Goal: Information Seeking & Learning: Compare options

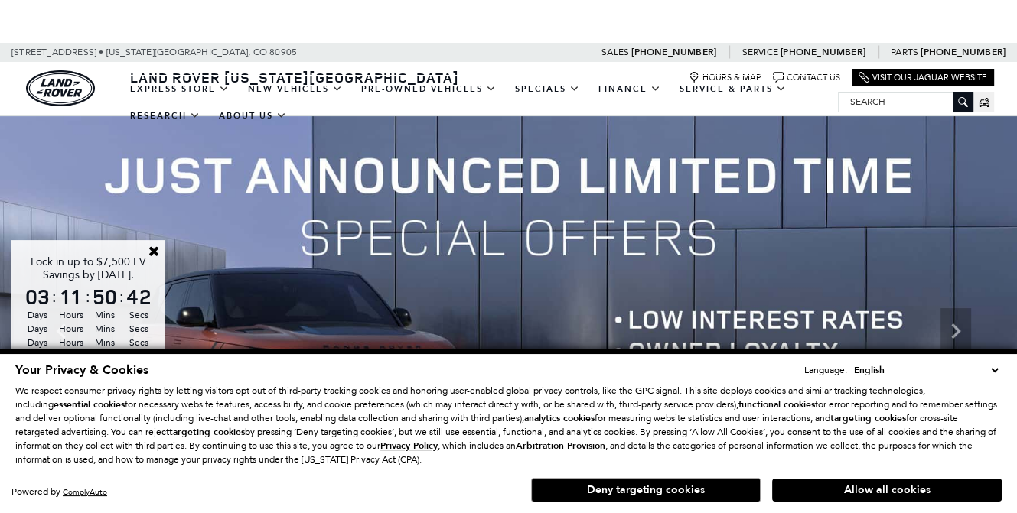
click at [217, 240] on img at bounding box center [508, 330] width 1017 height 429
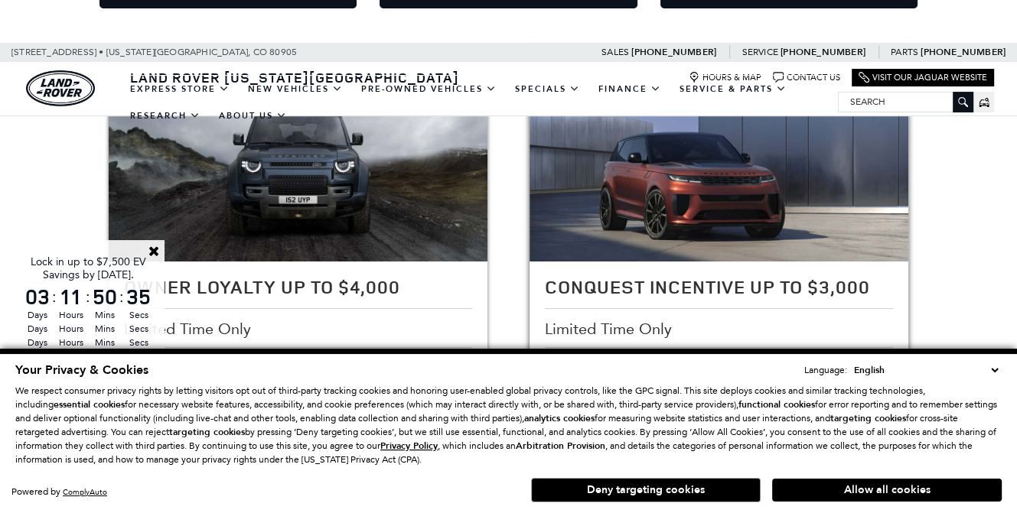
scroll to position [382, 0]
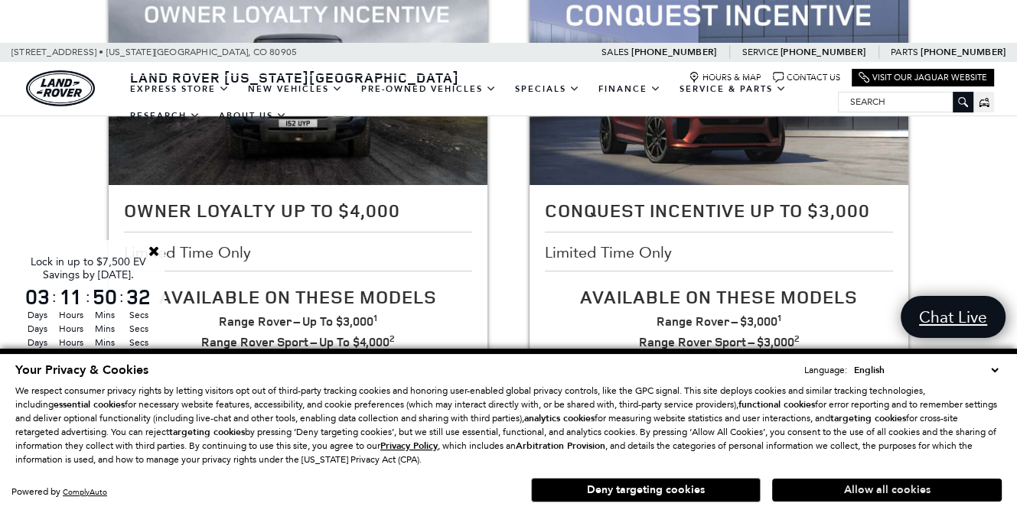
click at [811, 493] on button "Allow all cookies" at bounding box center [886, 490] width 229 height 23
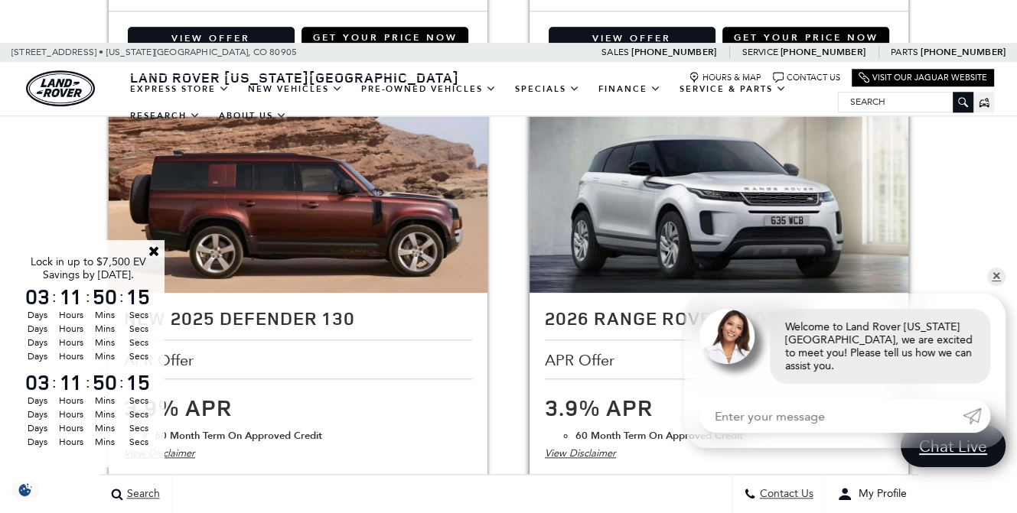
scroll to position [1453, 0]
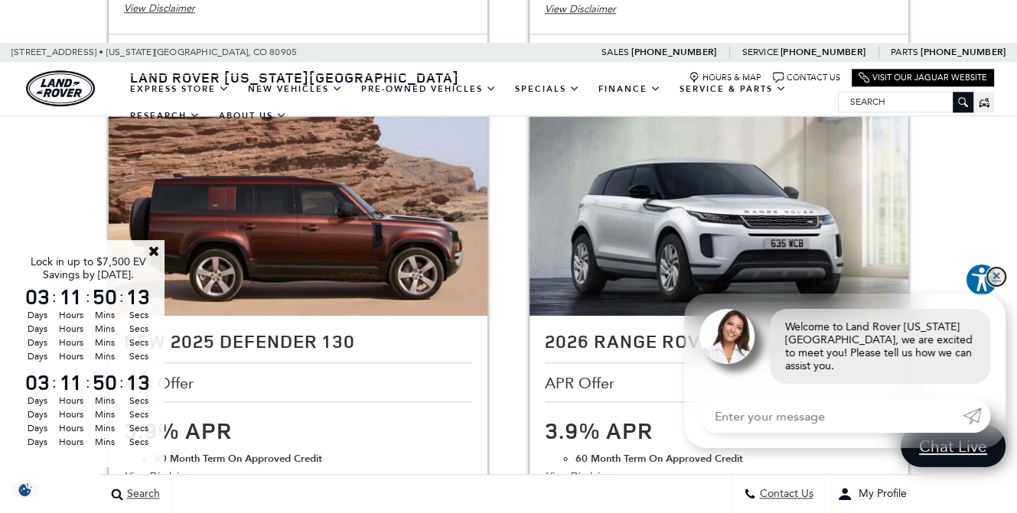
click at [994, 286] on link "✕" at bounding box center [996, 277] width 18 height 18
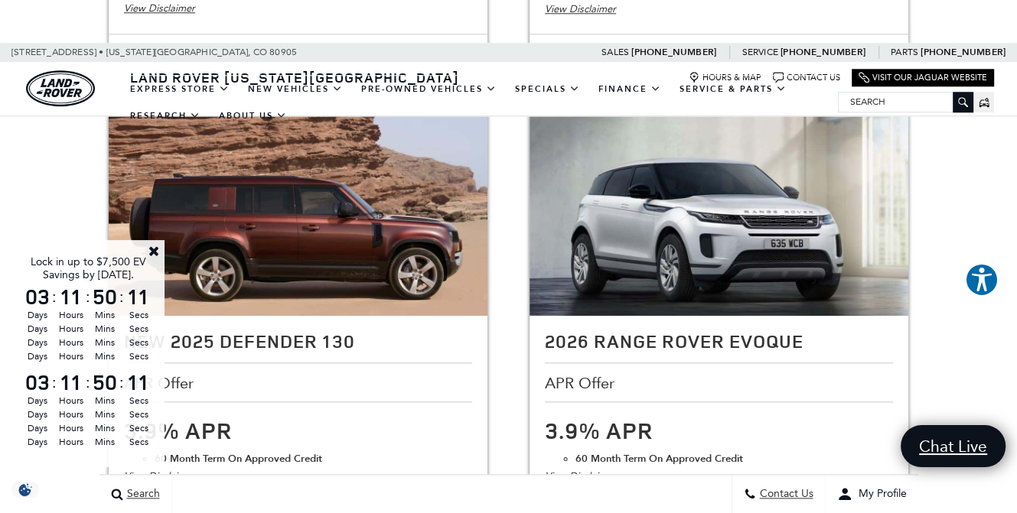
click at [156, 249] on link "Close" at bounding box center [154, 251] width 14 height 14
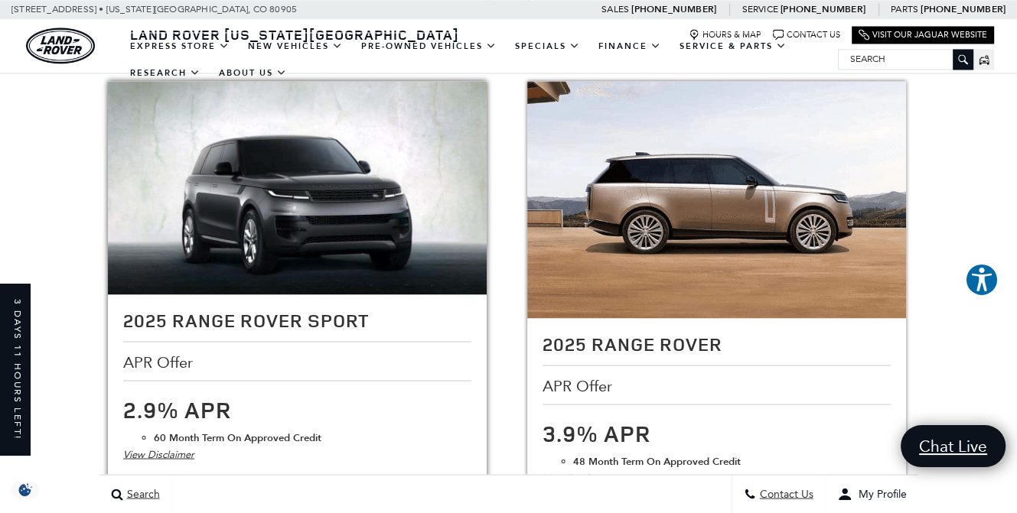
scroll to position [2448, 0]
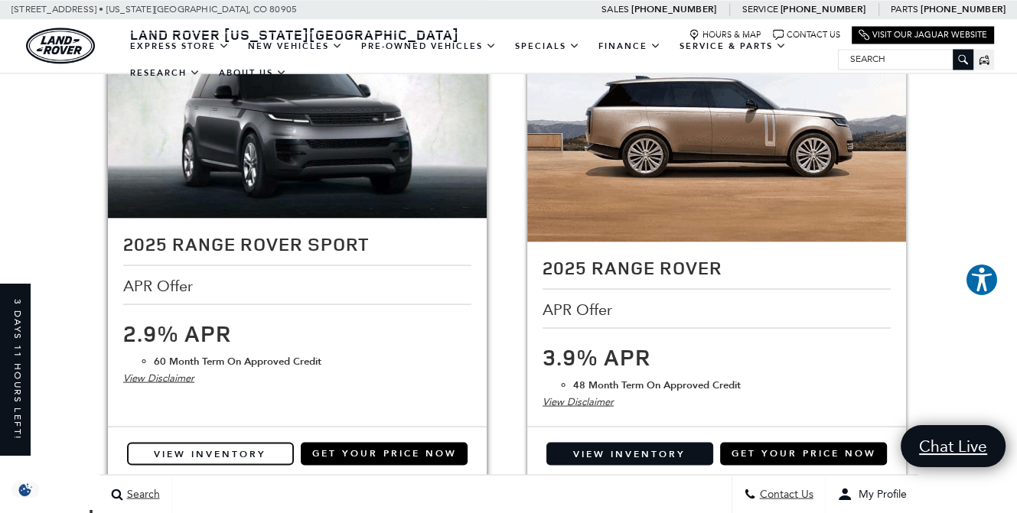
click at [196, 442] on link "View Inventory" at bounding box center [210, 453] width 167 height 23
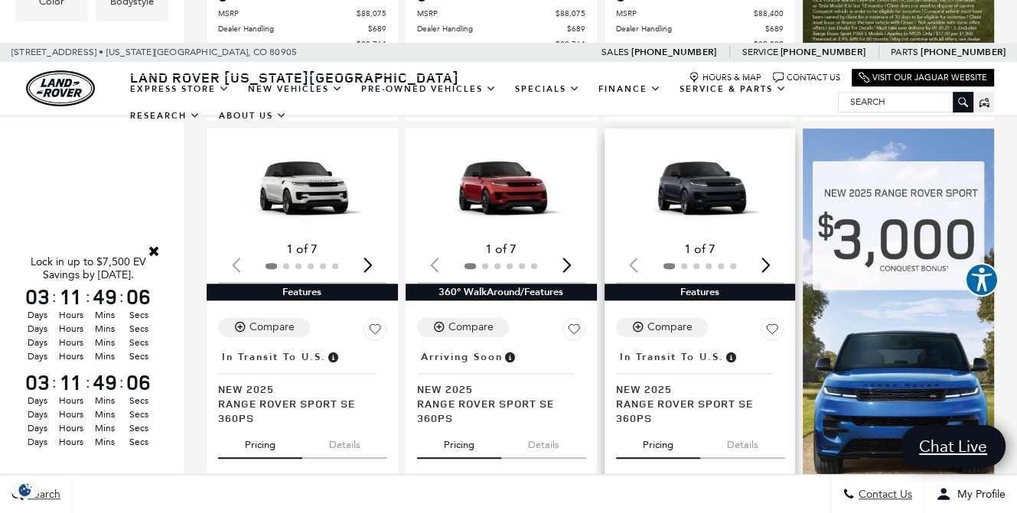
click at [772, 248] on div "Next slide" at bounding box center [765, 265] width 21 height 34
click at [732, 176] on img "3 / 6" at bounding box center [701, 188] width 171 height 96
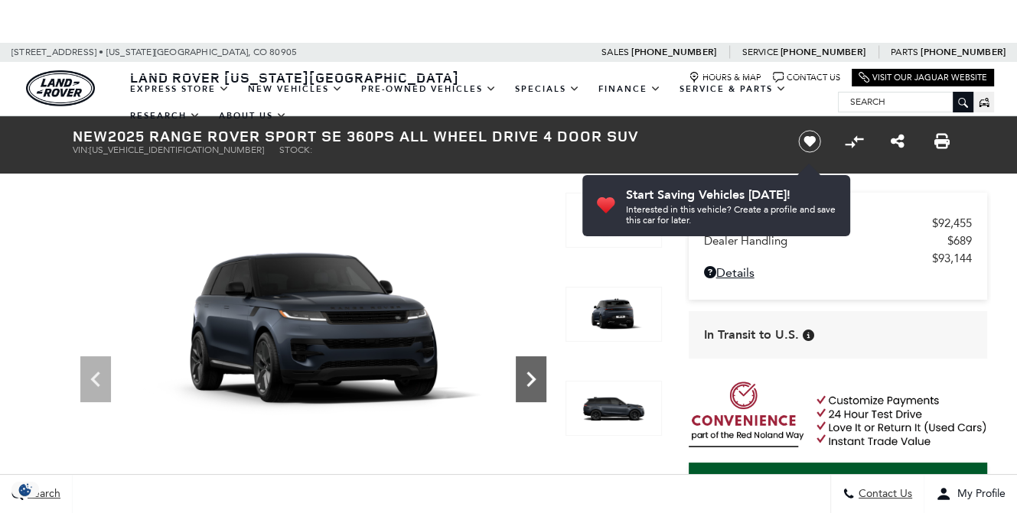
click at [538, 382] on icon "Next" at bounding box center [531, 379] width 31 height 31
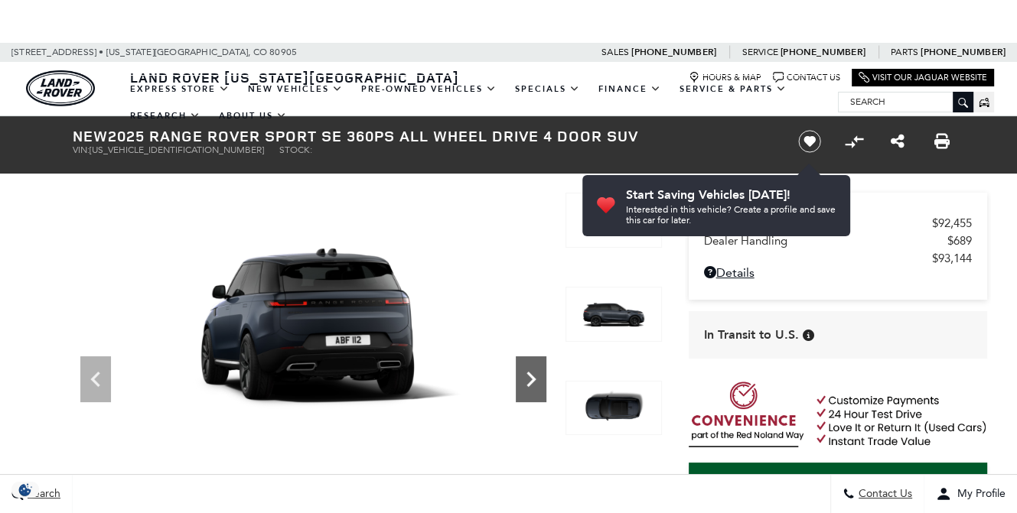
click at [538, 382] on icon "Next" at bounding box center [531, 379] width 31 height 31
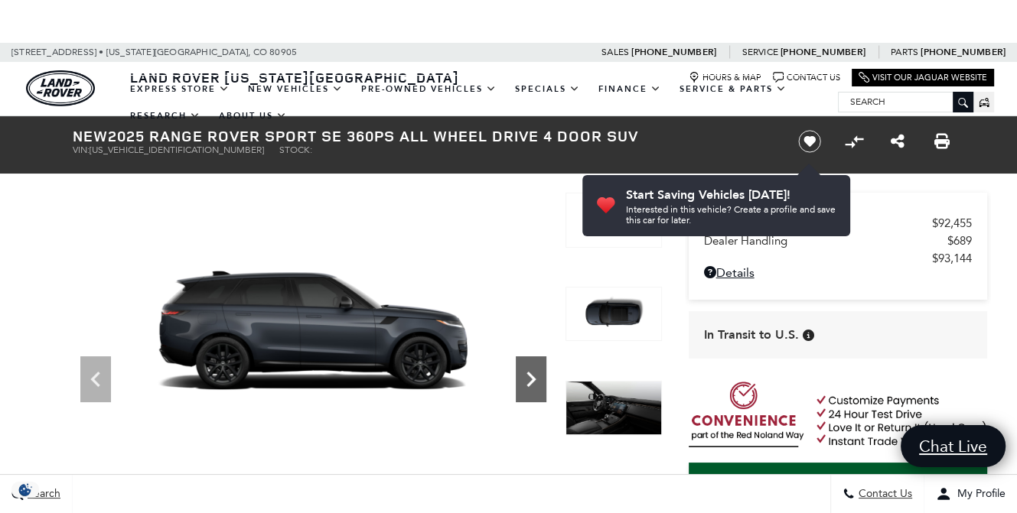
click at [538, 382] on icon "Next" at bounding box center [531, 379] width 31 height 31
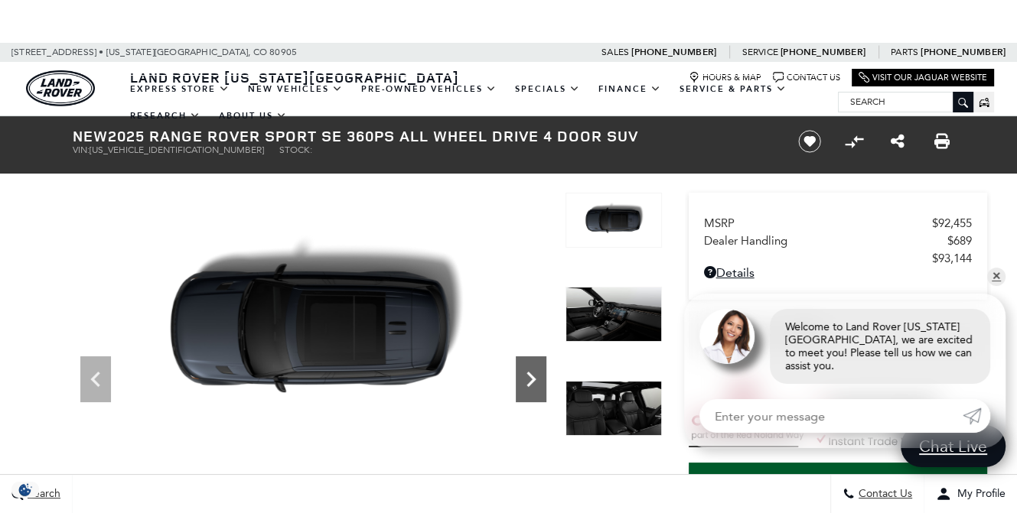
click at [527, 368] on icon "Next" at bounding box center [531, 379] width 31 height 31
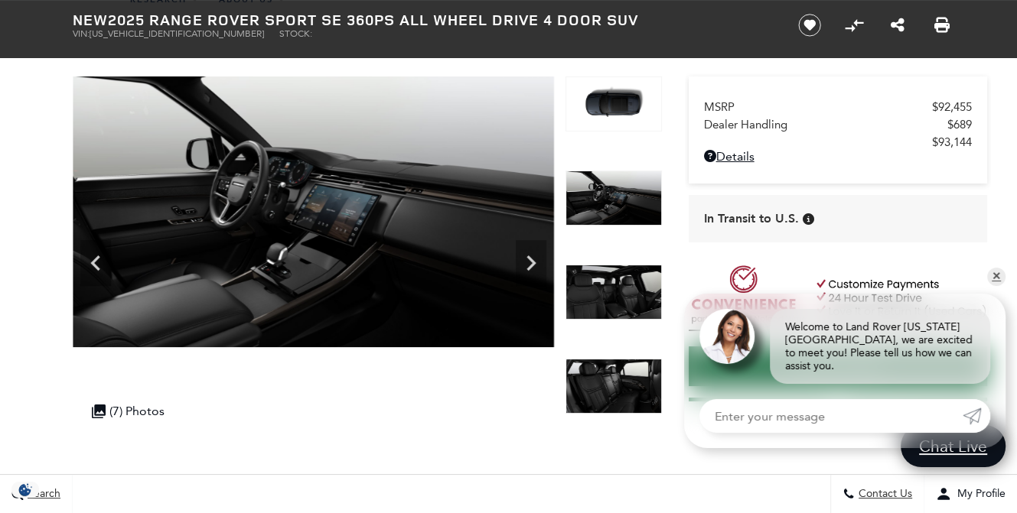
scroll to position [153, 0]
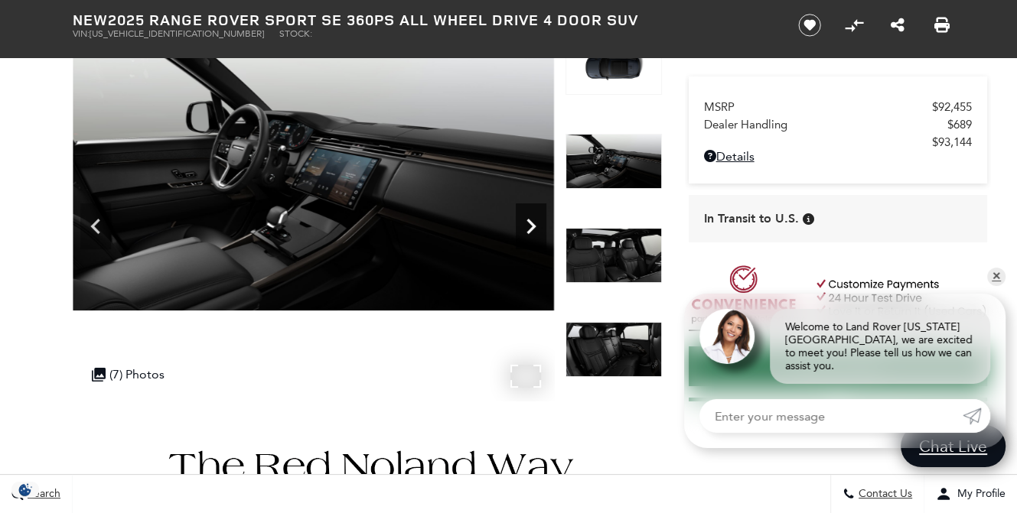
click at [537, 235] on icon "Next" at bounding box center [531, 226] width 31 height 31
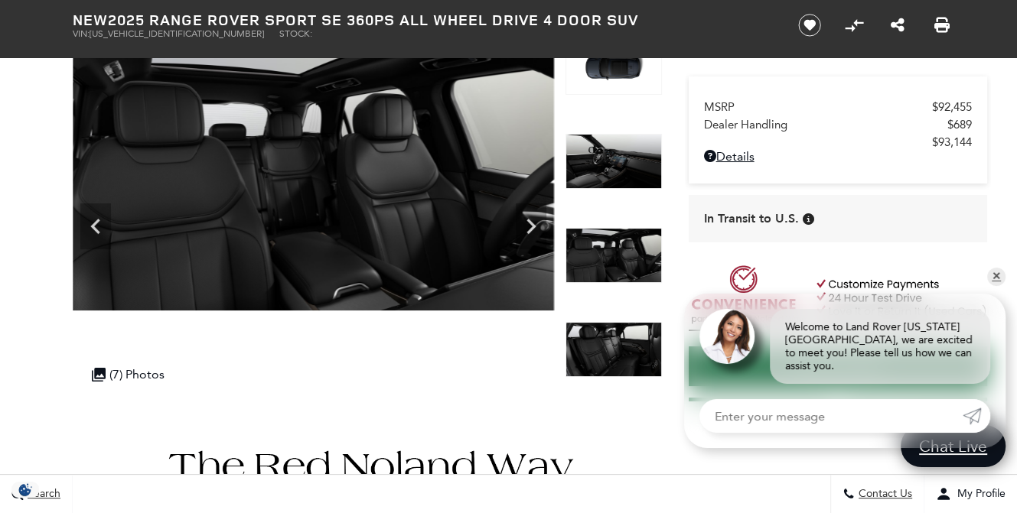
click at [141, 377] on div ": : : Days Hours Mins Secs Days Hours Mins Secs Days Hours Mins Secs Days Hours…" at bounding box center [88, 410] width 132 height 78
click at [99, 372] on div ": : : Days Hours Mins Secs Days Hours Mins Secs Days Hours Mins Secs Days Hours…" at bounding box center [88, 410] width 132 height 78
click at [103, 220] on icon "Previous" at bounding box center [95, 226] width 31 height 31
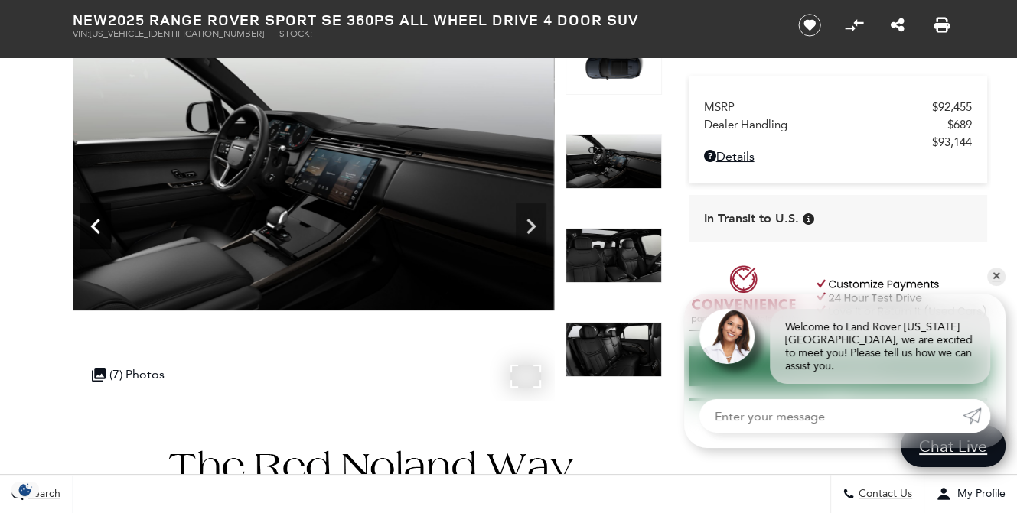
click at [103, 220] on icon "Previous" at bounding box center [95, 226] width 31 height 31
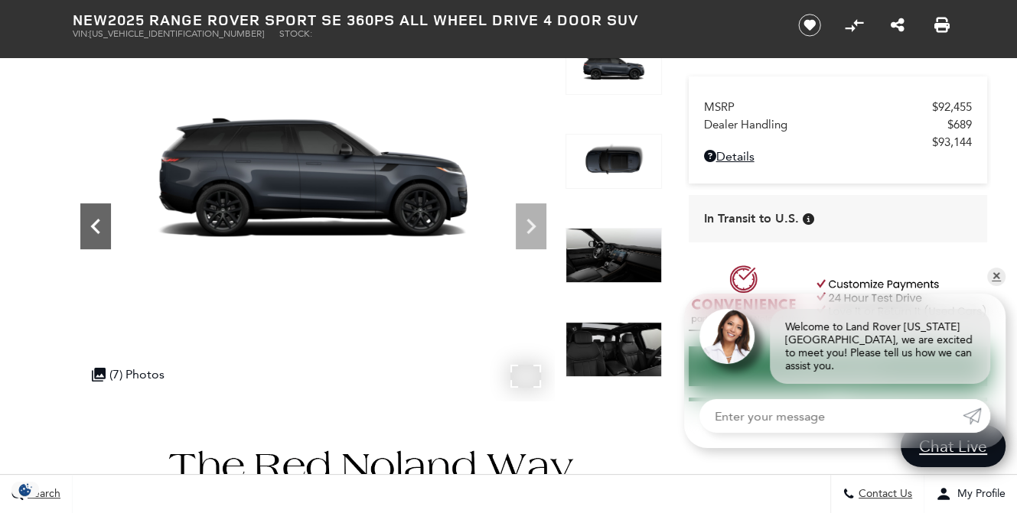
click at [103, 222] on icon "Previous" at bounding box center [95, 226] width 31 height 31
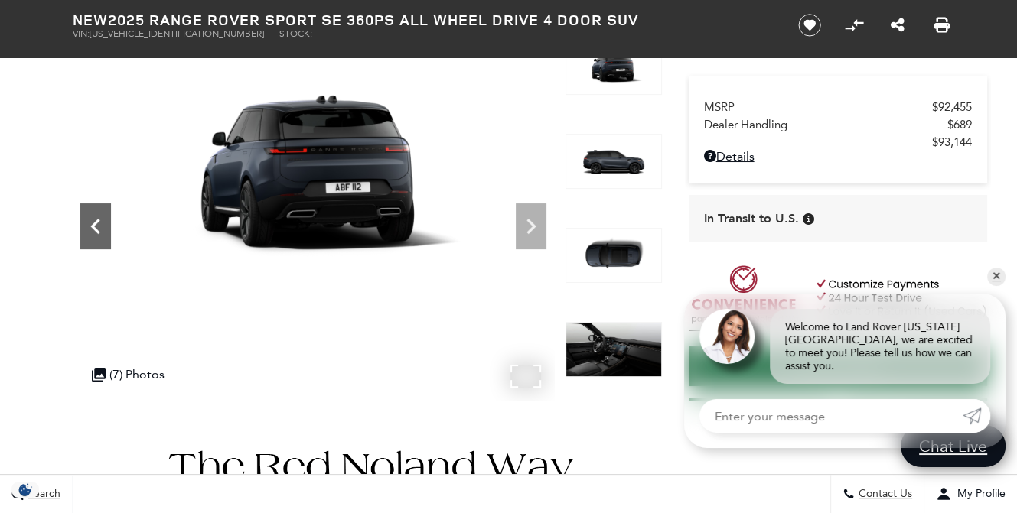
click at [103, 222] on icon "Previous" at bounding box center [95, 226] width 31 height 31
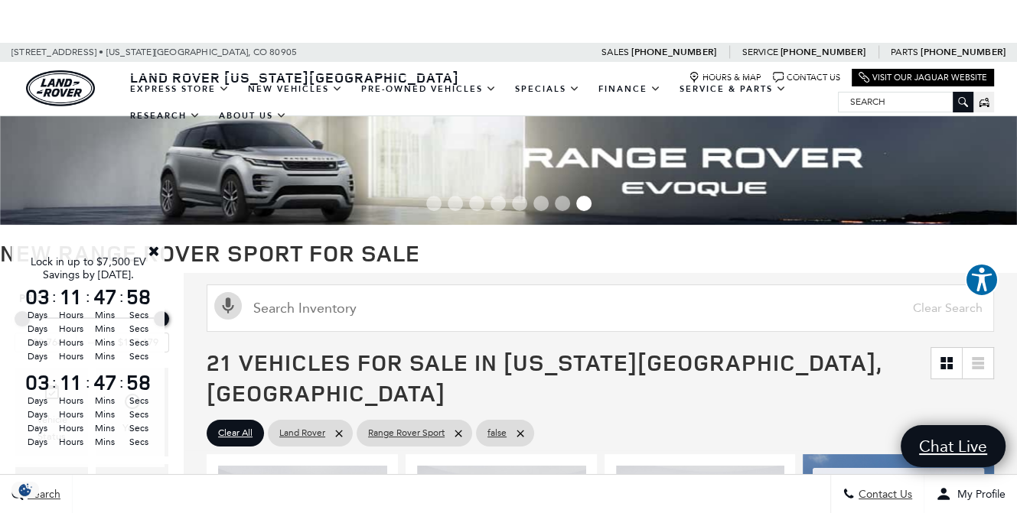
click at [153, 249] on link "Close" at bounding box center [154, 251] width 14 height 14
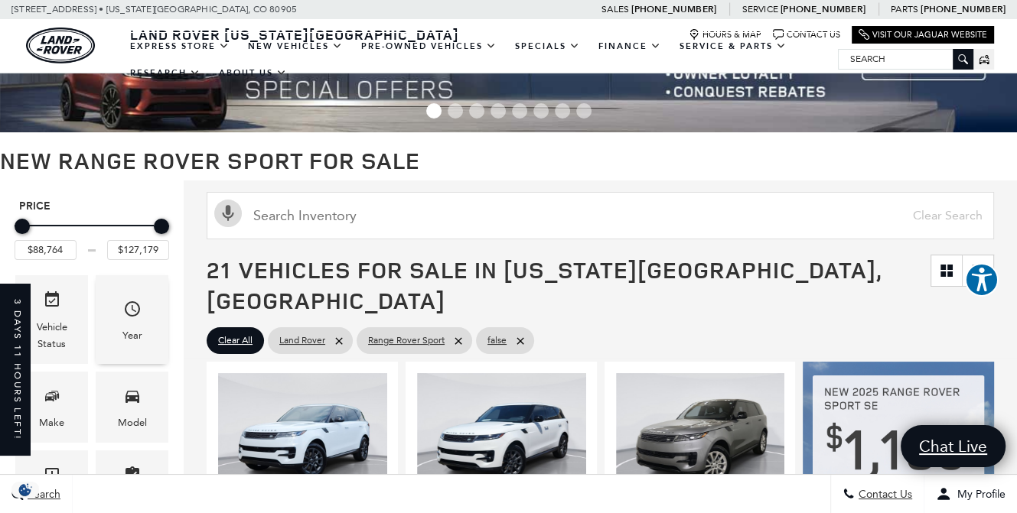
scroll to position [76, 0]
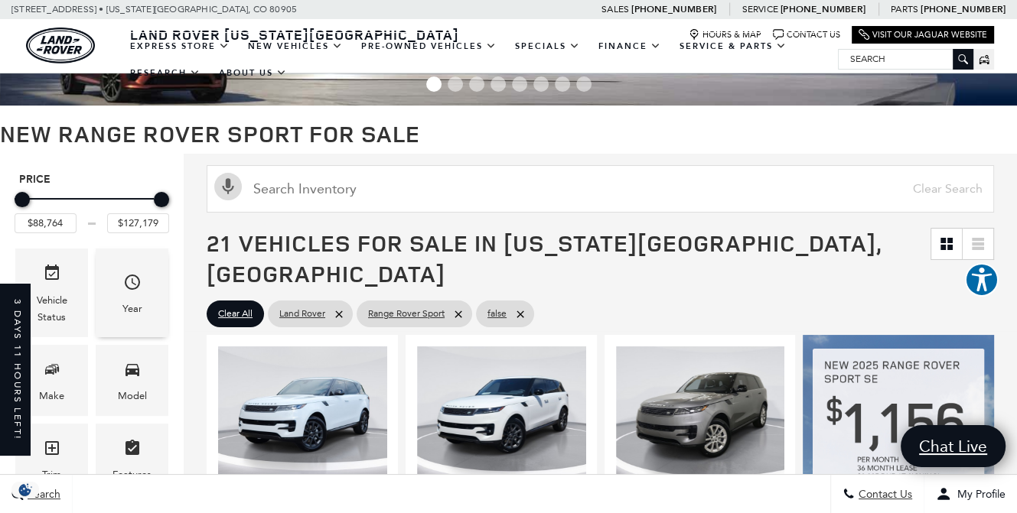
click at [151, 290] on div "Year" at bounding box center [132, 293] width 73 height 88
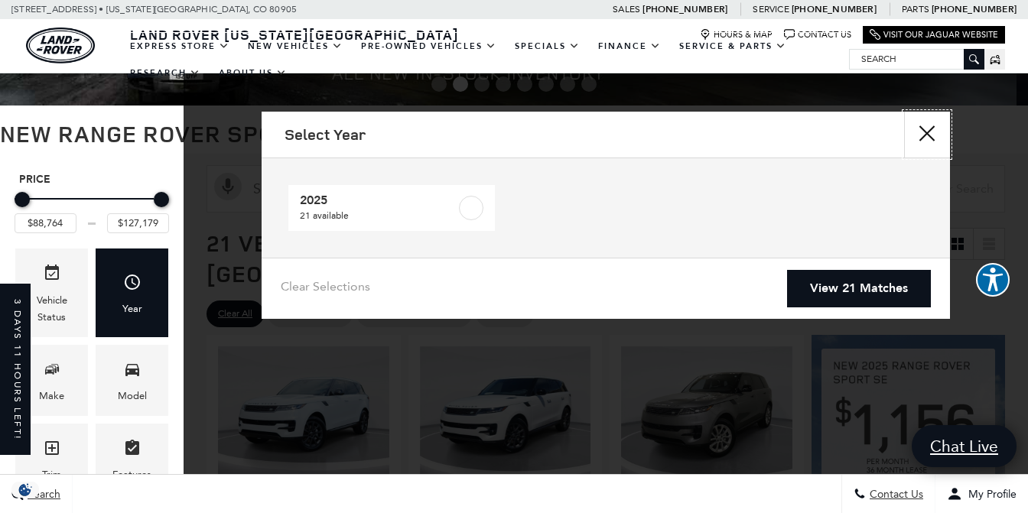
click at [927, 128] on button "Close" at bounding box center [927, 135] width 46 height 46
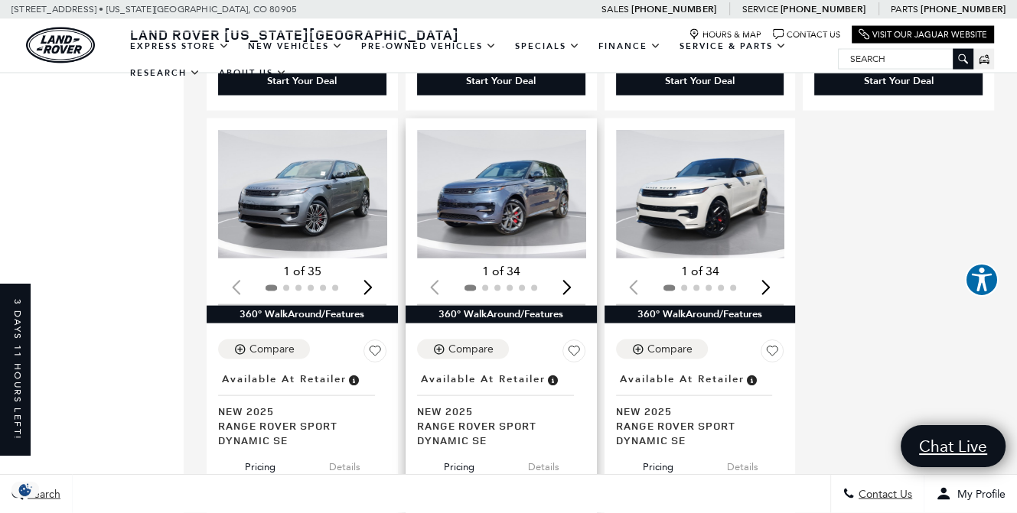
scroll to position [2830, 0]
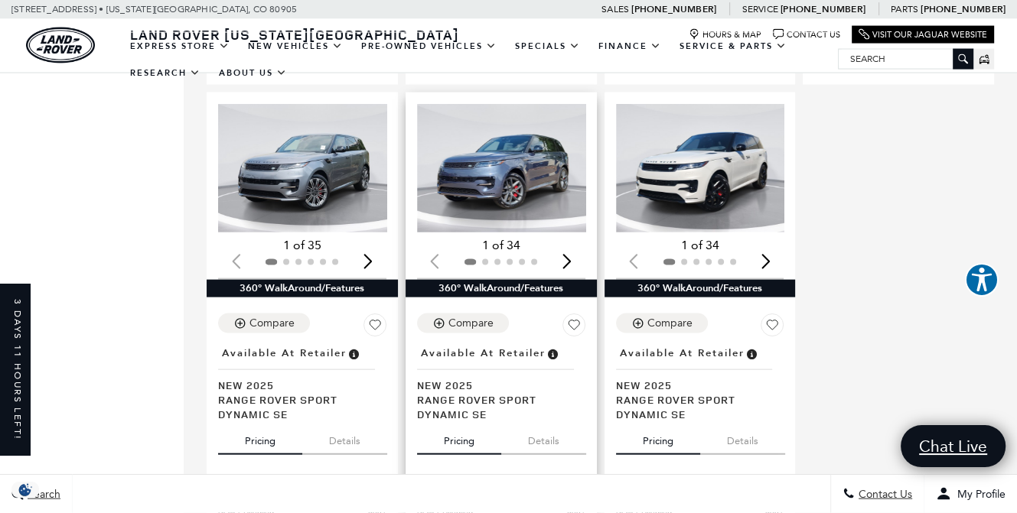
click at [541, 161] on img "1 / 2" at bounding box center [502, 168] width 171 height 129
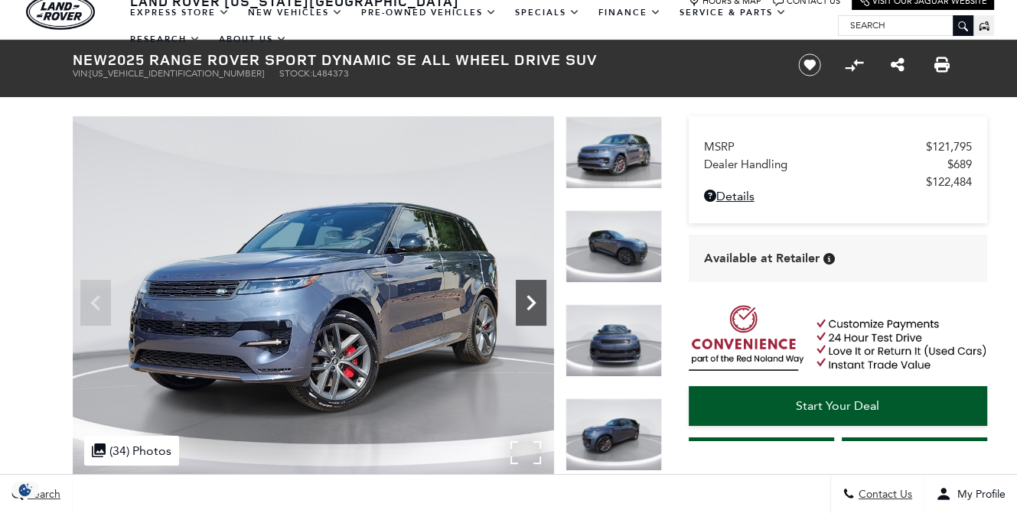
click at [531, 298] on icon "Next" at bounding box center [531, 303] width 31 height 31
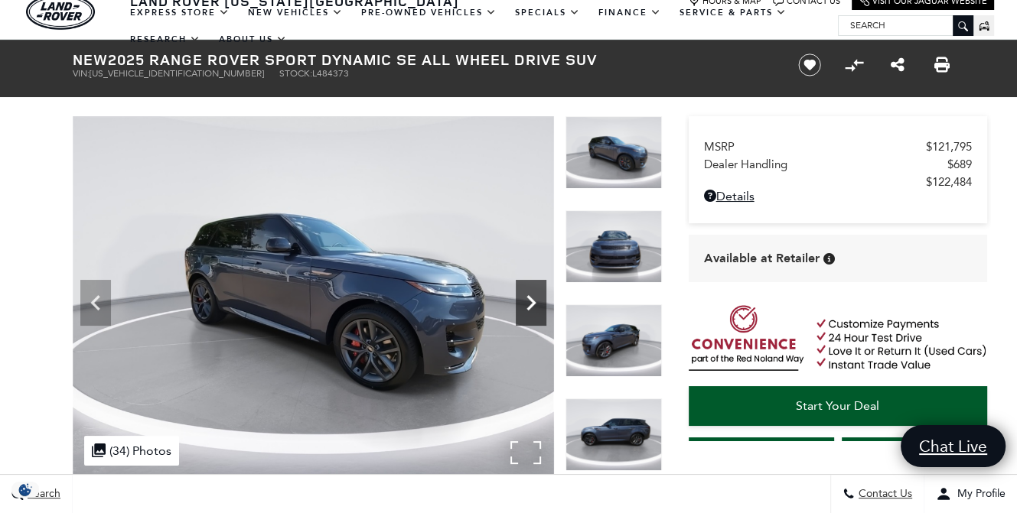
click at [531, 298] on icon "Next" at bounding box center [531, 303] width 31 height 31
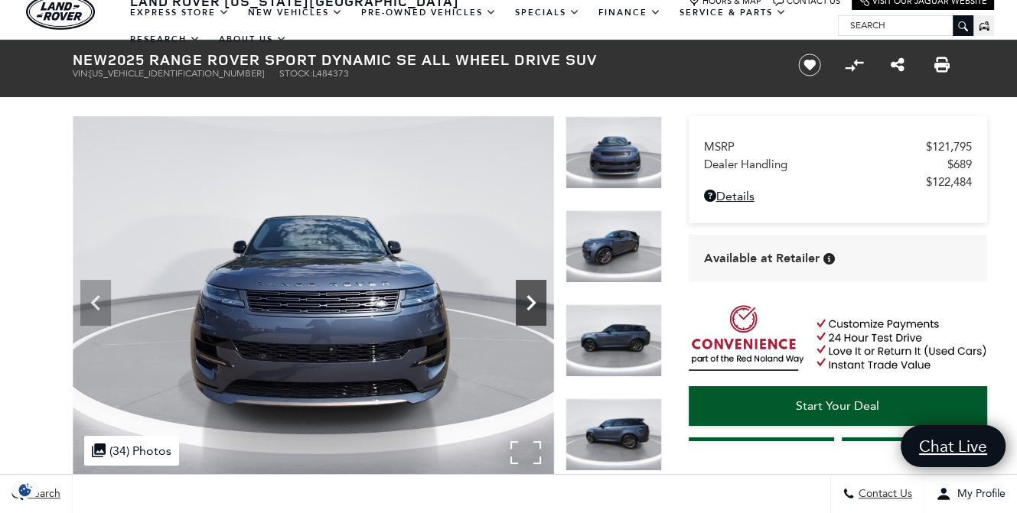
click at [531, 298] on icon "Next" at bounding box center [531, 303] width 31 height 31
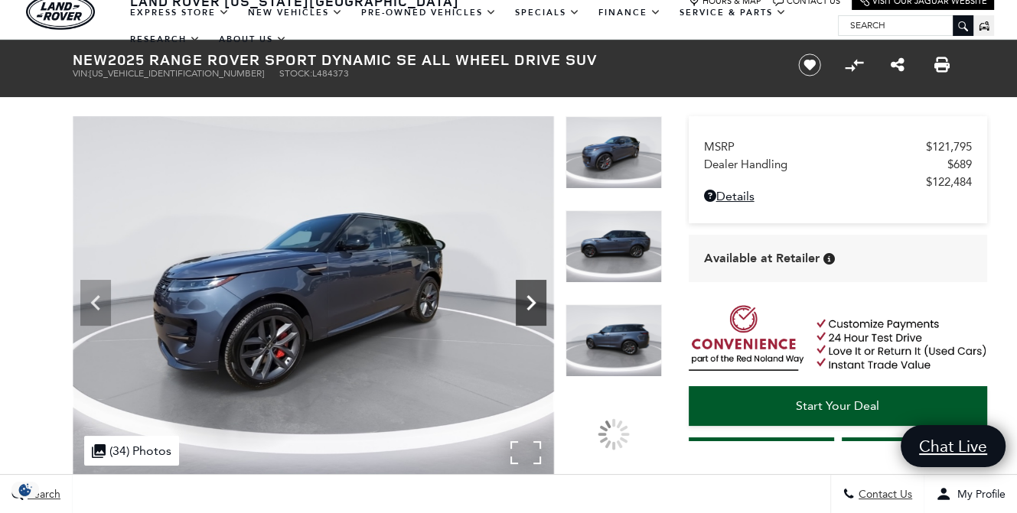
click at [530, 298] on icon "Next" at bounding box center [530, 302] width 9 height 15
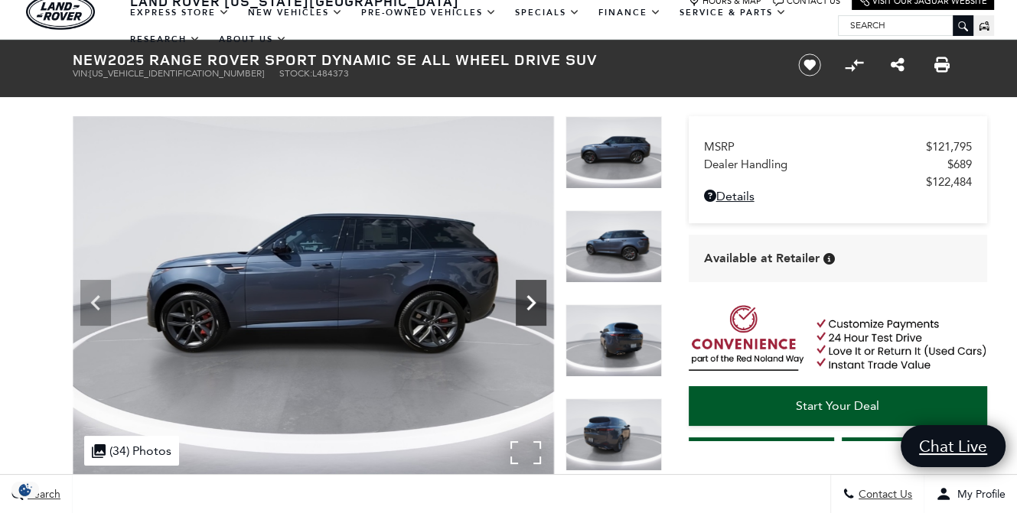
click at [525, 302] on icon "Next" at bounding box center [531, 303] width 31 height 31
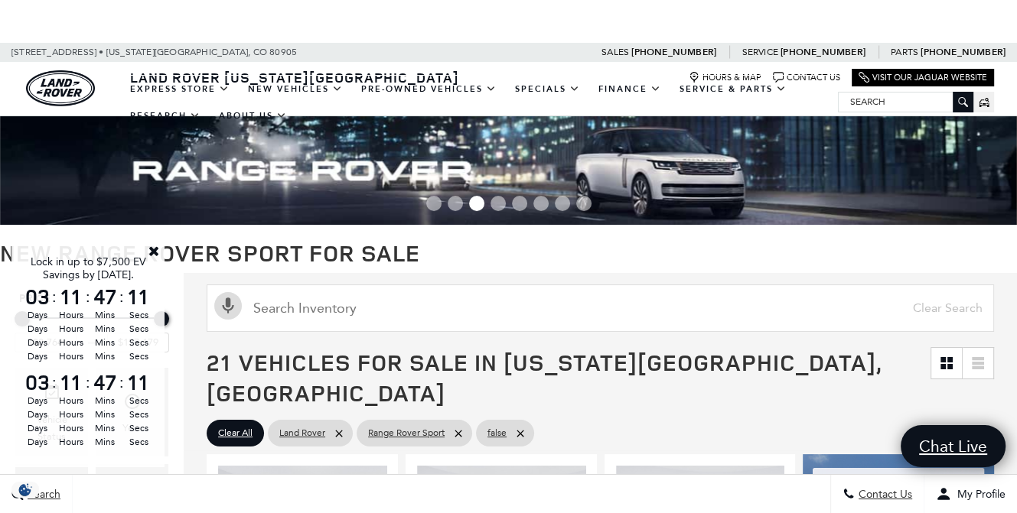
click at [157, 249] on link "Close" at bounding box center [154, 251] width 14 height 14
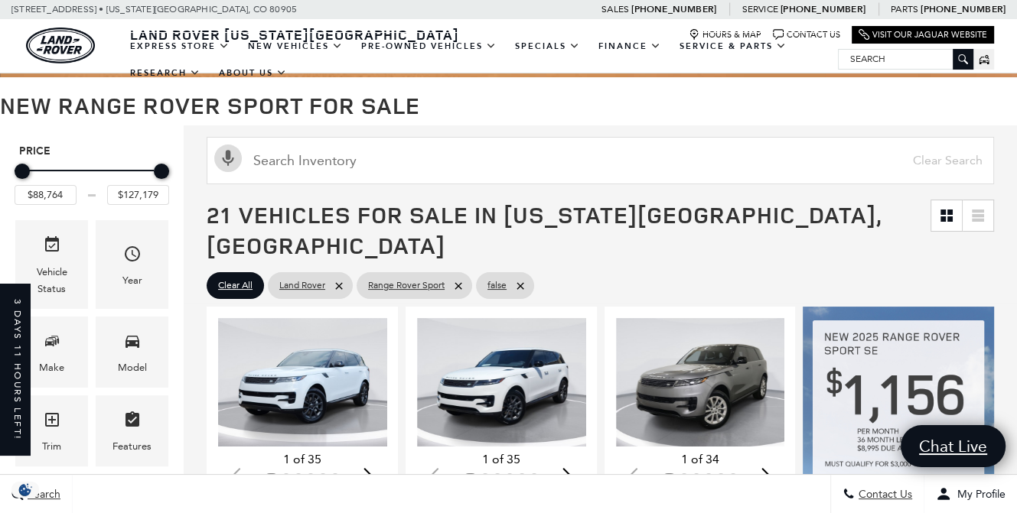
scroll to position [76, 0]
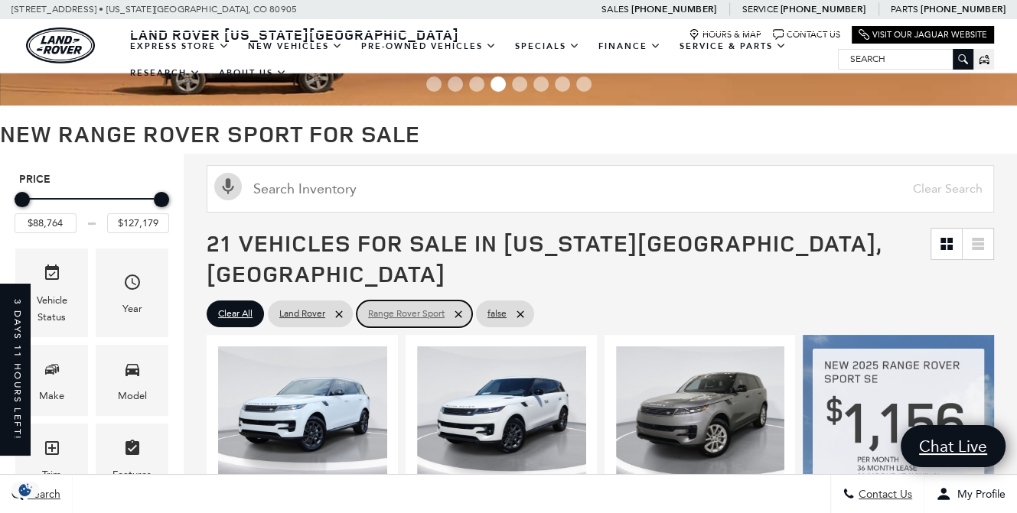
click at [428, 304] on span "Range Rover Sport" at bounding box center [406, 313] width 76 height 19
type input "$57,690"
type input "$161,034"
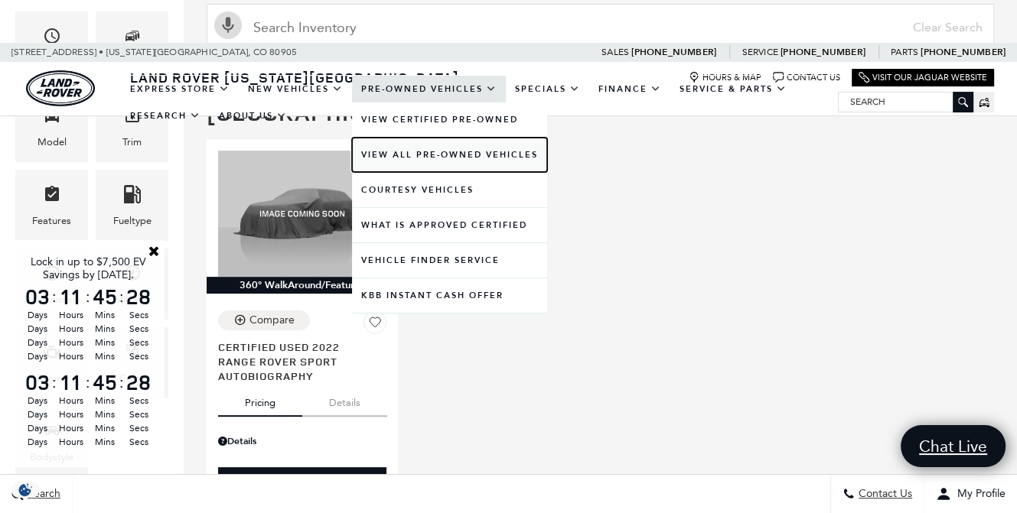
click at [454, 151] on link "View All Pre-Owned Vehicles" at bounding box center [449, 155] width 195 height 34
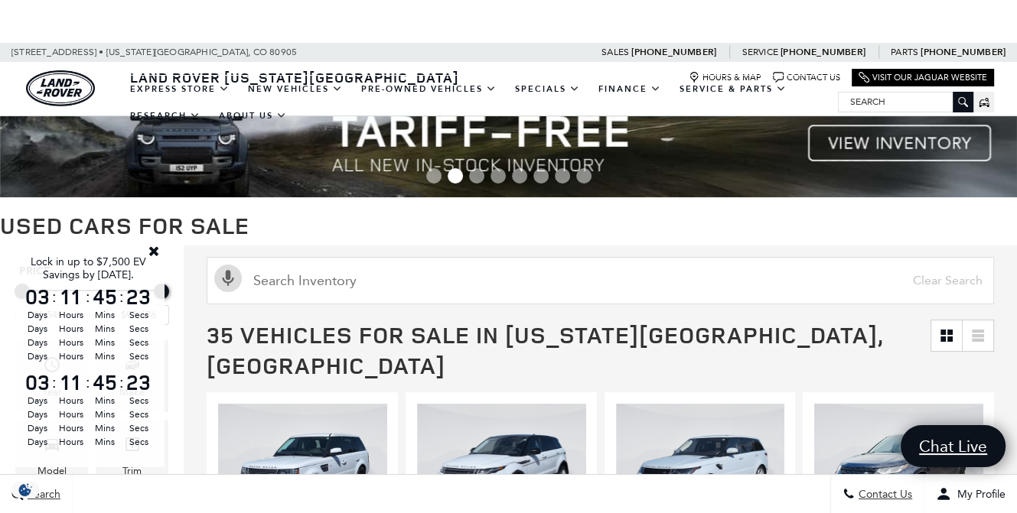
click at [153, 249] on link "Close" at bounding box center [154, 251] width 14 height 14
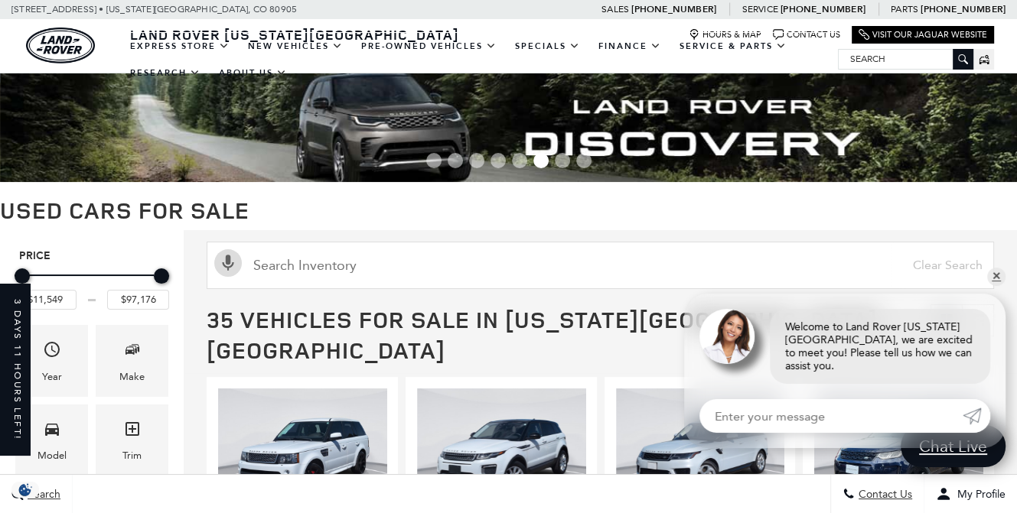
click at [90, 250] on h5 "Price" at bounding box center [91, 256] width 145 height 14
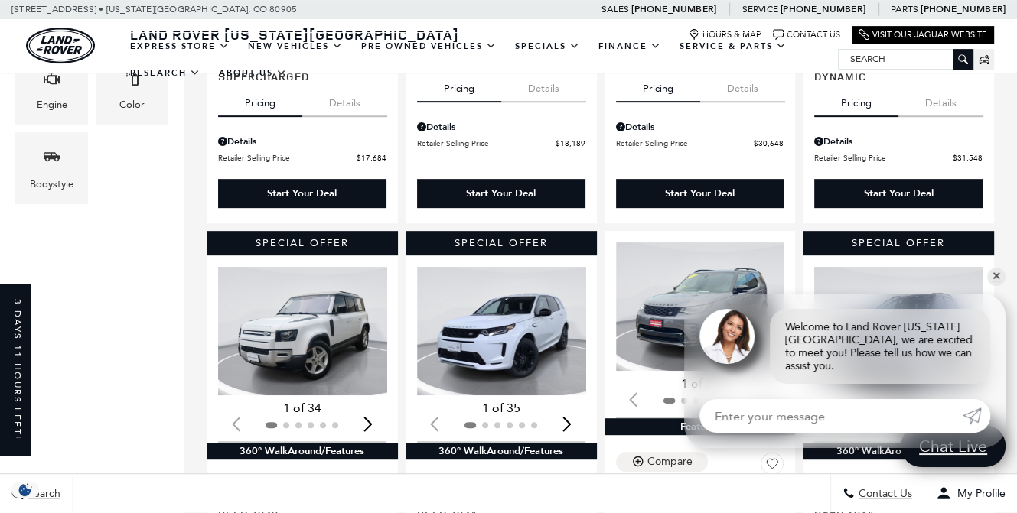
scroll to position [612, 0]
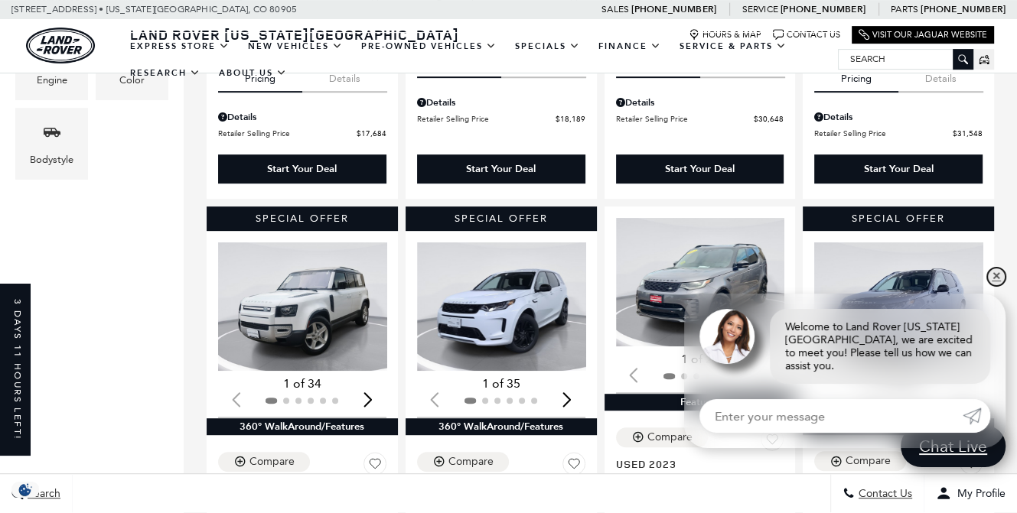
click at [996, 286] on link "✕" at bounding box center [996, 277] width 18 height 18
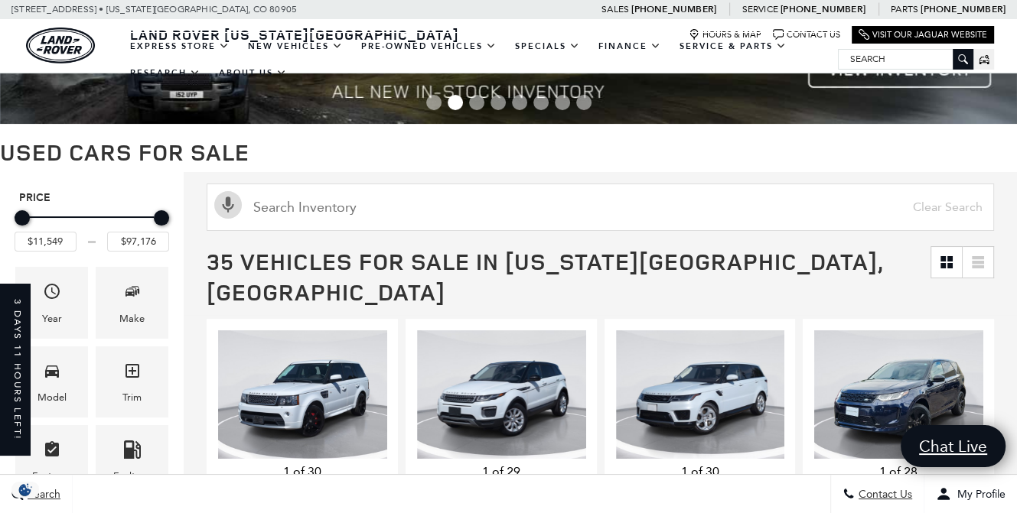
scroll to position [0, 0]
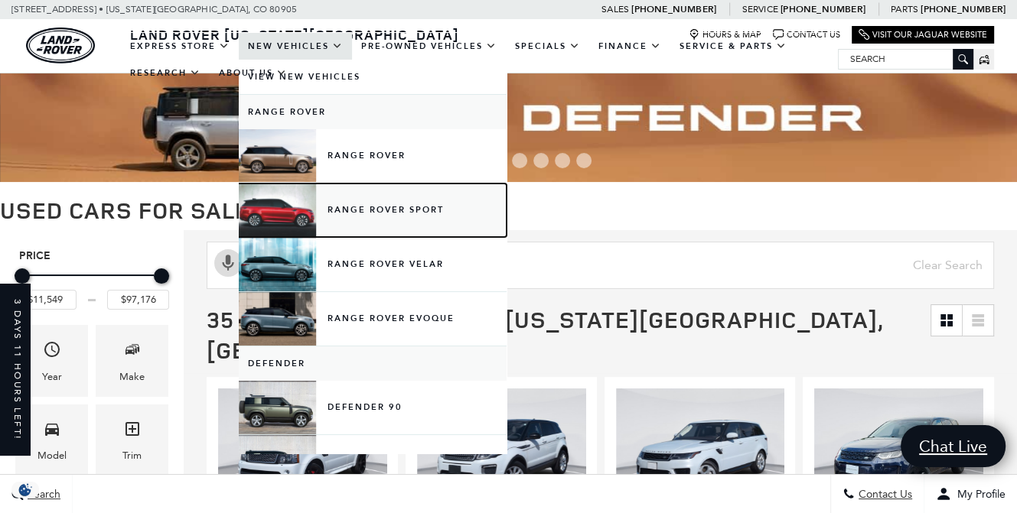
click at [356, 210] on link "Range Rover Sport" at bounding box center [373, 211] width 268 height 54
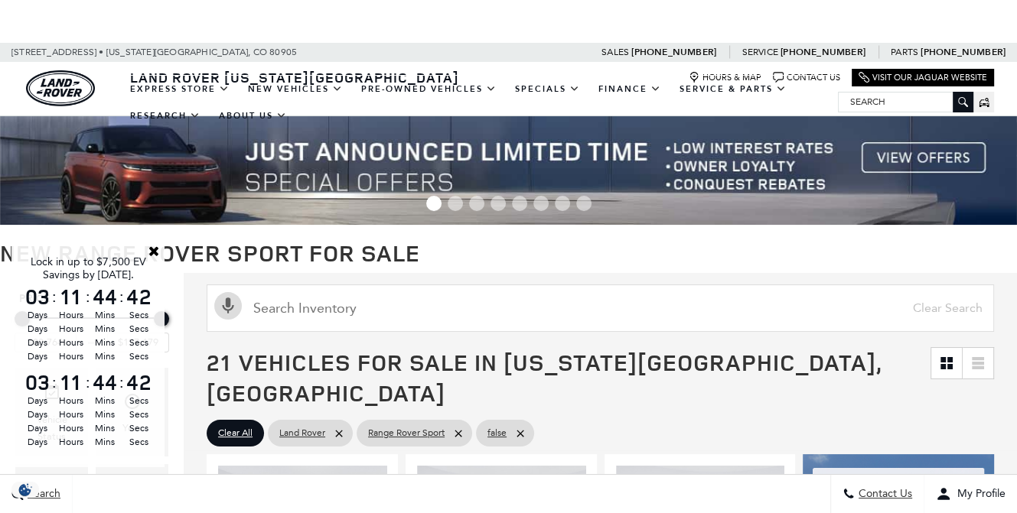
click at [148, 250] on link "Close" at bounding box center [154, 251] width 14 height 14
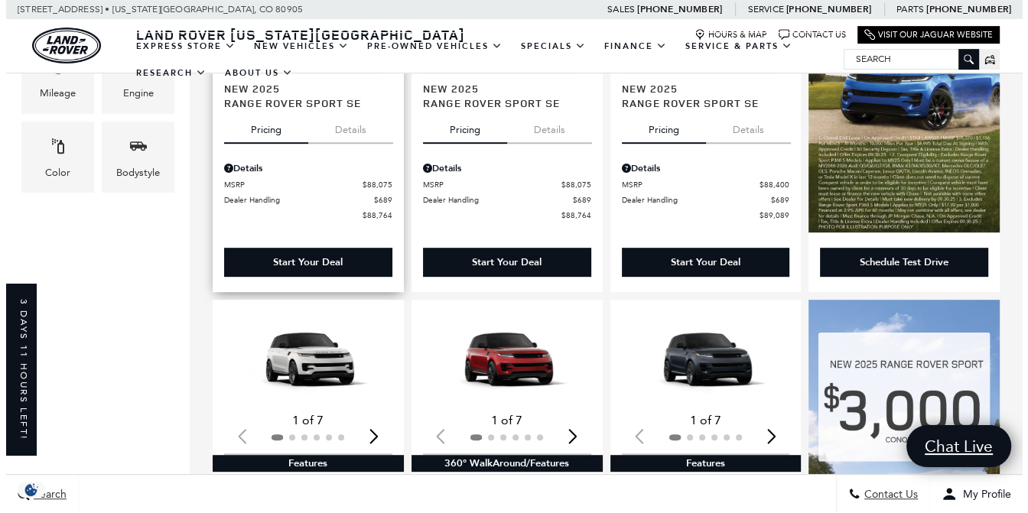
scroll to position [612, 0]
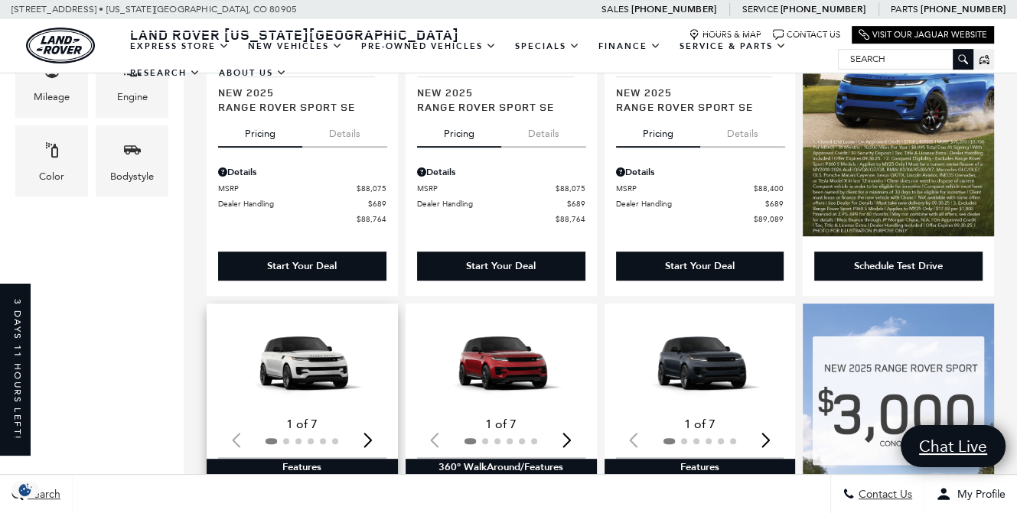
click at [308, 339] on img "1 / 2" at bounding box center [303, 363] width 171 height 96
click at [46, 161] on span "Color" at bounding box center [52, 152] width 18 height 31
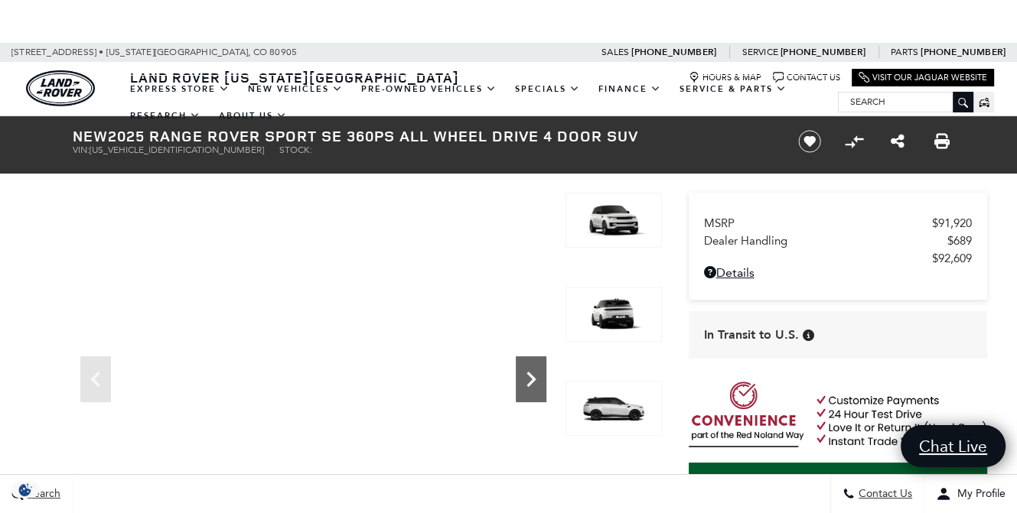
click at [519, 376] on icon "Next" at bounding box center [531, 379] width 31 height 31
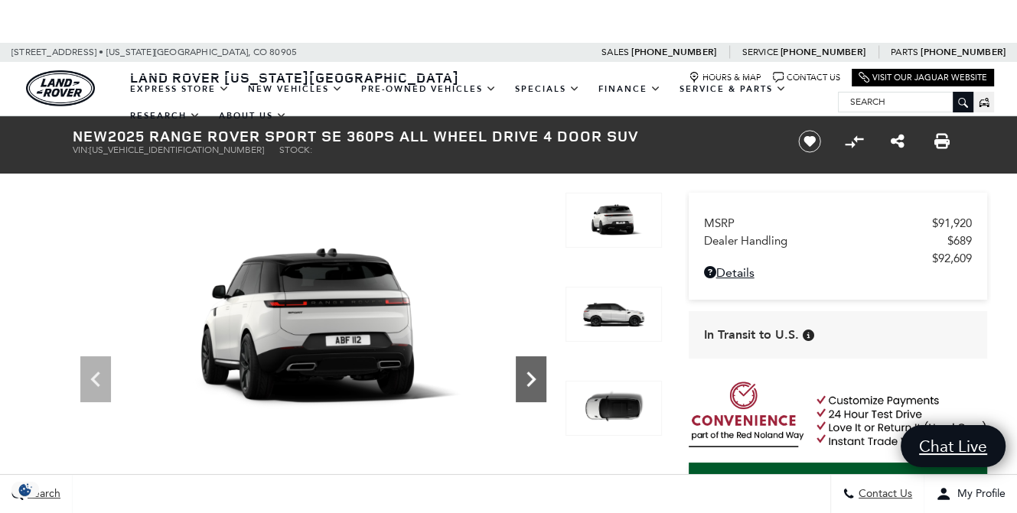
click at [520, 377] on icon "Next" at bounding box center [531, 379] width 31 height 31
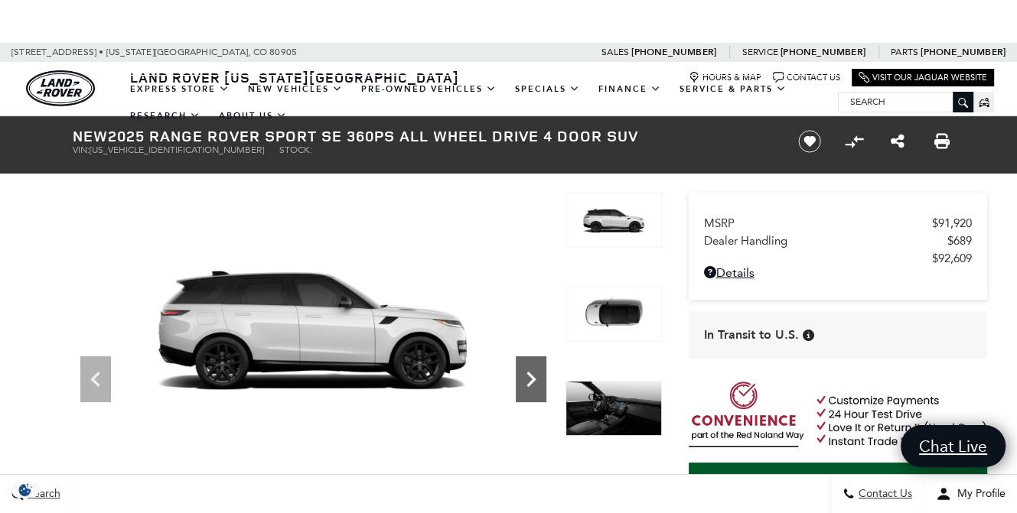
click at [516, 379] on icon "Next" at bounding box center [531, 379] width 31 height 31
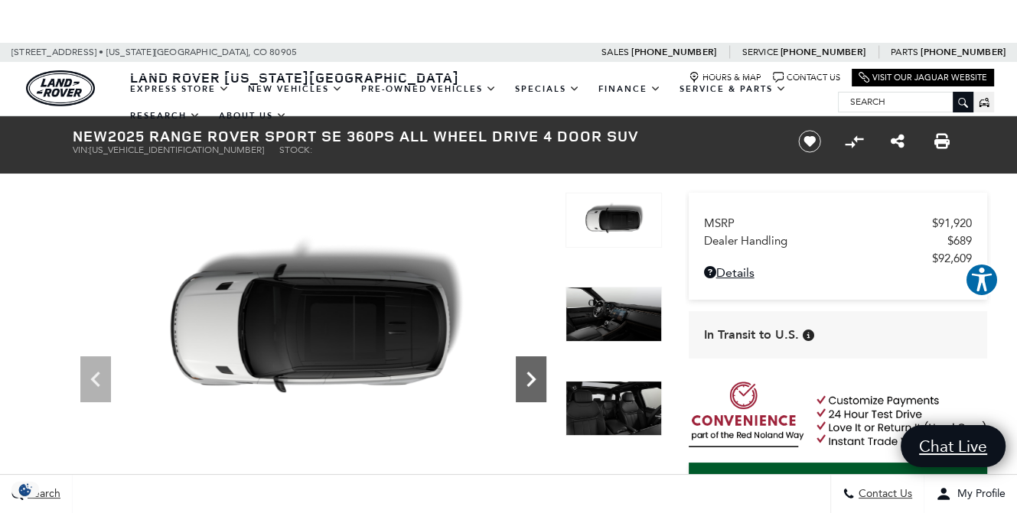
click at [516, 379] on icon "Next" at bounding box center [531, 379] width 31 height 31
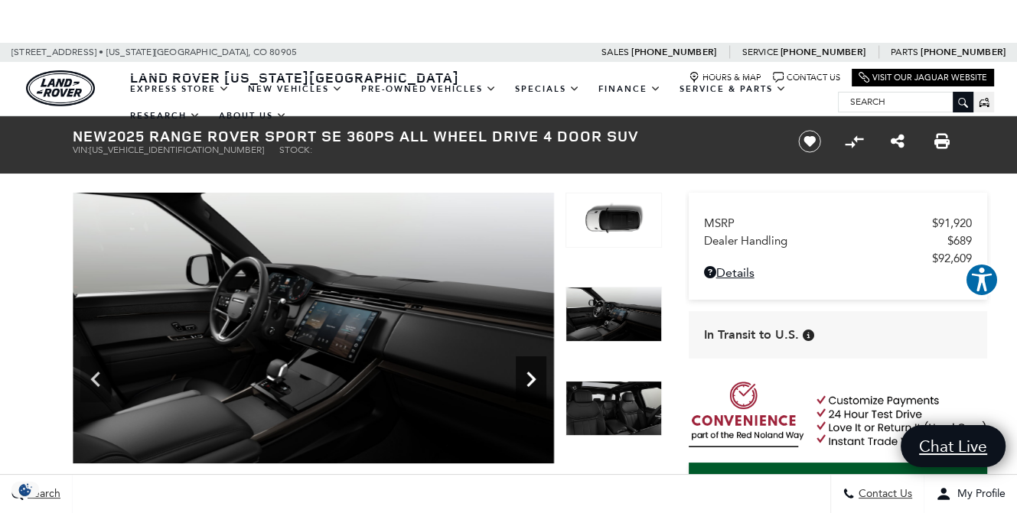
click at [516, 379] on icon "Next" at bounding box center [531, 379] width 31 height 31
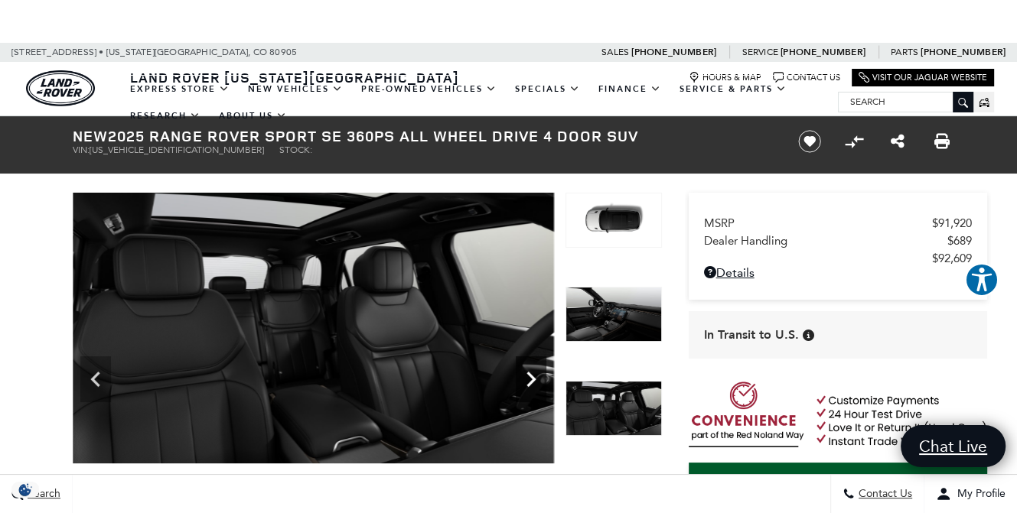
click at [516, 379] on icon "Next" at bounding box center [531, 379] width 31 height 31
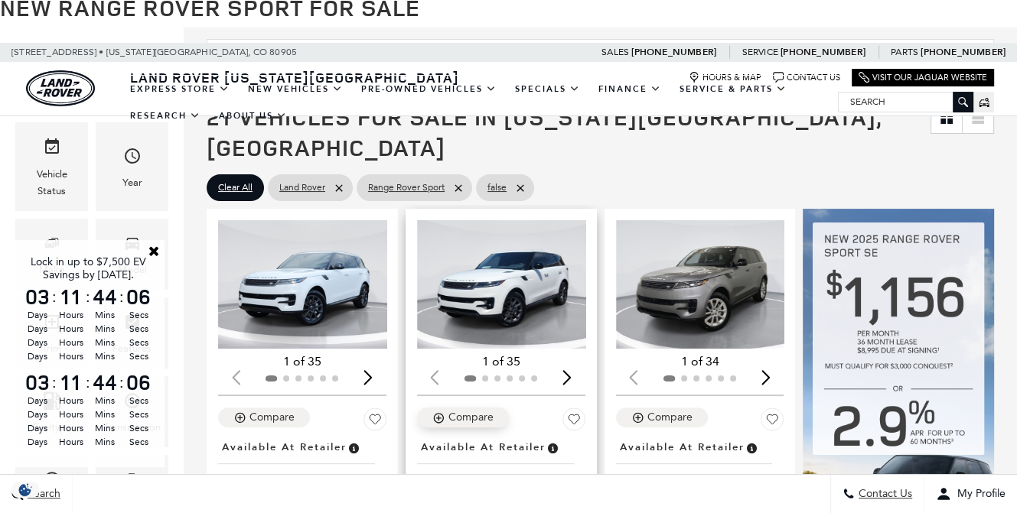
scroll to position [306, 0]
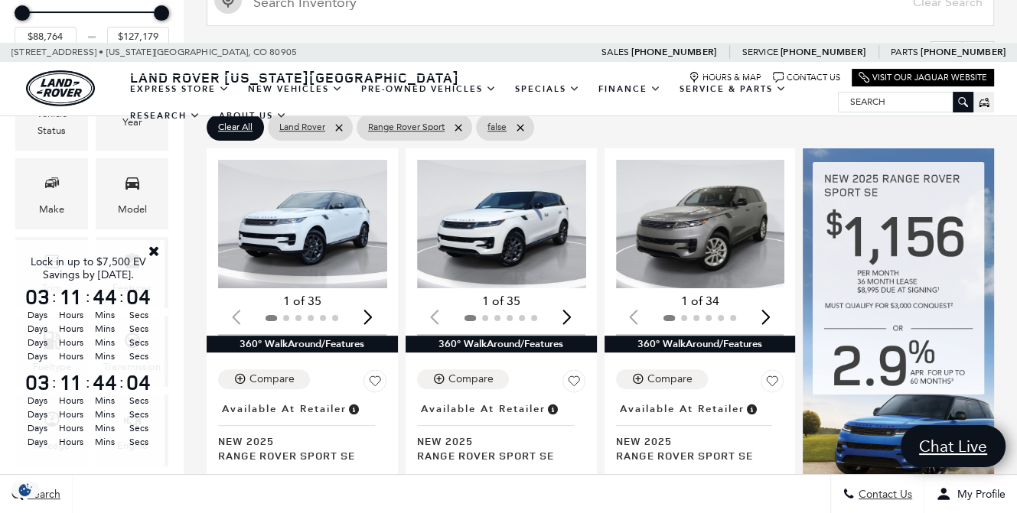
click at [151, 248] on link "Close" at bounding box center [154, 251] width 14 height 14
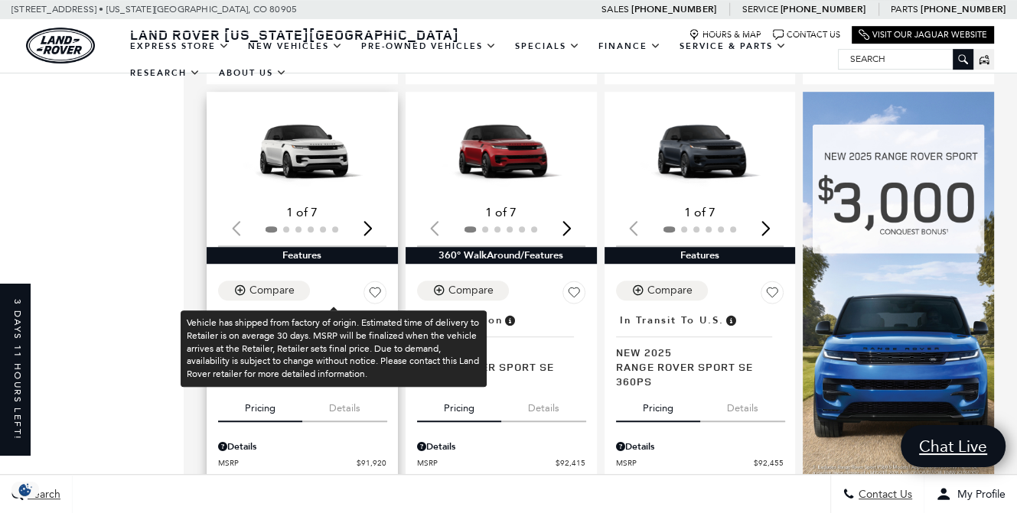
scroll to position [841, 0]
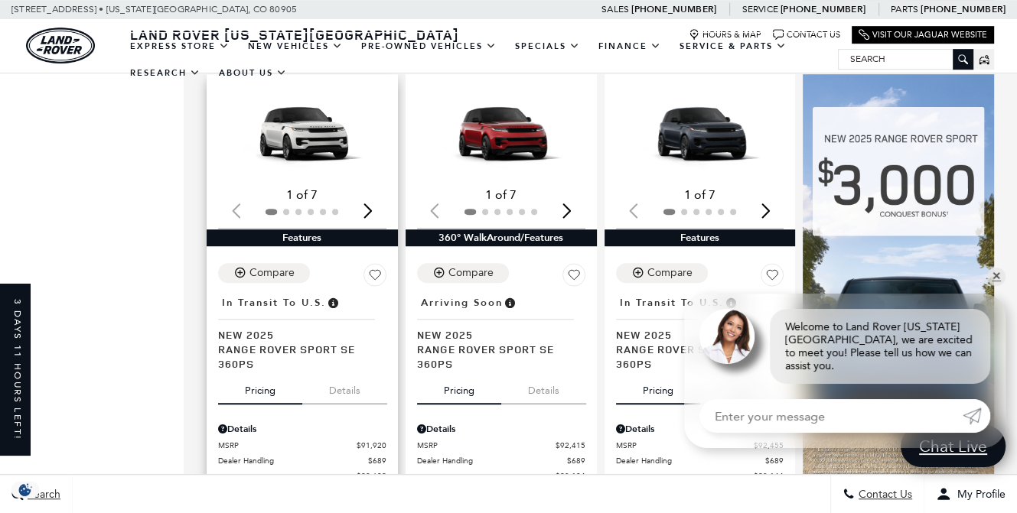
click at [373, 194] on div "Next slide" at bounding box center [368, 211] width 21 height 34
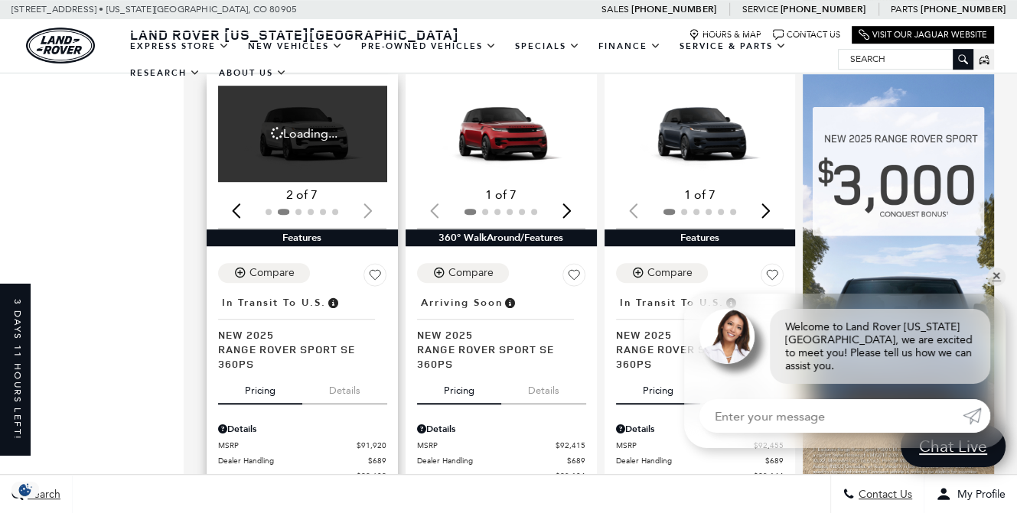
click at [231, 194] on div "Previous slide" at bounding box center [236, 211] width 21 height 34
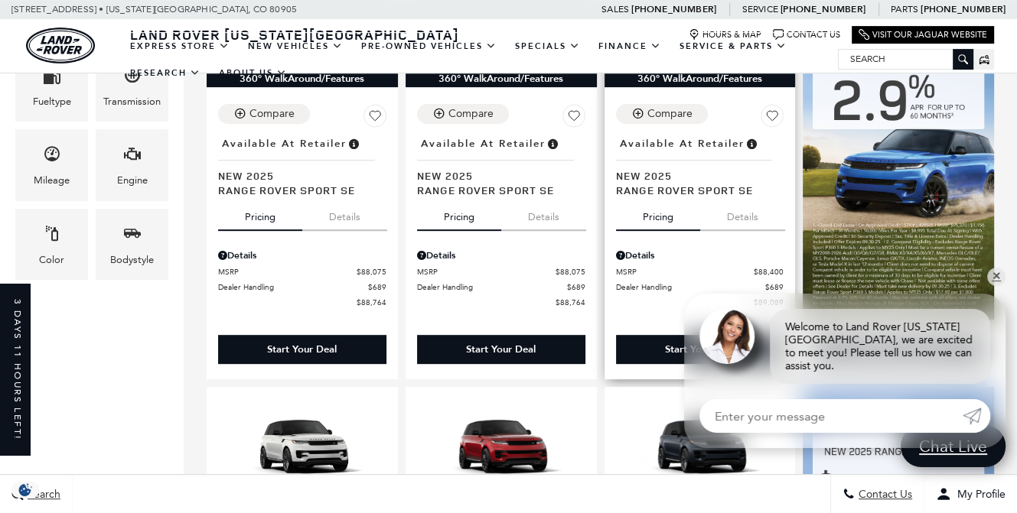
scroll to position [535, 0]
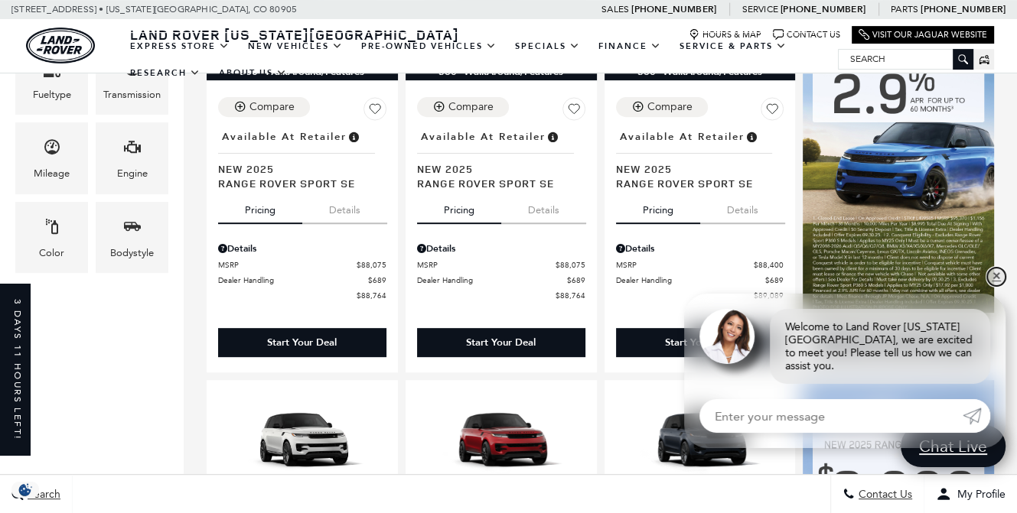
click at [997, 286] on link "✕" at bounding box center [996, 277] width 18 height 18
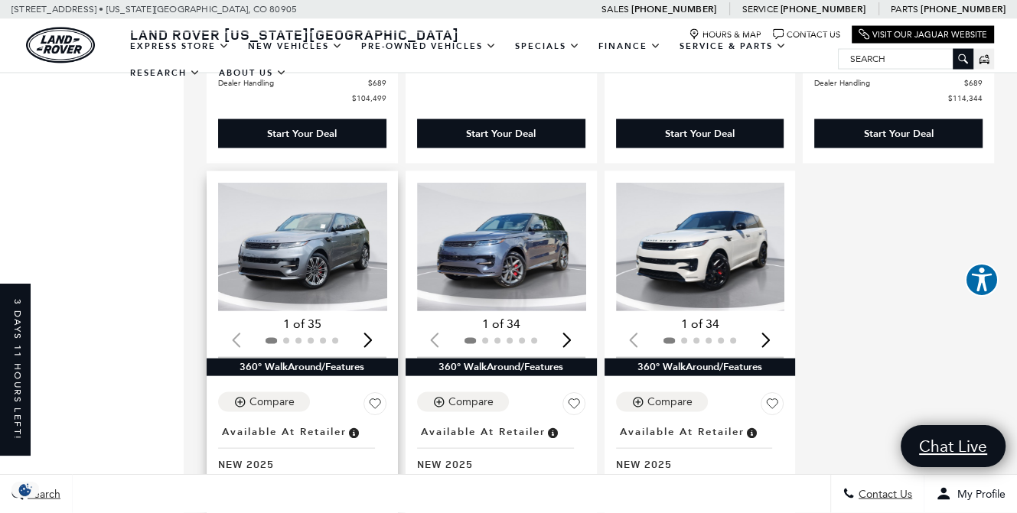
scroll to position [2754, 0]
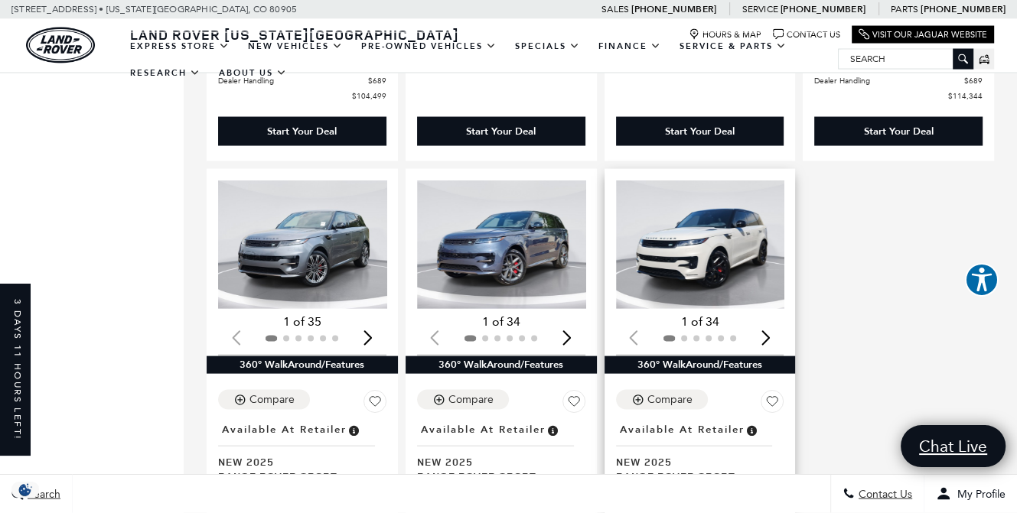
click at [737, 250] on img "1 / 2" at bounding box center [701, 245] width 171 height 129
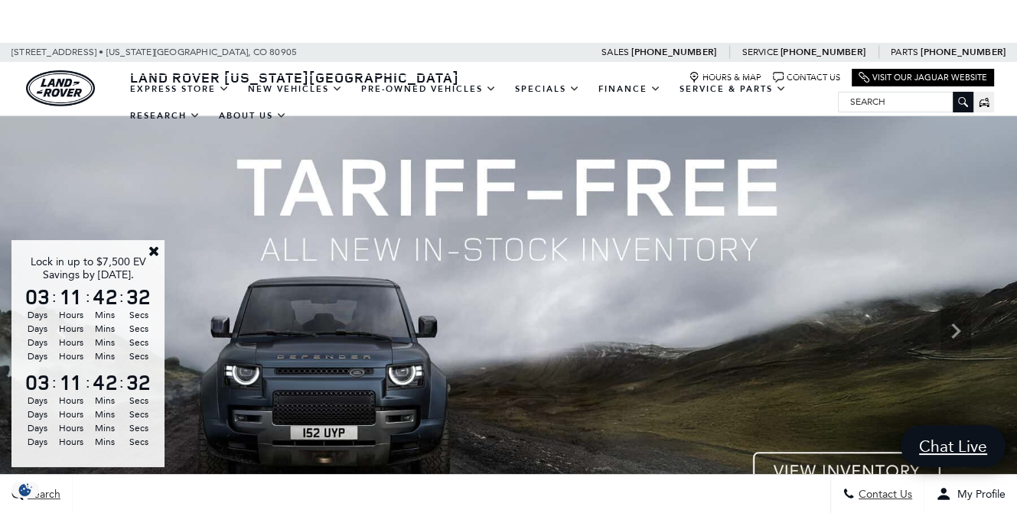
click at [154, 249] on link "Close" at bounding box center [154, 251] width 14 height 14
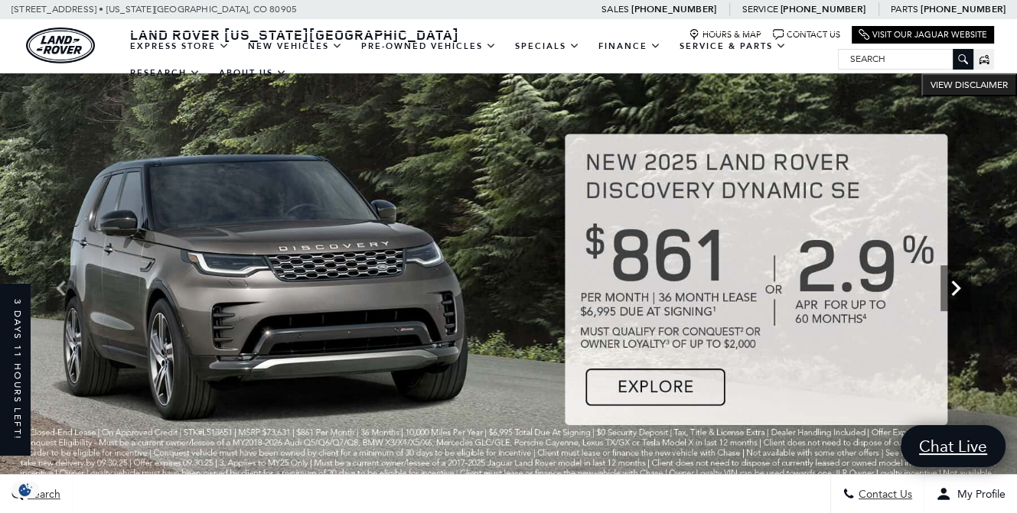
click at [956, 290] on icon "Next" at bounding box center [955, 288] width 9 height 15
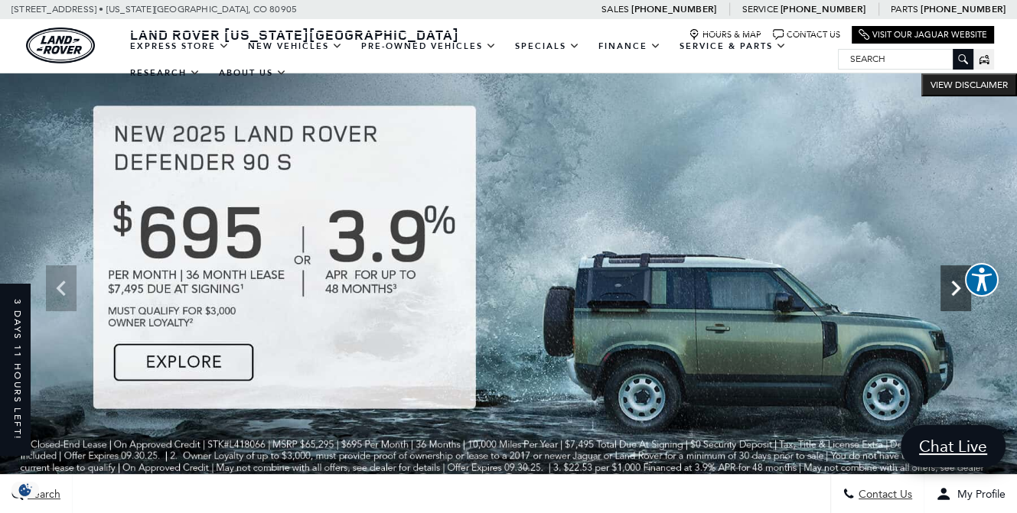
click at [945, 298] on icon "Next" at bounding box center [955, 288] width 31 height 31
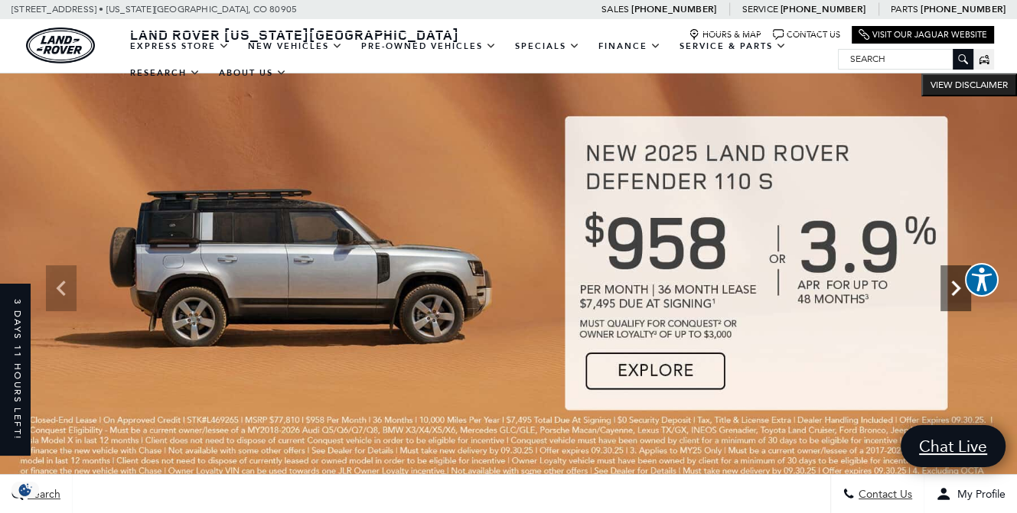
click at [945, 300] on icon "Next" at bounding box center [955, 288] width 31 height 31
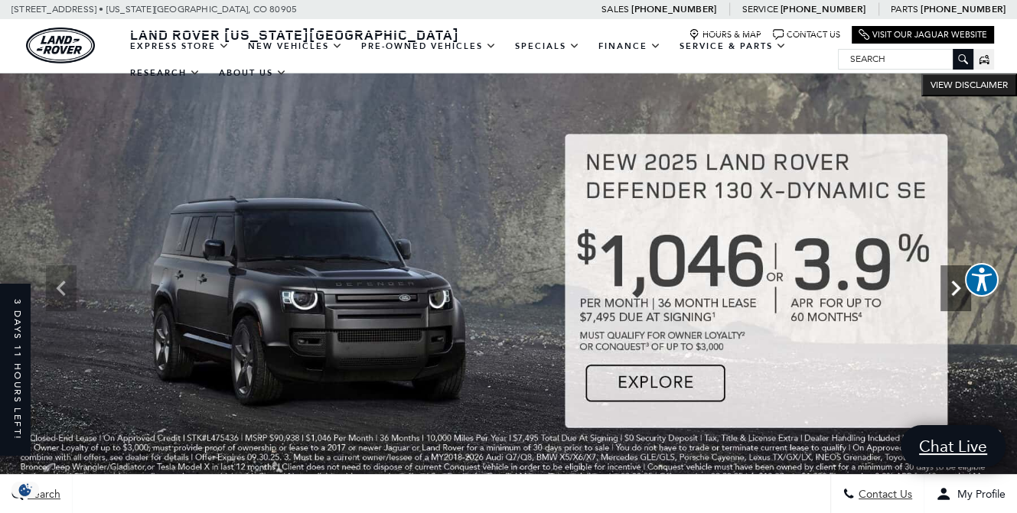
click at [956, 288] on icon "Next" at bounding box center [955, 288] width 31 height 31
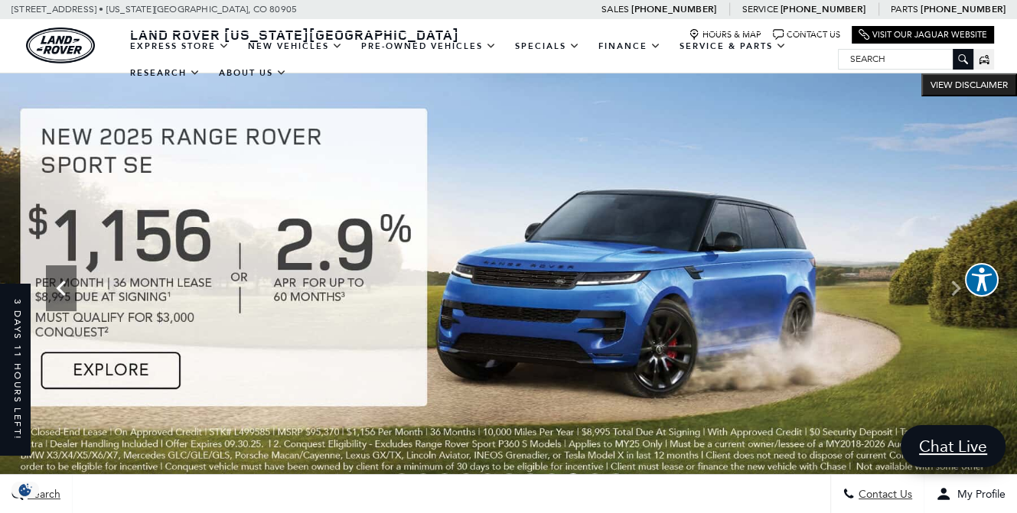
click at [51, 303] on div "Previous" at bounding box center [61, 288] width 31 height 46
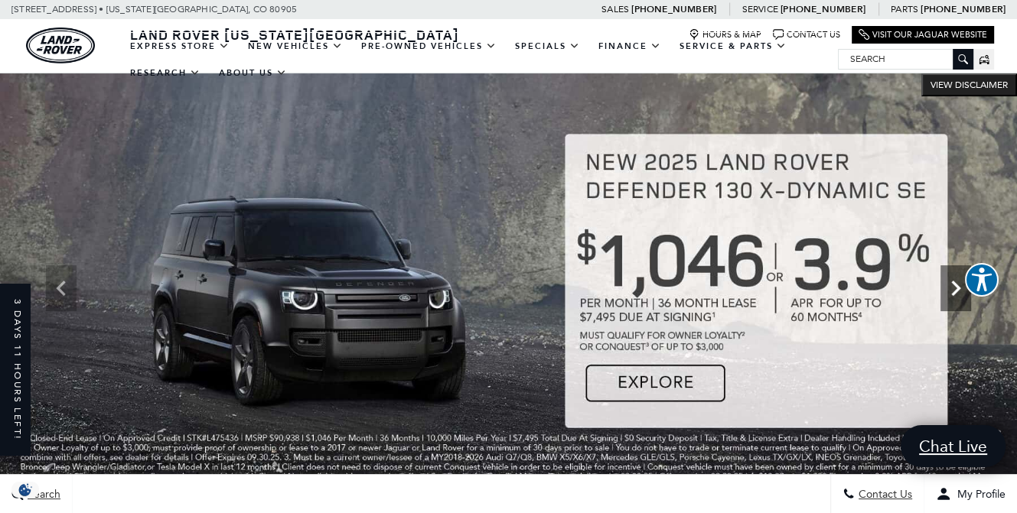
click at [959, 290] on icon "Next" at bounding box center [955, 288] width 31 height 31
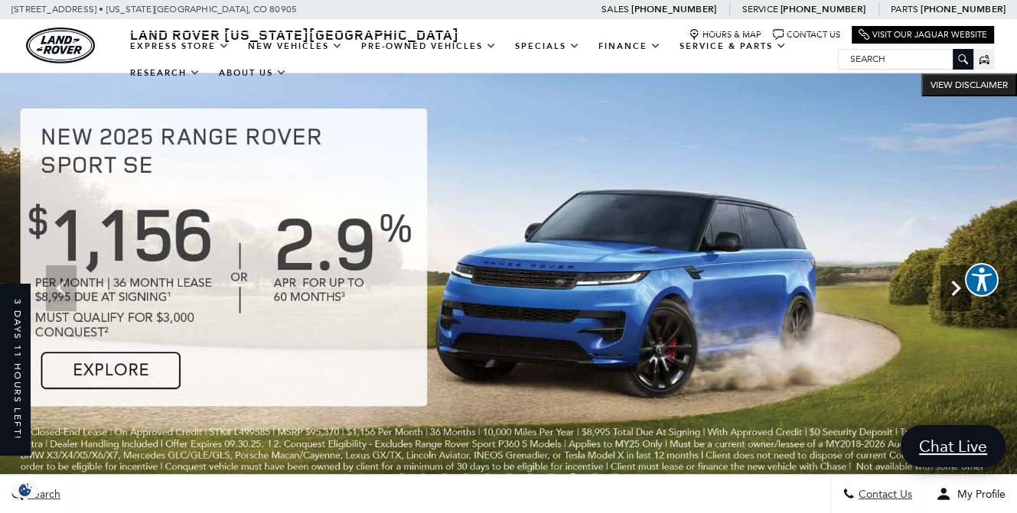
click at [958, 293] on icon "Next" at bounding box center [955, 288] width 31 height 31
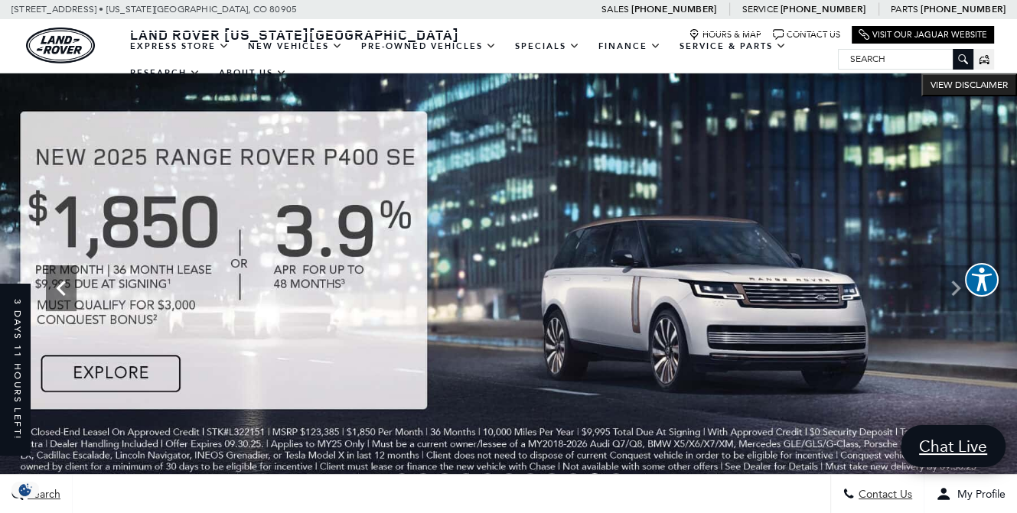
click at [64, 293] on icon "Previous" at bounding box center [60, 288] width 9 height 15
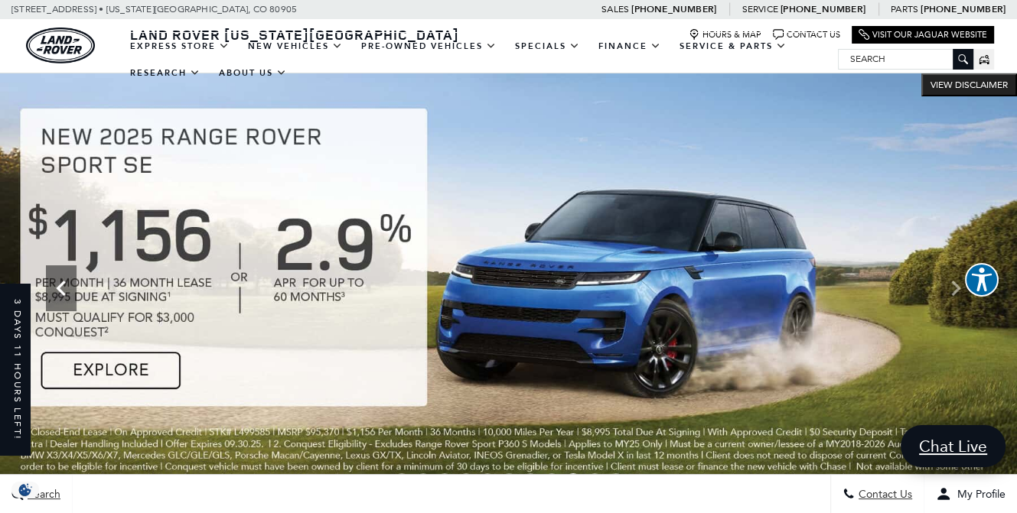
click at [69, 294] on icon "Previous" at bounding box center [61, 288] width 31 height 31
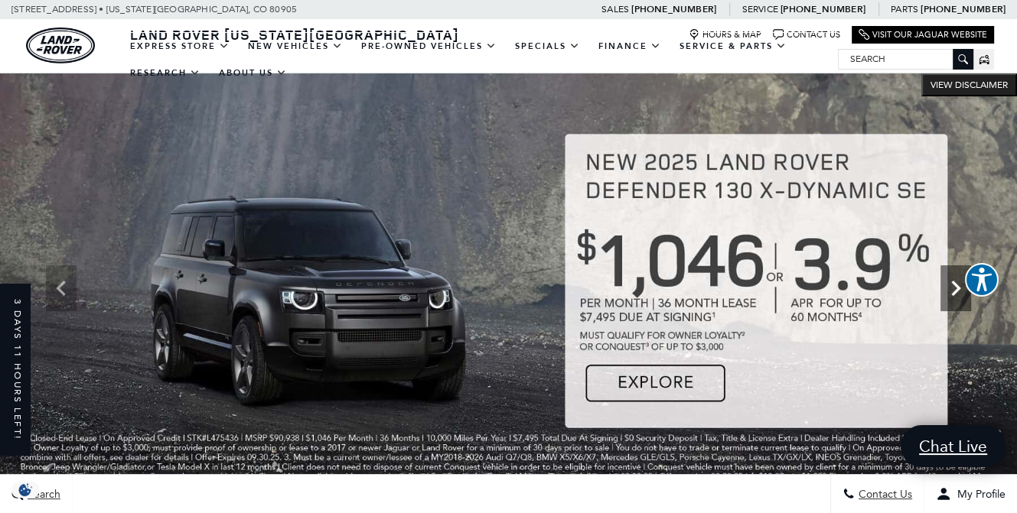
click at [961, 284] on icon "Next" at bounding box center [955, 288] width 31 height 31
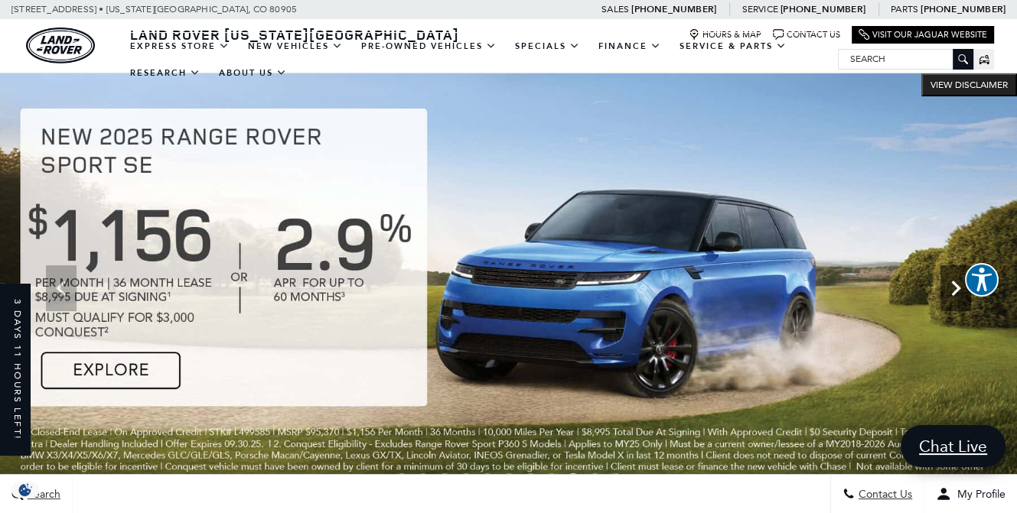
click at [960, 290] on icon "Next" at bounding box center [955, 288] width 31 height 31
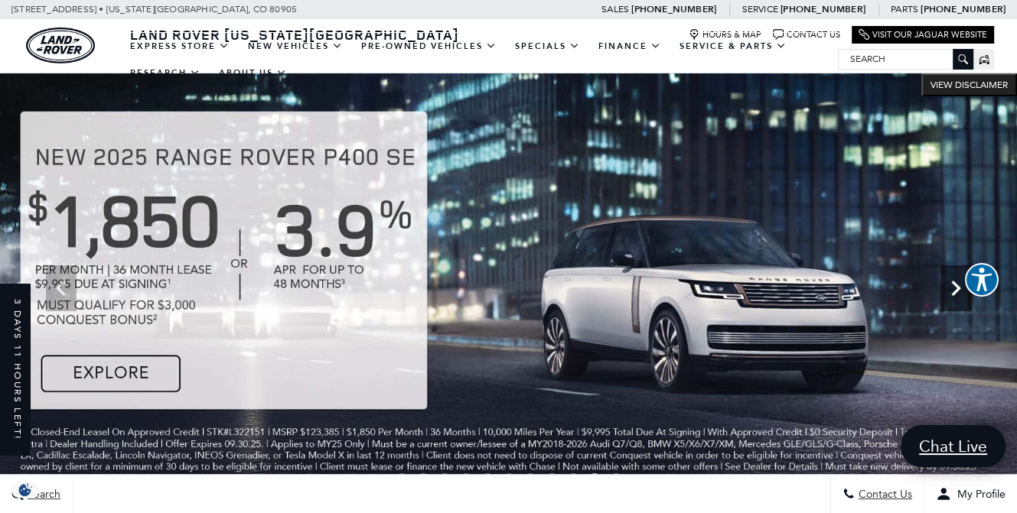
click at [958, 293] on icon "Next" at bounding box center [955, 288] width 31 height 31
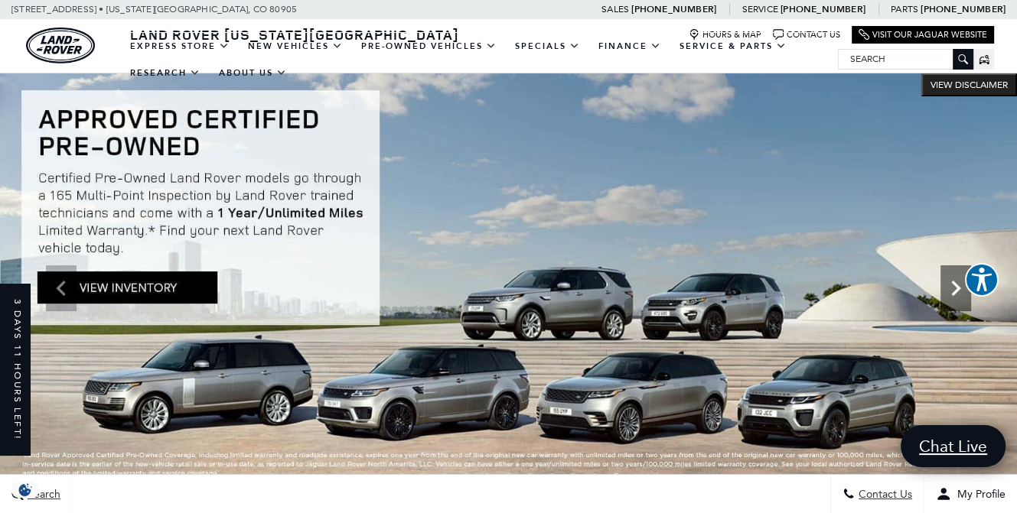
click at [955, 286] on icon "Next" at bounding box center [955, 288] width 31 height 31
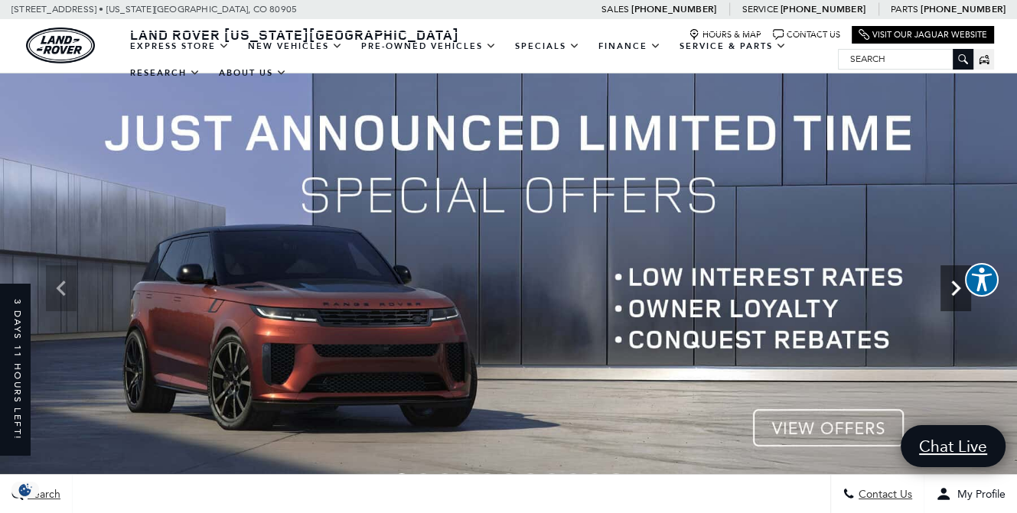
click at [952, 291] on icon "Next" at bounding box center [955, 288] width 31 height 31
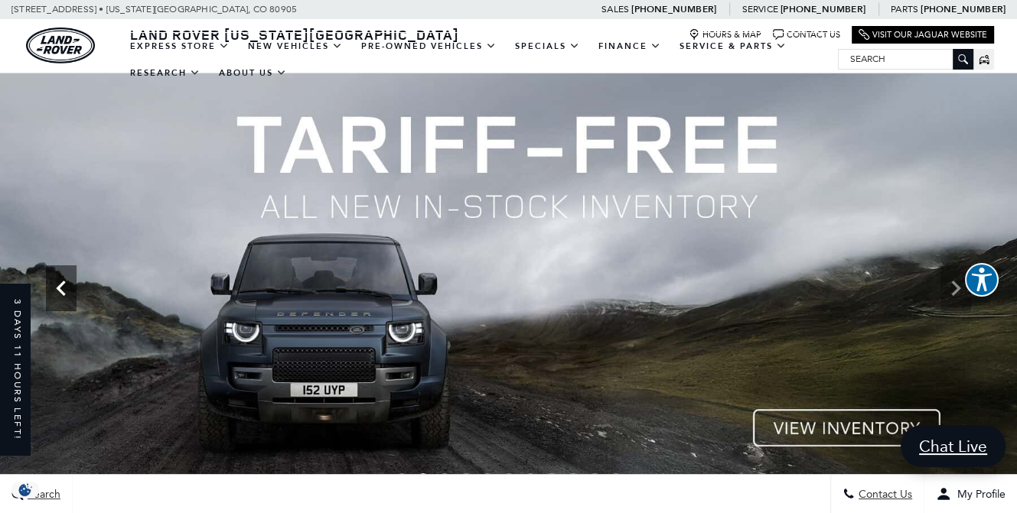
click at [57, 288] on icon "Previous" at bounding box center [60, 288] width 9 height 15
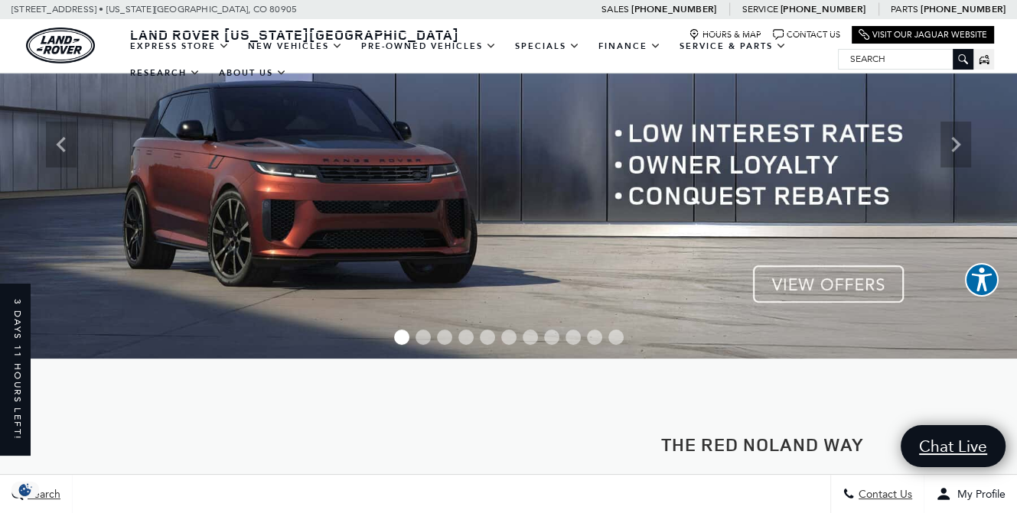
scroll to position [153, 0]
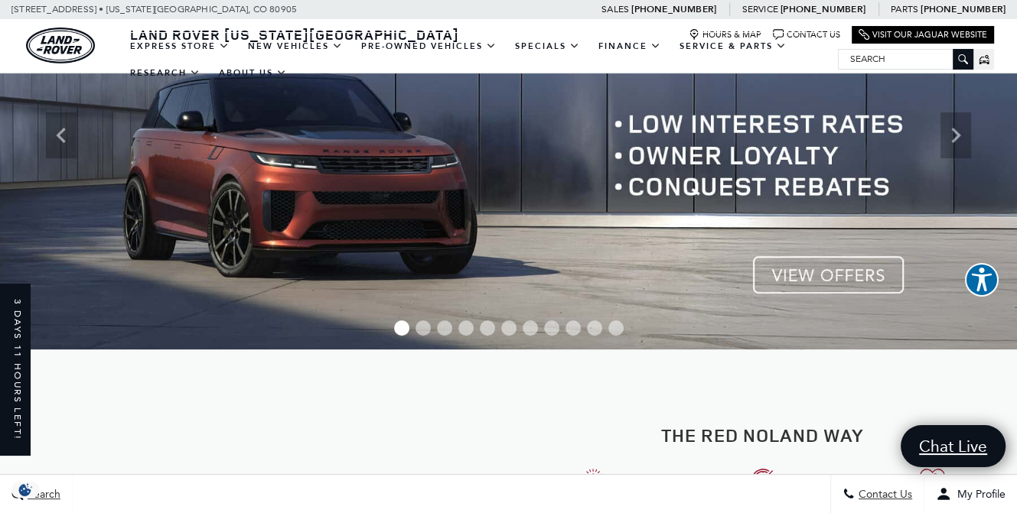
click at [420, 327] on span "Go to slide 2" at bounding box center [422, 327] width 15 height 15
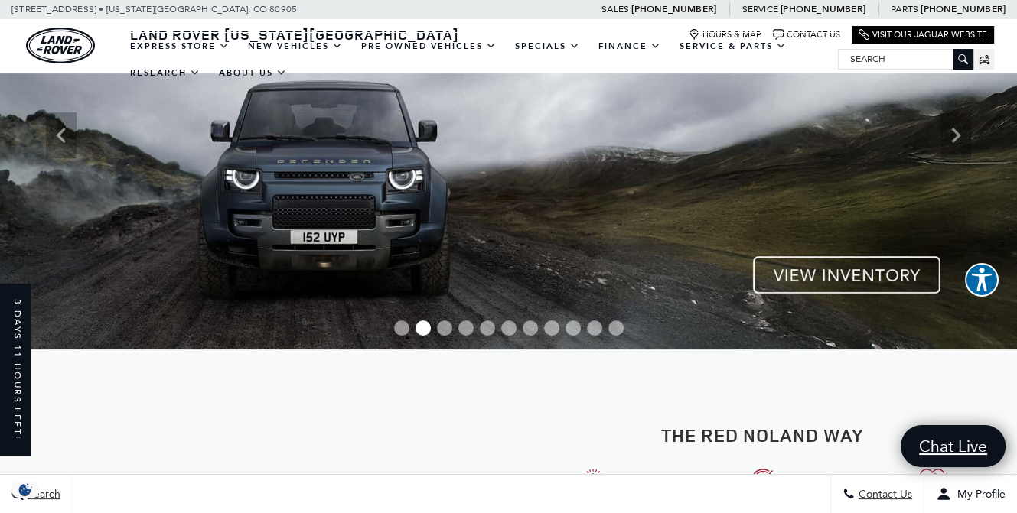
click at [445, 331] on span "Go to slide 3" at bounding box center [444, 327] width 15 height 15
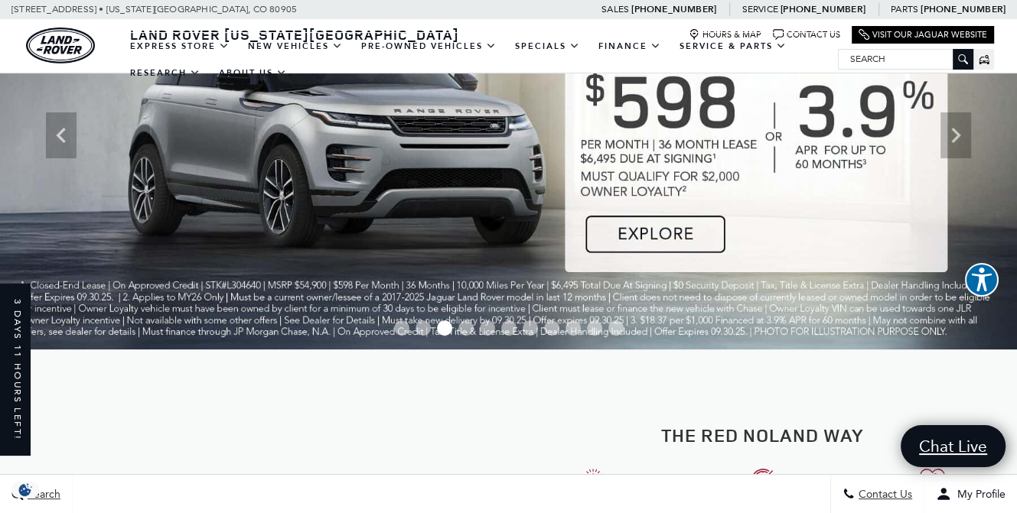
scroll to position [76, 0]
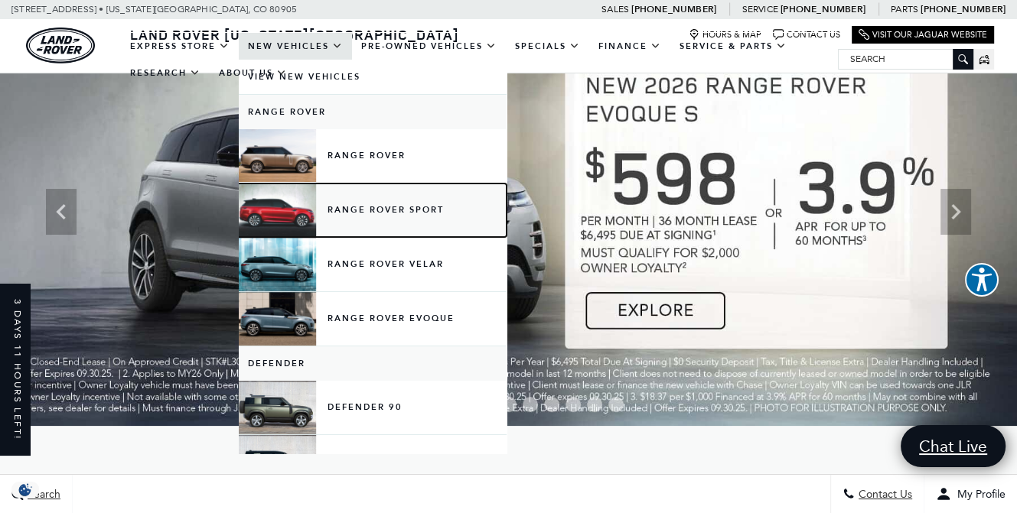
click at [358, 205] on link "Range Rover Sport" at bounding box center [373, 211] width 268 height 54
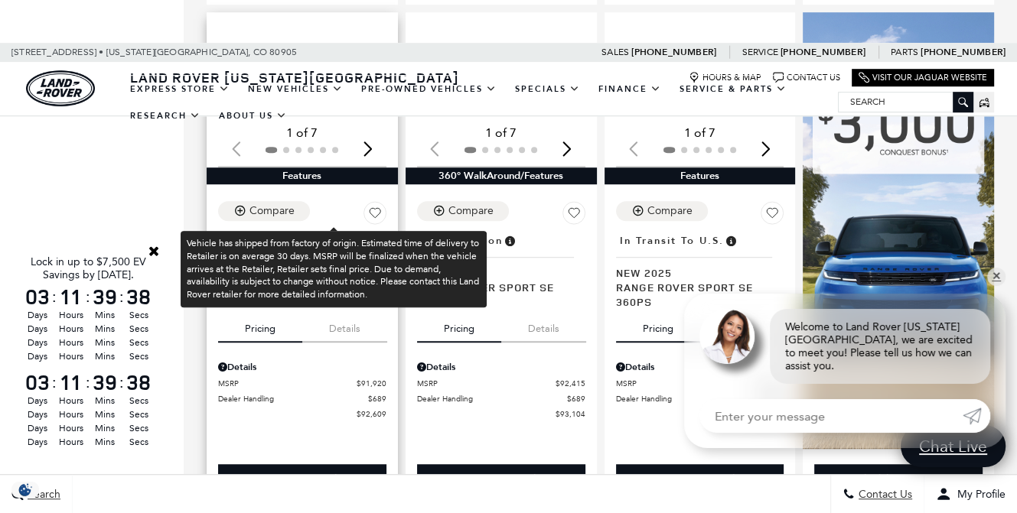
scroll to position [994, 0]
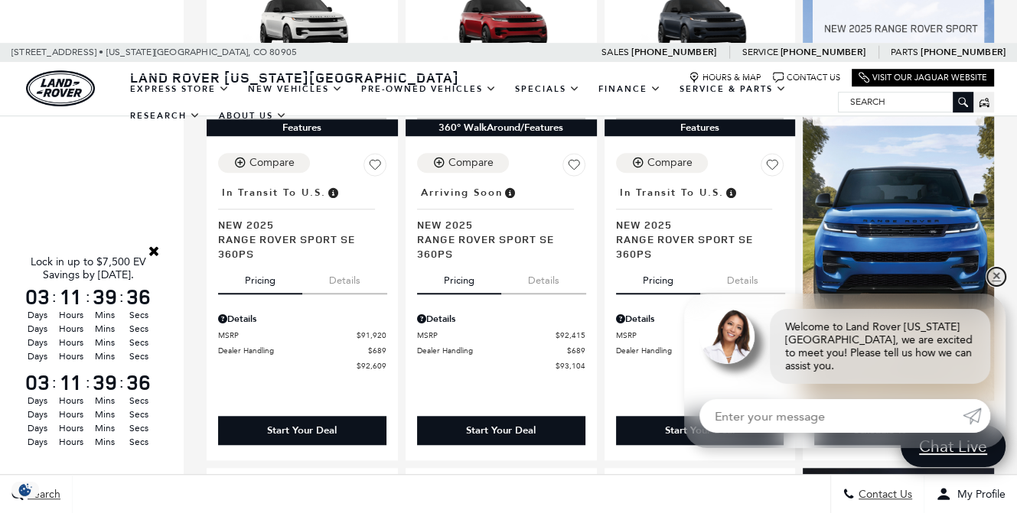
click at [1000, 286] on link "✕" at bounding box center [996, 277] width 18 height 18
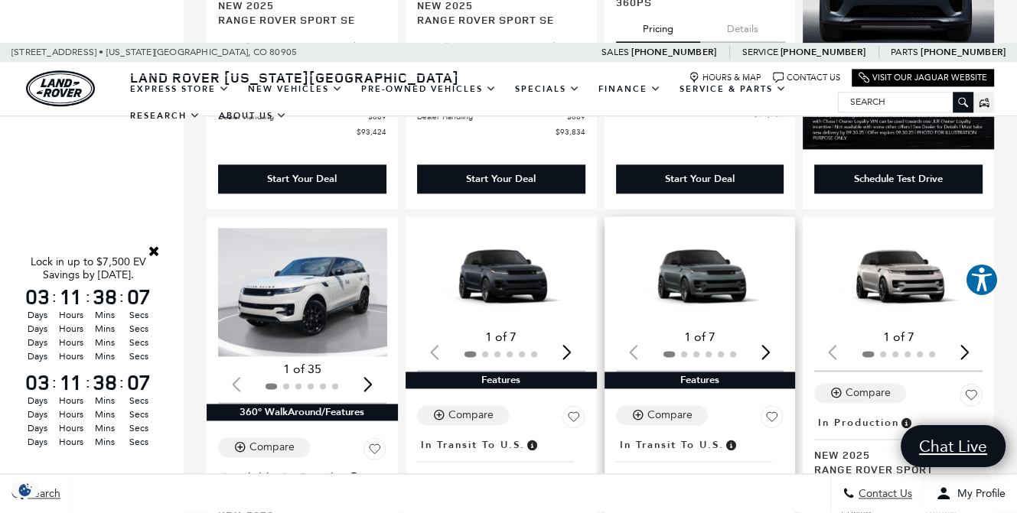
scroll to position [1759, 0]
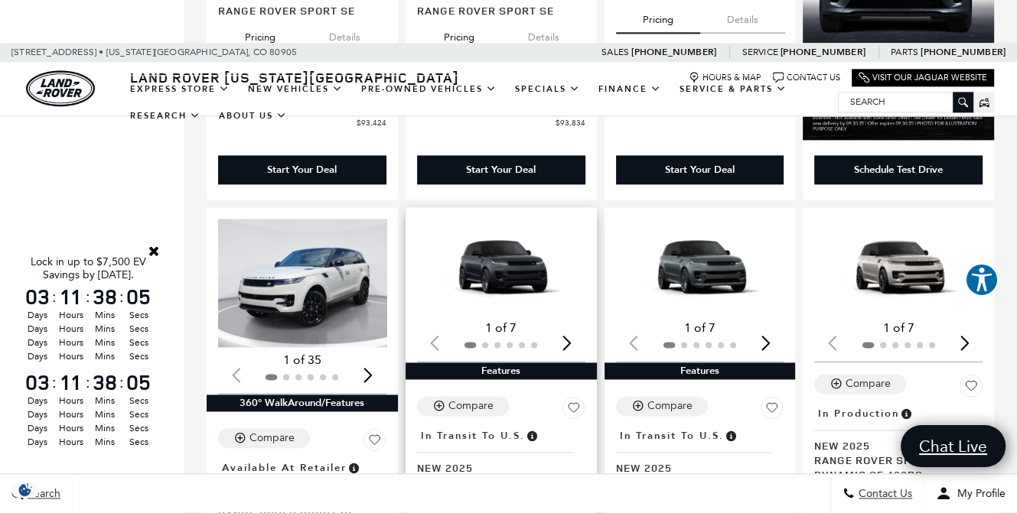
click at [524, 278] on img "1 / 2" at bounding box center [502, 267] width 171 height 96
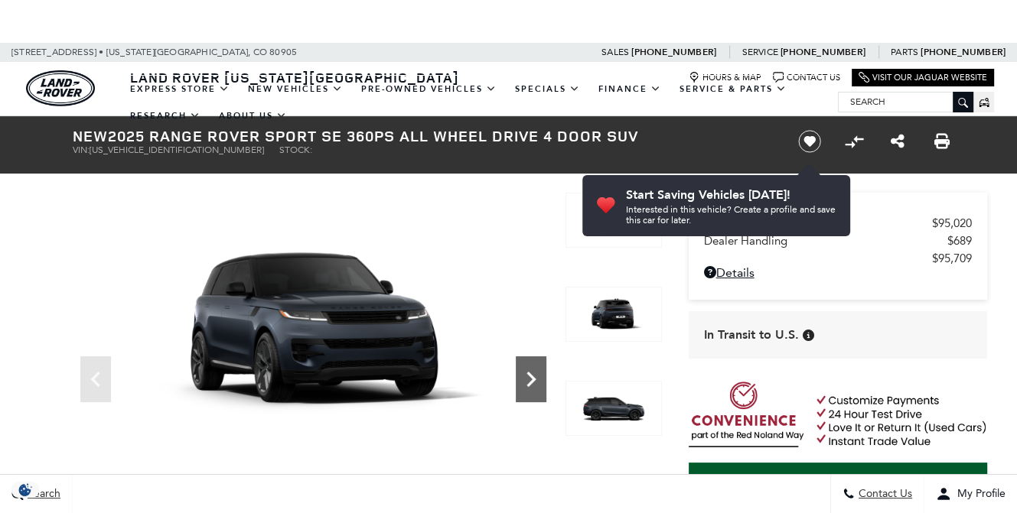
click at [517, 379] on icon "Next" at bounding box center [531, 379] width 31 height 31
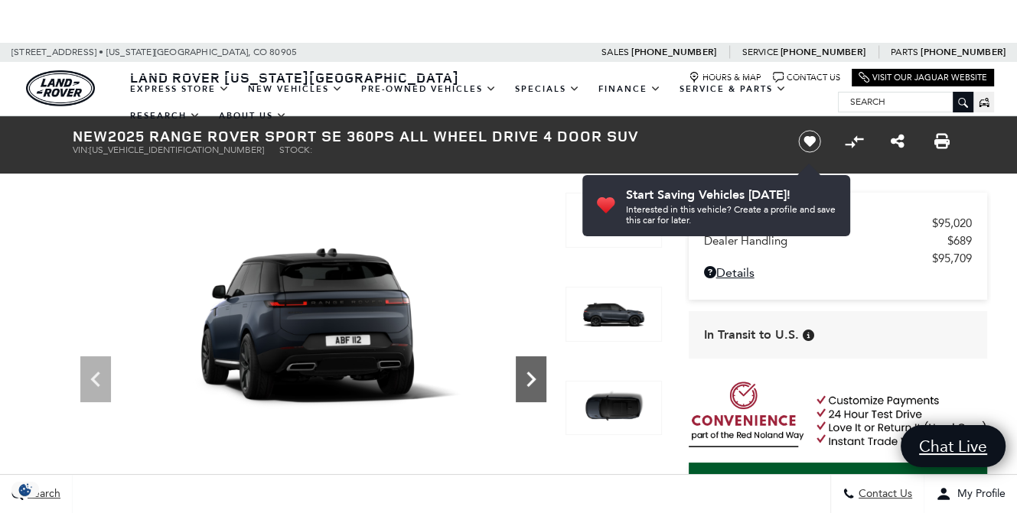
click at [534, 377] on icon "Next" at bounding box center [531, 379] width 31 height 31
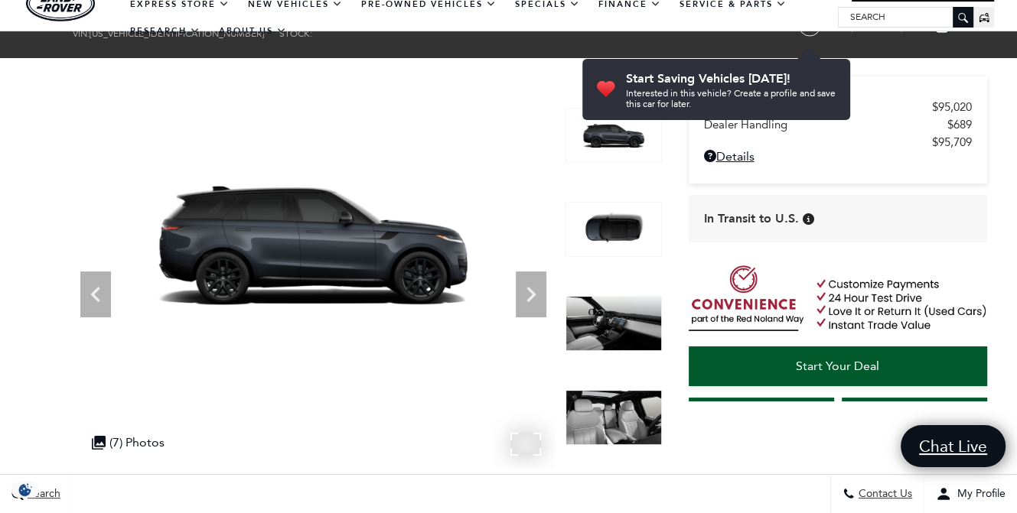
scroll to position [153, 0]
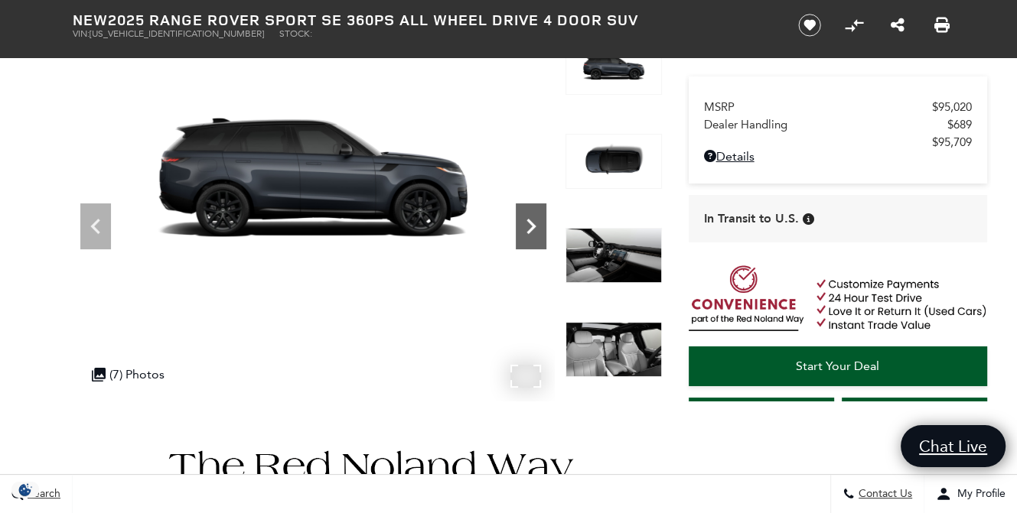
click at [529, 235] on icon "Next" at bounding box center [531, 226] width 31 height 31
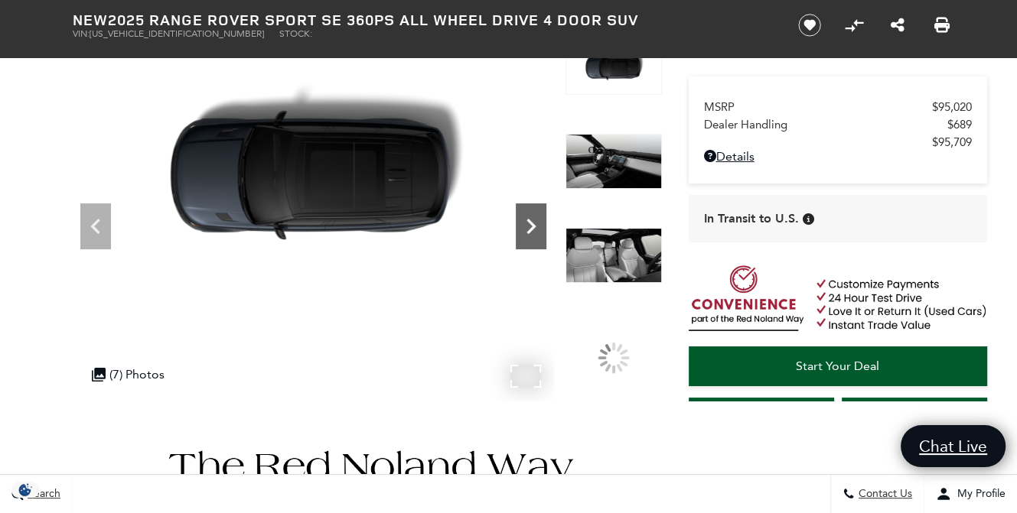
click at [529, 235] on icon "Next" at bounding box center [531, 226] width 31 height 31
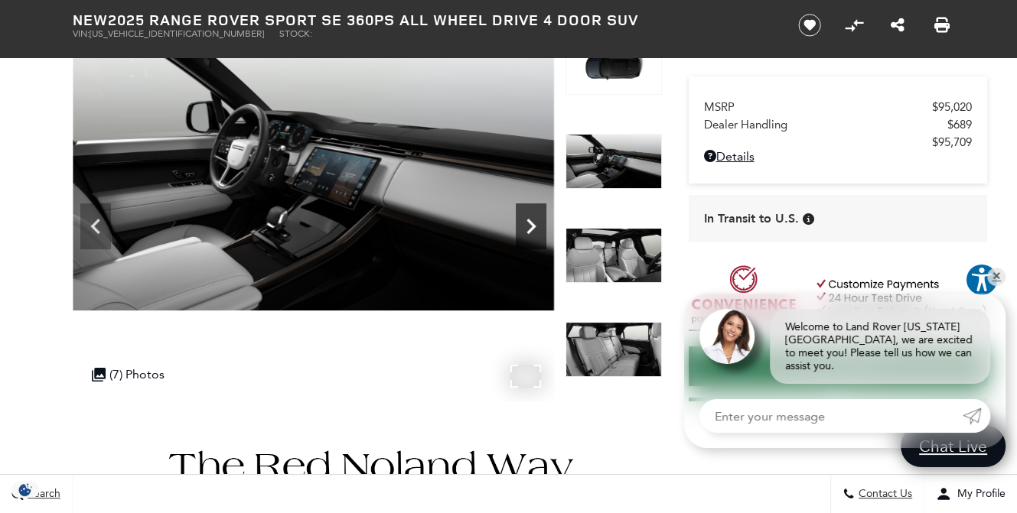
click at [529, 213] on icon "Next" at bounding box center [531, 226] width 31 height 31
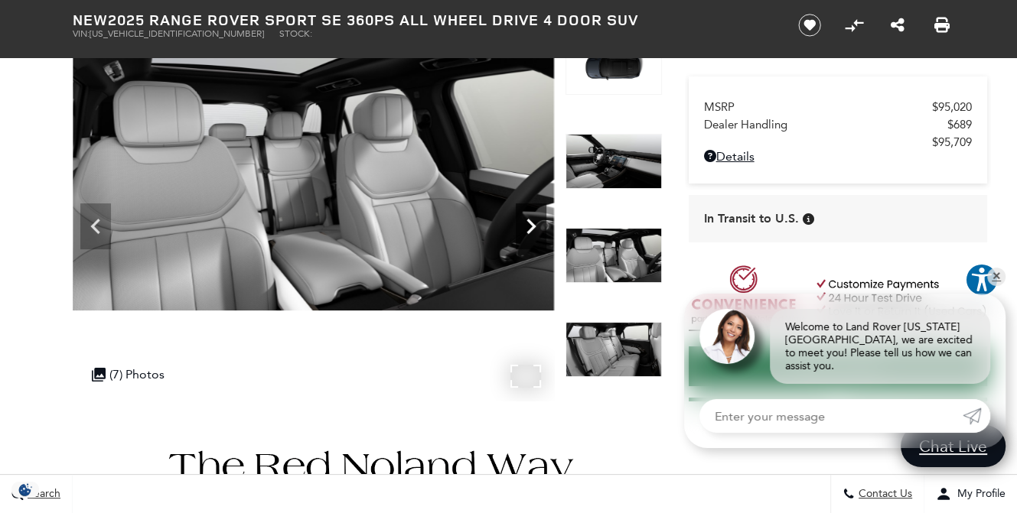
click at [530, 225] on icon "Next" at bounding box center [531, 226] width 31 height 31
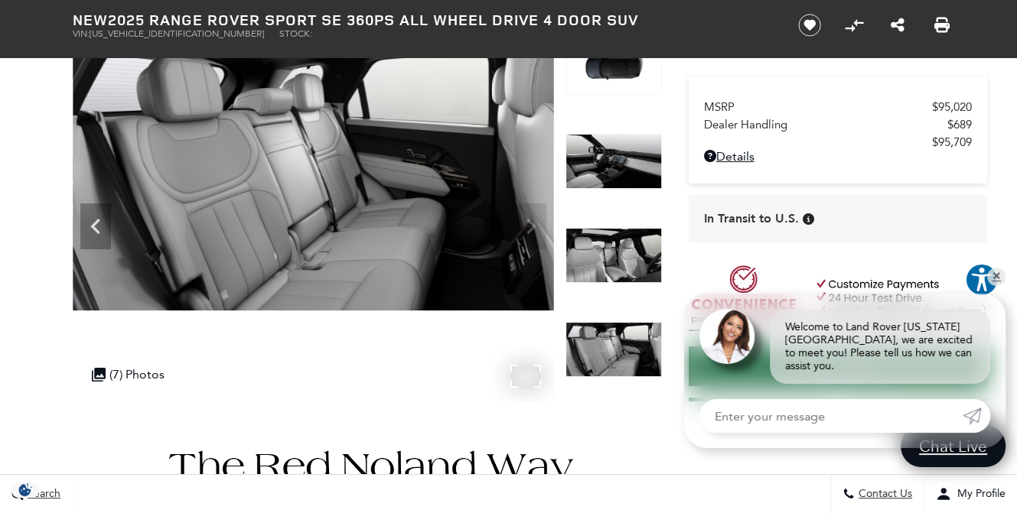
click at [529, 225] on img at bounding box center [313, 175] width 481 height 271
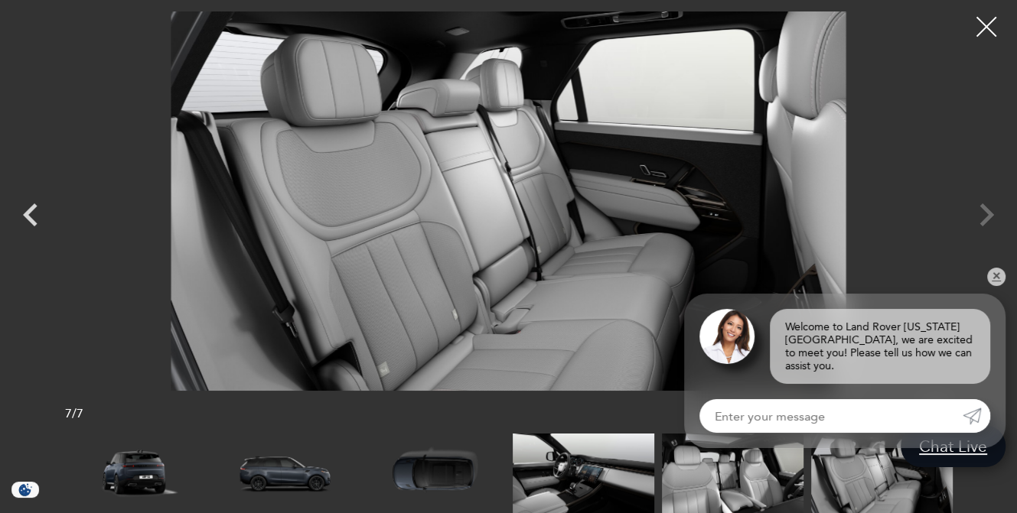
click at [974, 34] on div at bounding box center [986, 27] width 41 height 41
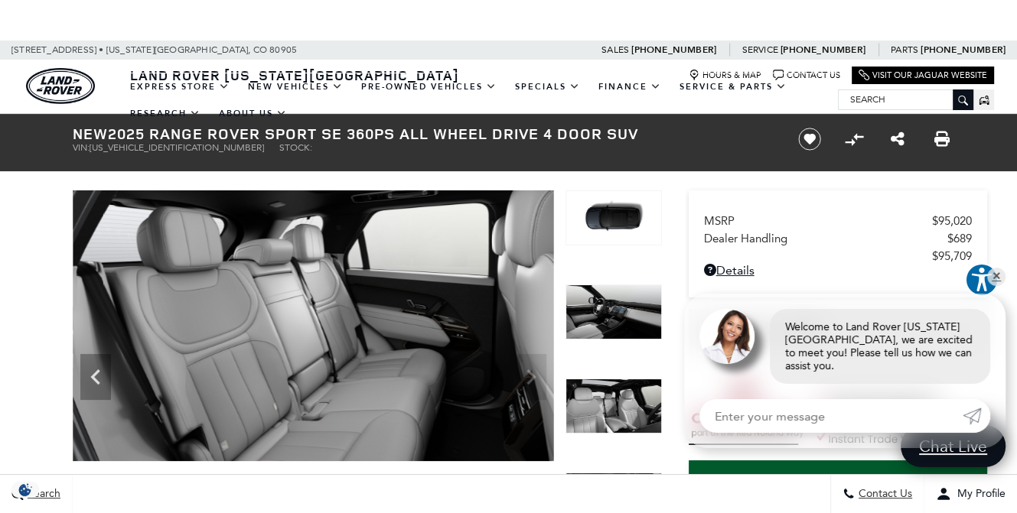
scroll to position [0, 0]
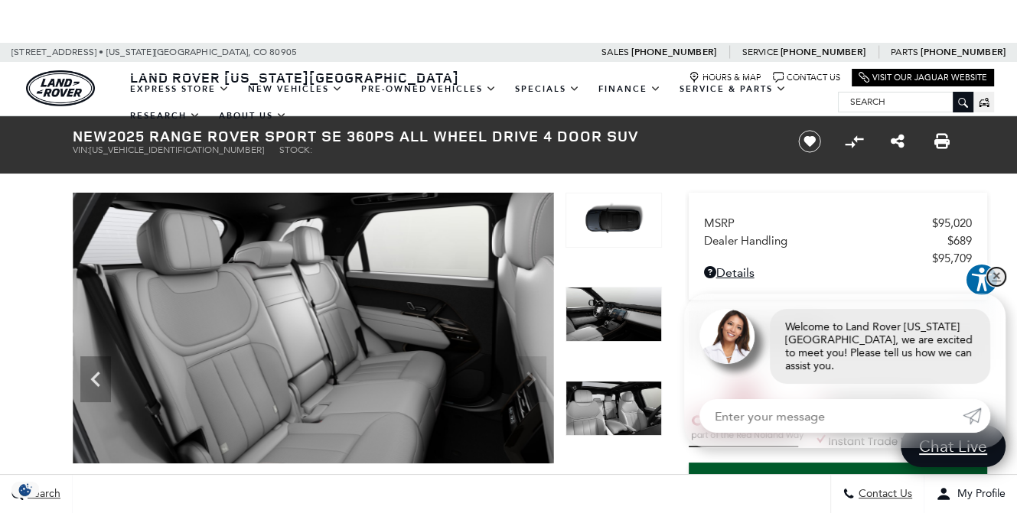
click at [994, 286] on link "✕" at bounding box center [996, 277] width 18 height 18
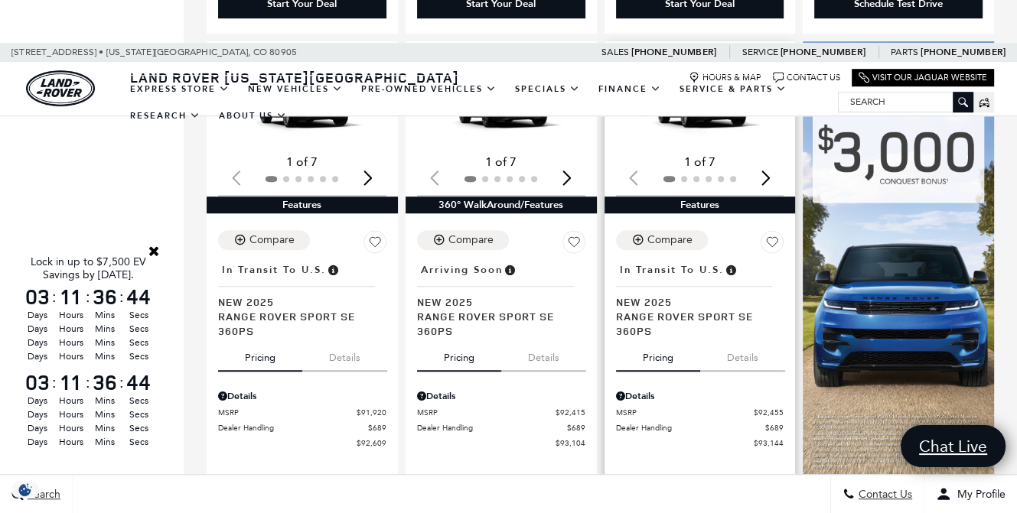
scroll to position [918, 0]
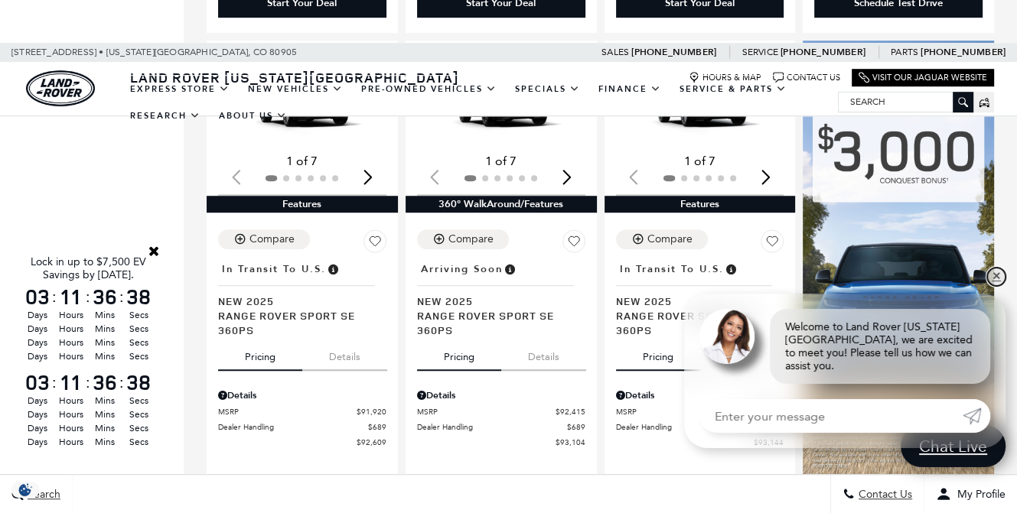
click at [997, 286] on link "✕" at bounding box center [996, 277] width 18 height 18
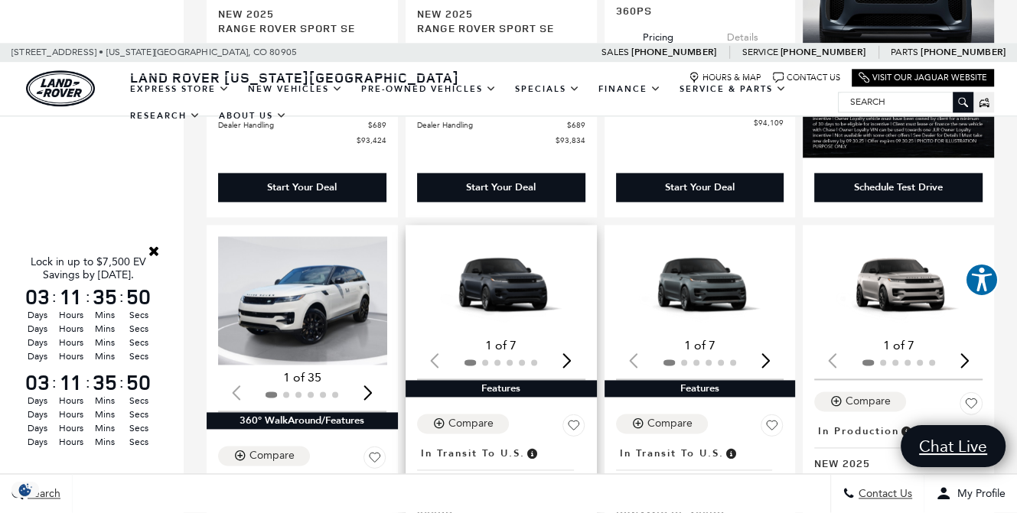
scroll to position [1836, 0]
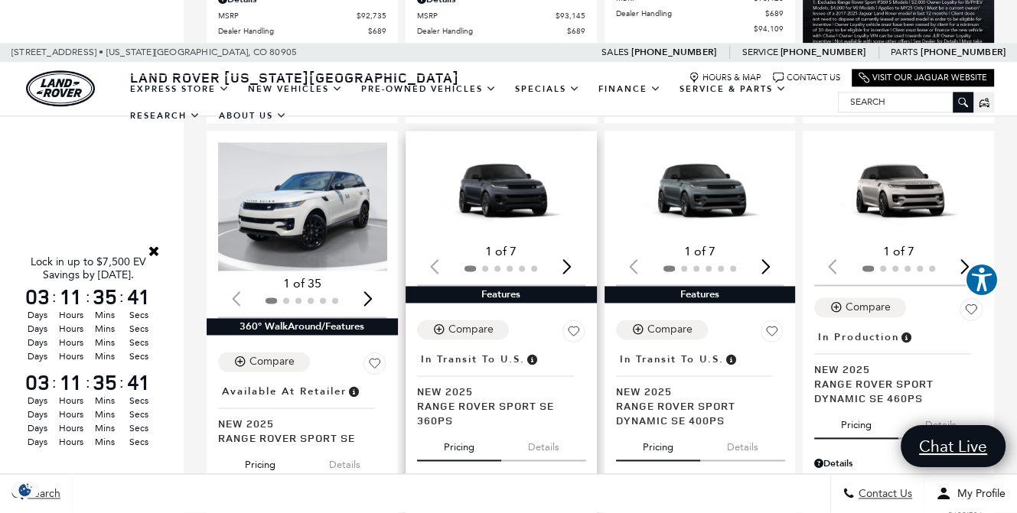
click at [538, 198] on img "1 / 2" at bounding box center [502, 190] width 171 height 96
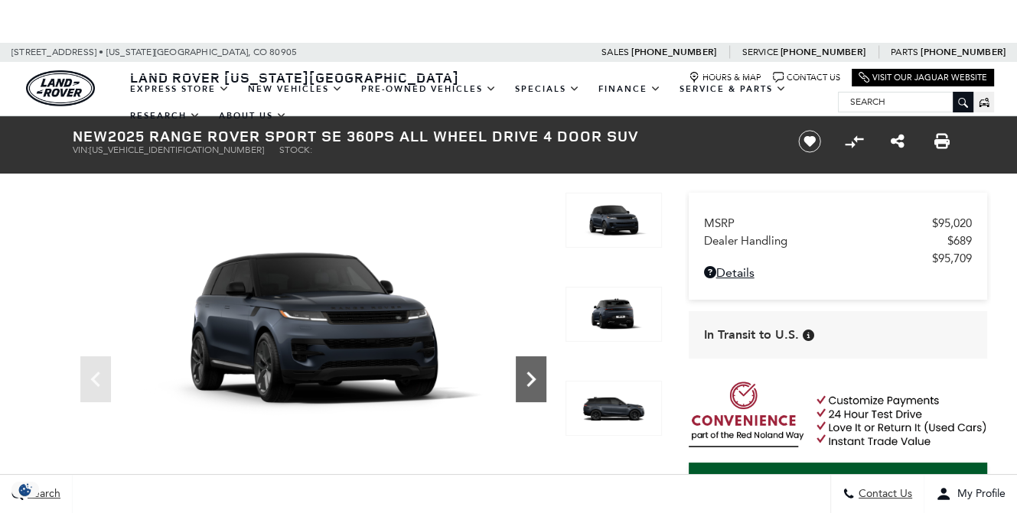
click at [526, 382] on icon "Next" at bounding box center [531, 379] width 31 height 31
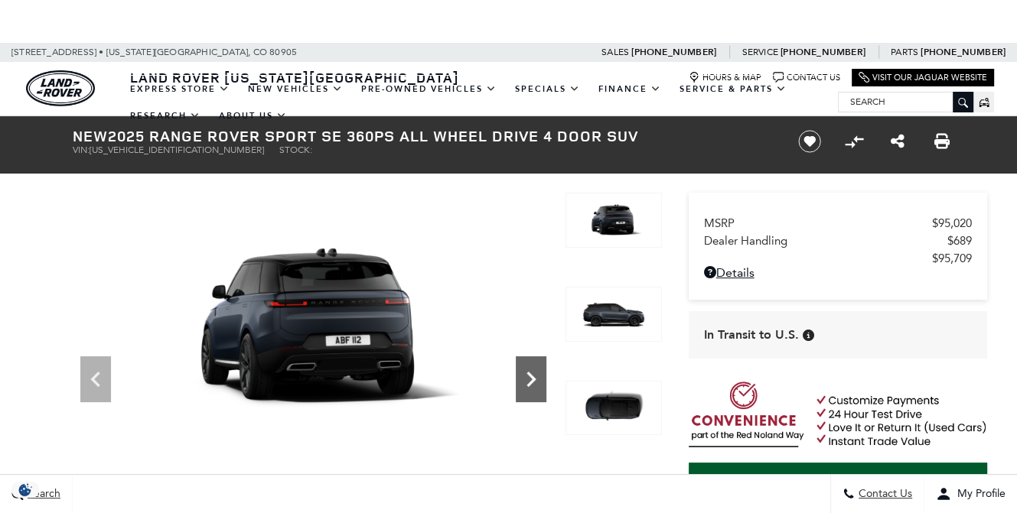
click at [528, 385] on icon "Next" at bounding box center [530, 379] width 9 height 15
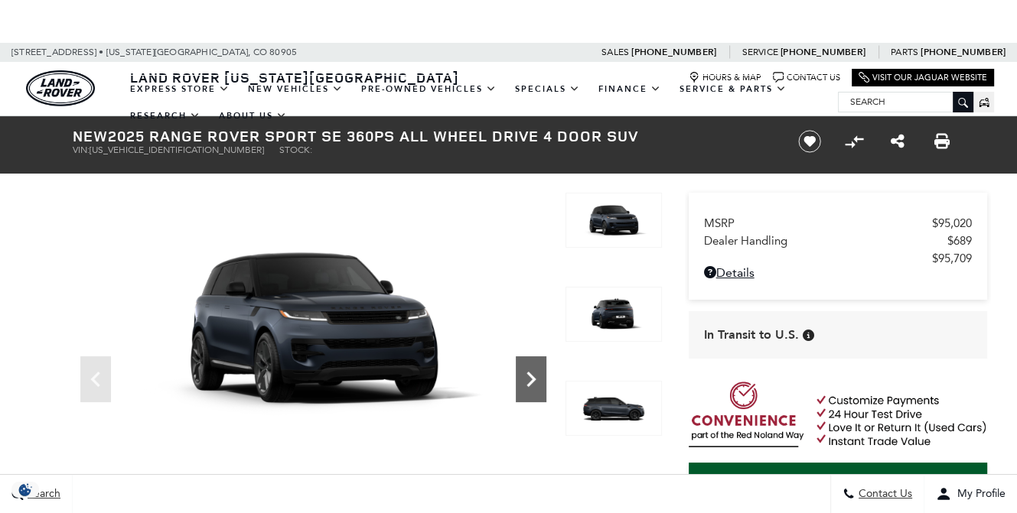
click at [528, 388] on icon "Next" at bounding box center [531, 379] width 31 height 31
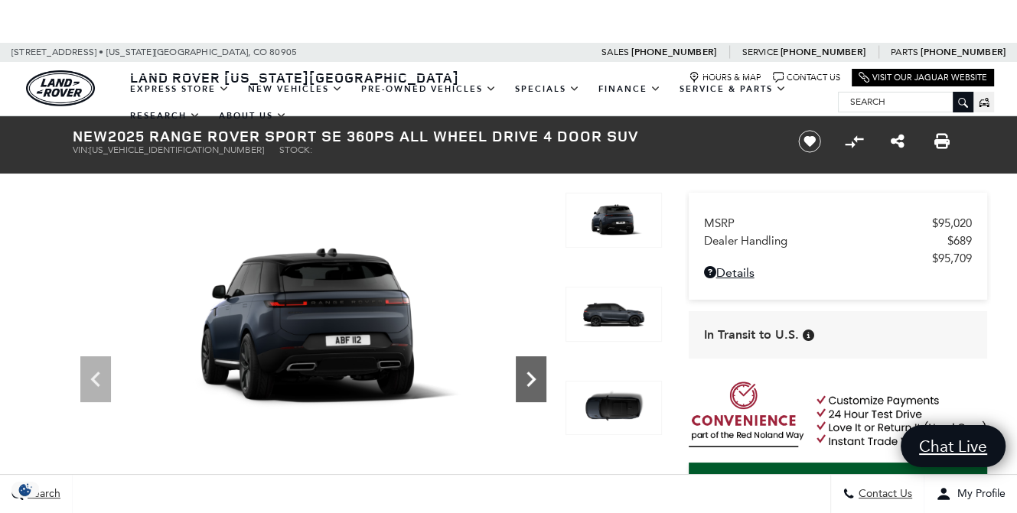
click at [528, 388] on icon "Next" at bounding box center [531, 379] width 31 height 31
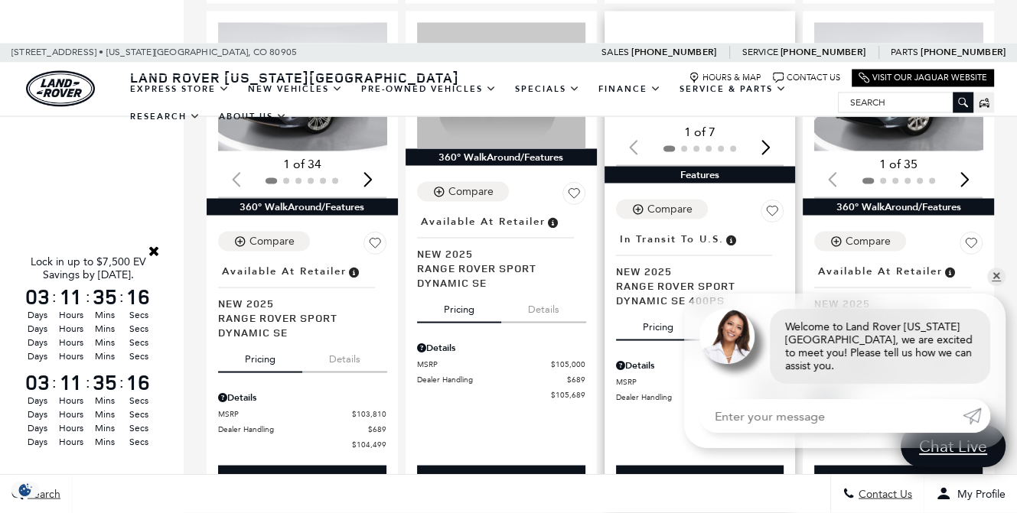
scroll to position [2524, 0]
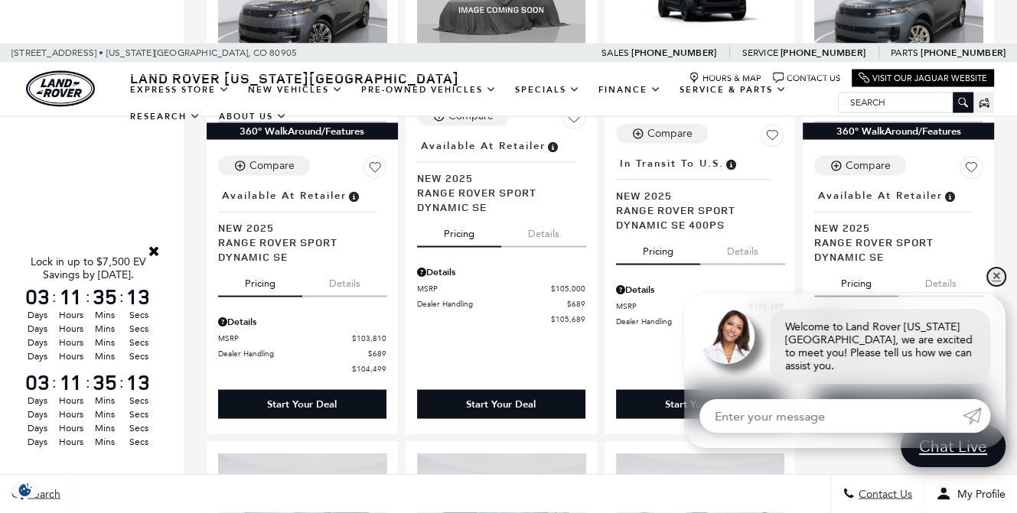
click at [997, 286] on link "✕" at bounding box center [996, 277] width 18 height 18
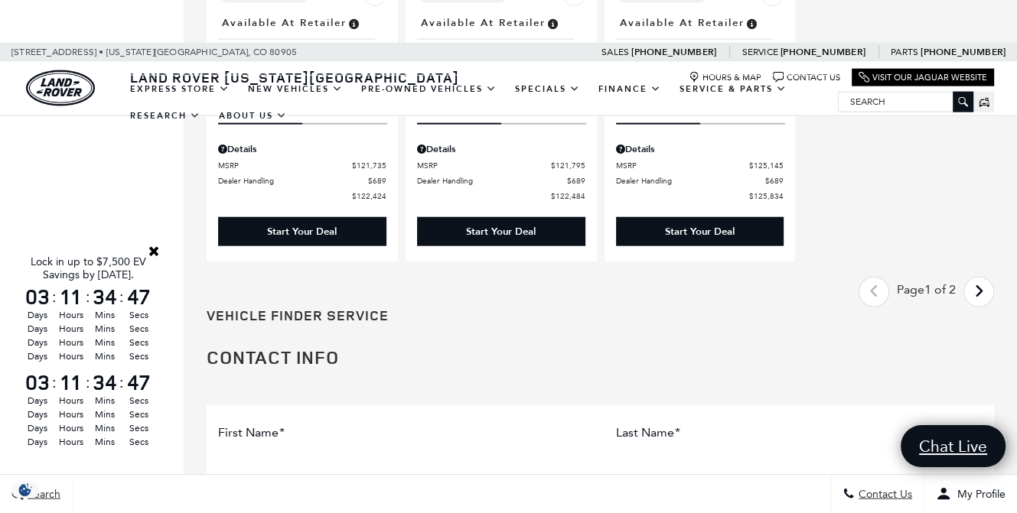
scroll to position [3213, 0]
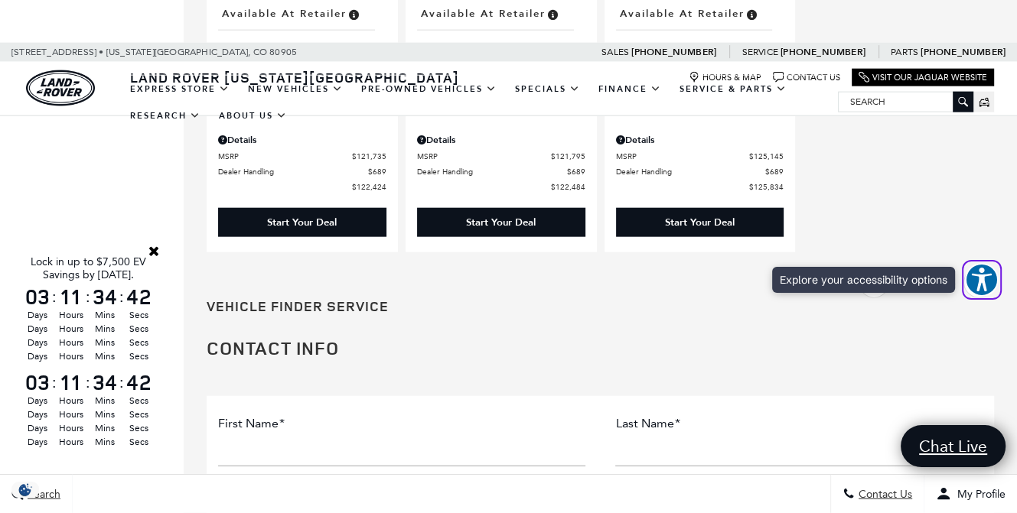
click at [985, 265] on span "Explore your accessibility options" at bounding box center [982, 280] width 34 height 34
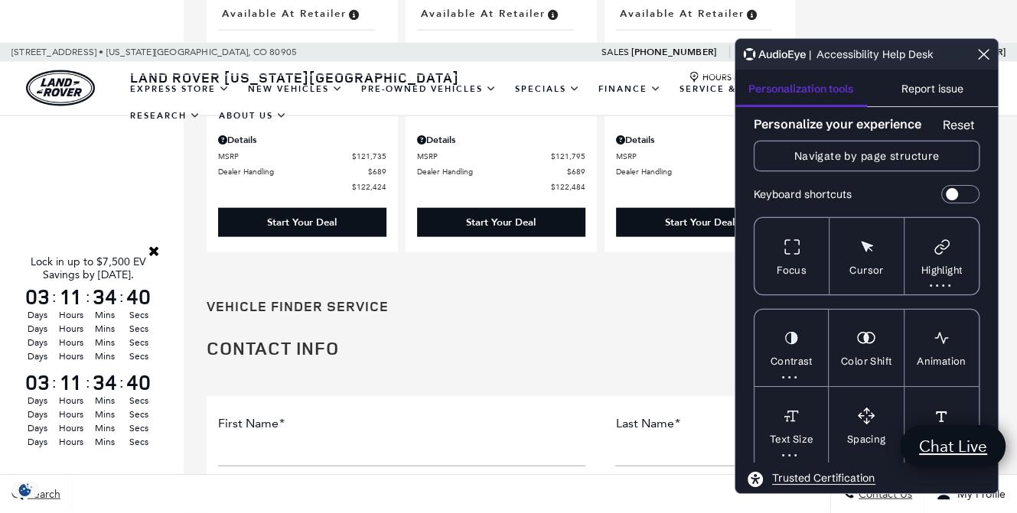
click at [535, 396] on ul "First Name * Last Name * Phone Email * Contact Preference? * one of these radio…" at bounding box center [600, 520] width 787 height 249
click at [978, 51] on icon "Close the AudioEye toolbar" at bounding box center [983, 54] width 18 height 18
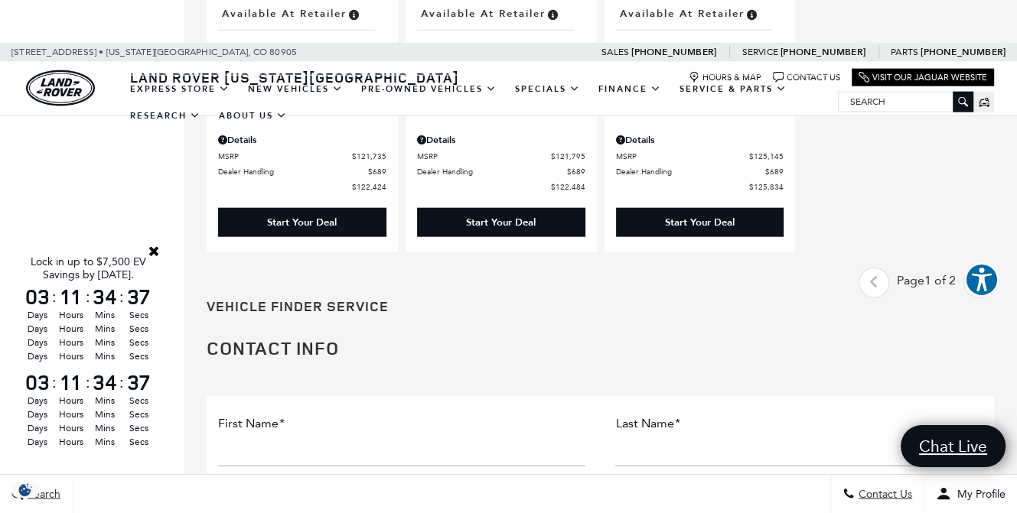
click at [840, 338] on h2 "Contact Info" at bounding box center [600, 348] width 787 height 20
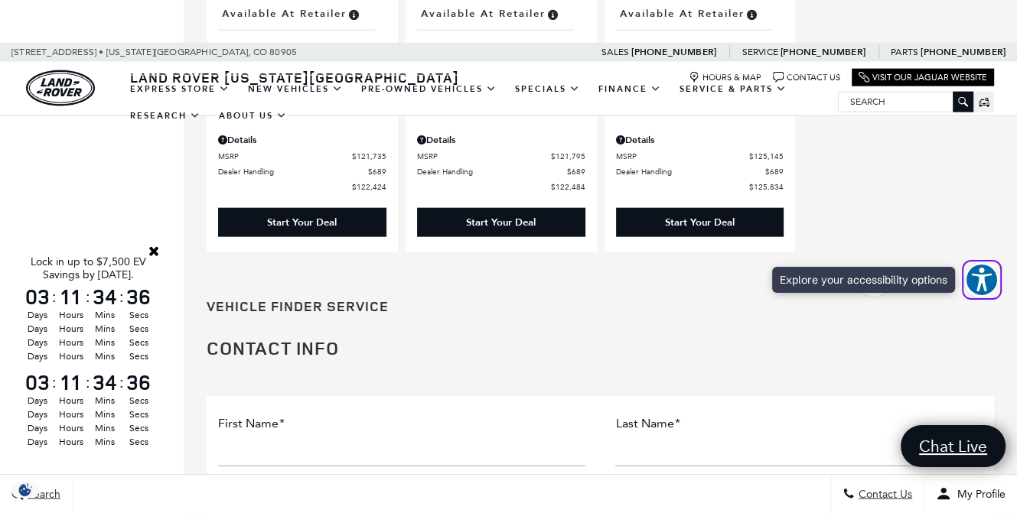
click at [994, 263] on span "Explore your accessibility options" at bounding box center [982, 280] width 34 height 34
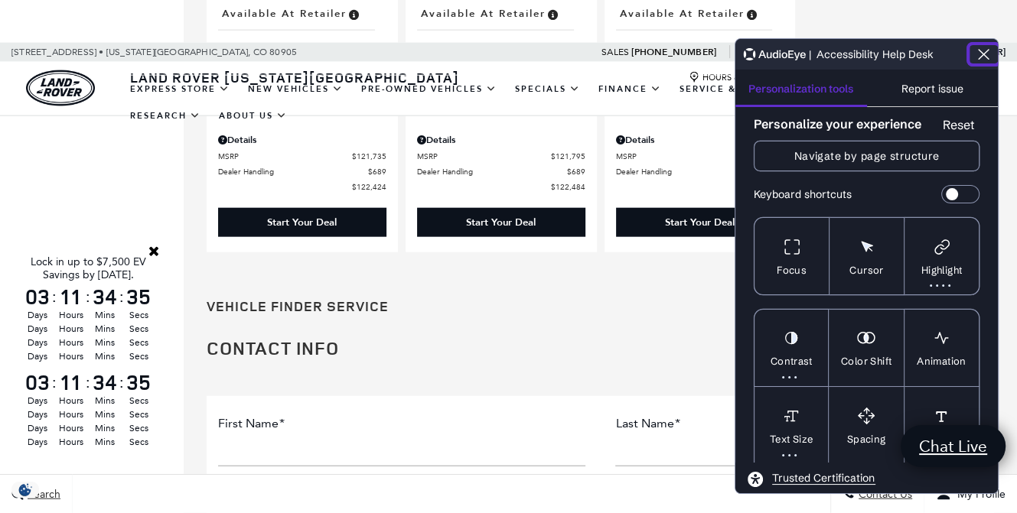
click at [994, 54] on button "Close the AudioEye toolbar" at bounding box center [983, 54] width 28 height 18
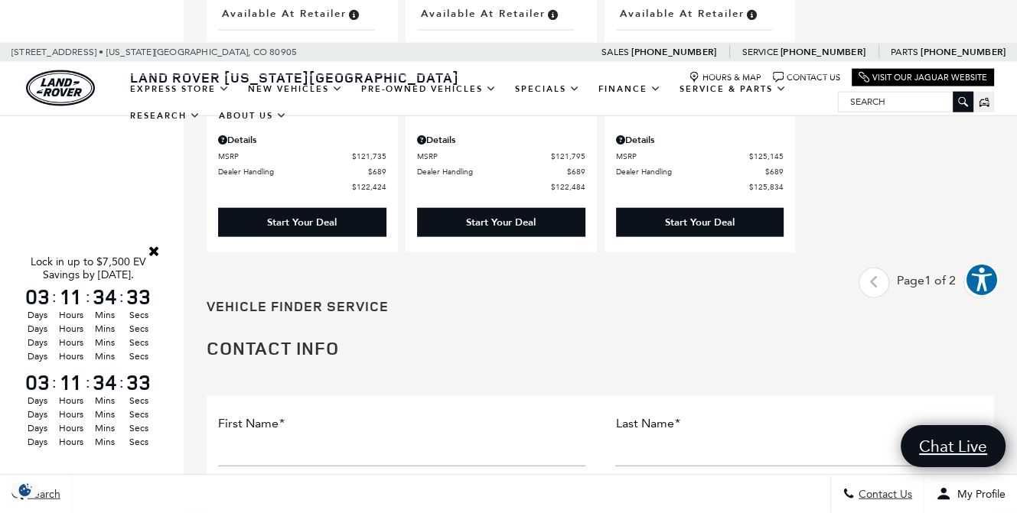
drag, startPoint x: 987, startPoint y: 287, endPoint x: 903, endPoint y: 386, distance: 130.3
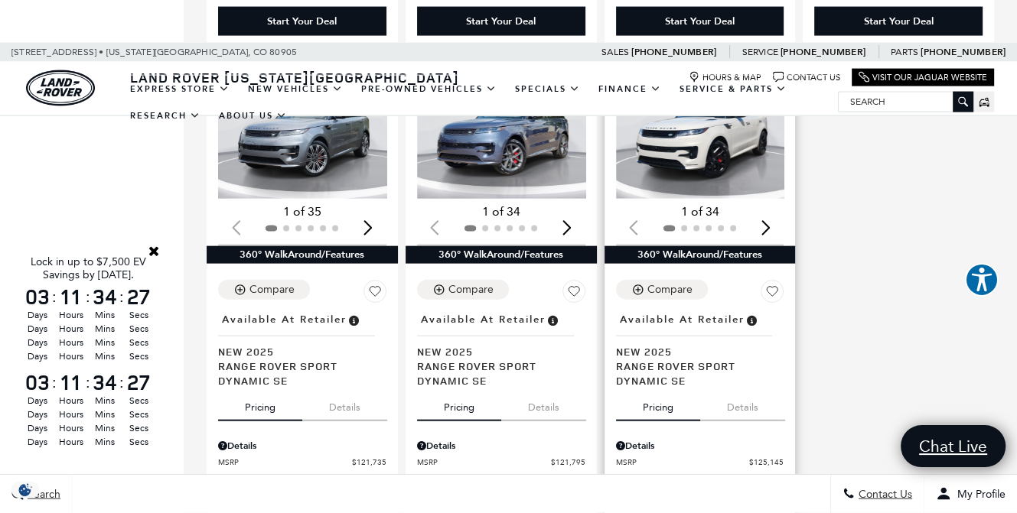
scroll to position [2677, 0]
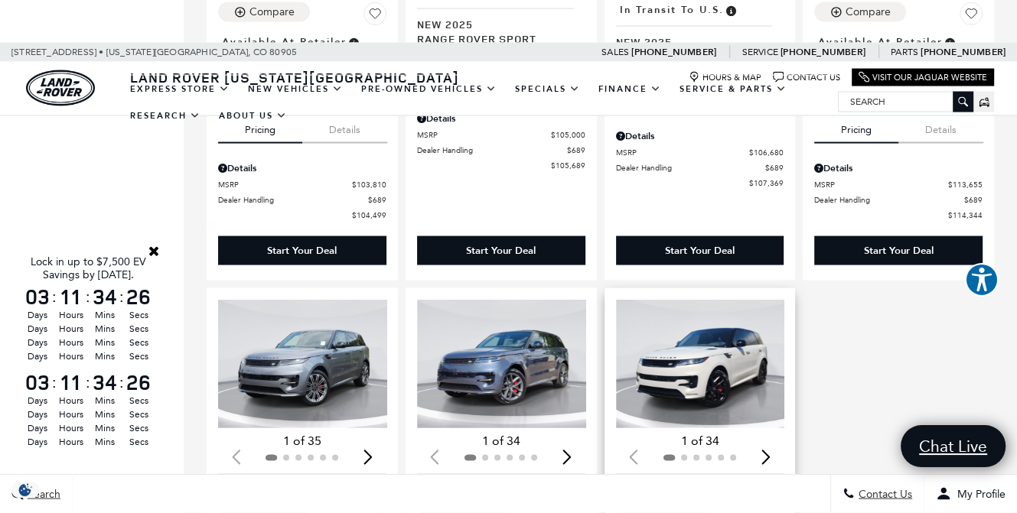
click at [718, 355] on img "1 / 2" at bounding box center [701, 364] width 171 height 129
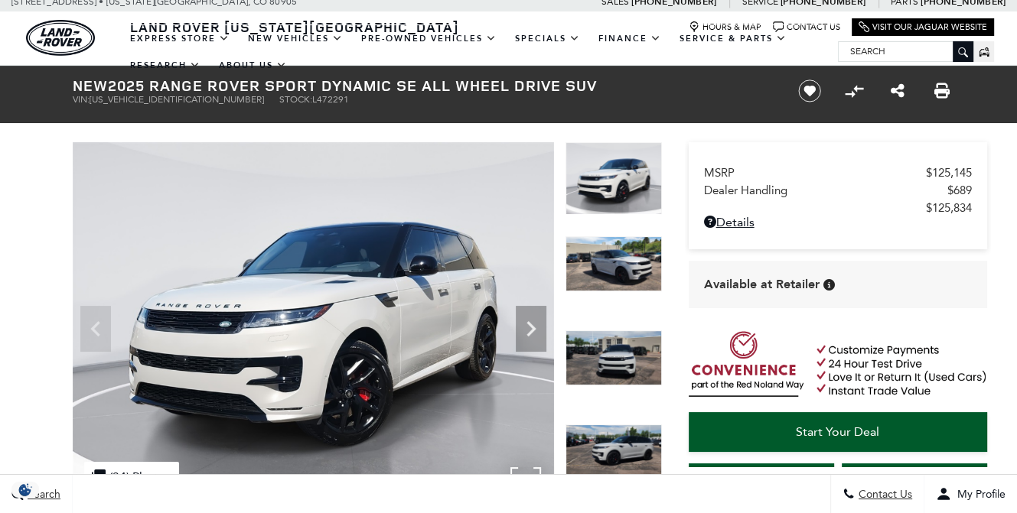
scroll to position [76, 0]
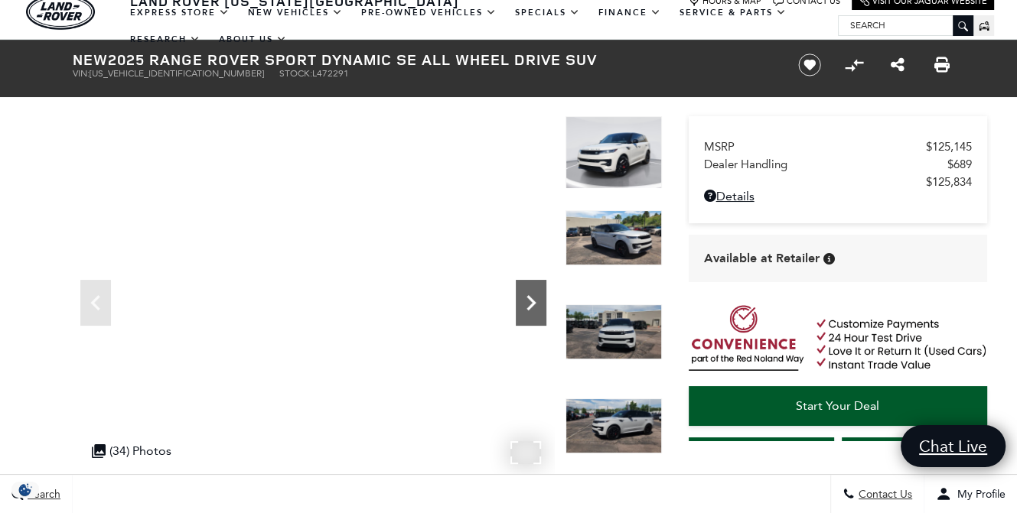
click at [523, 302] on icon "Next" at bounding box center [531, 303] width 31 height 31
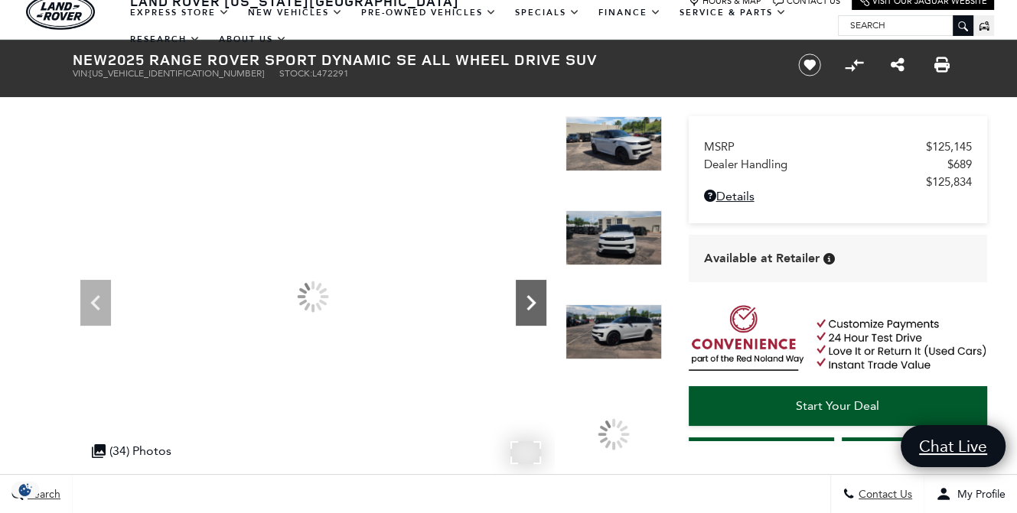
scroll to position [0, 0]
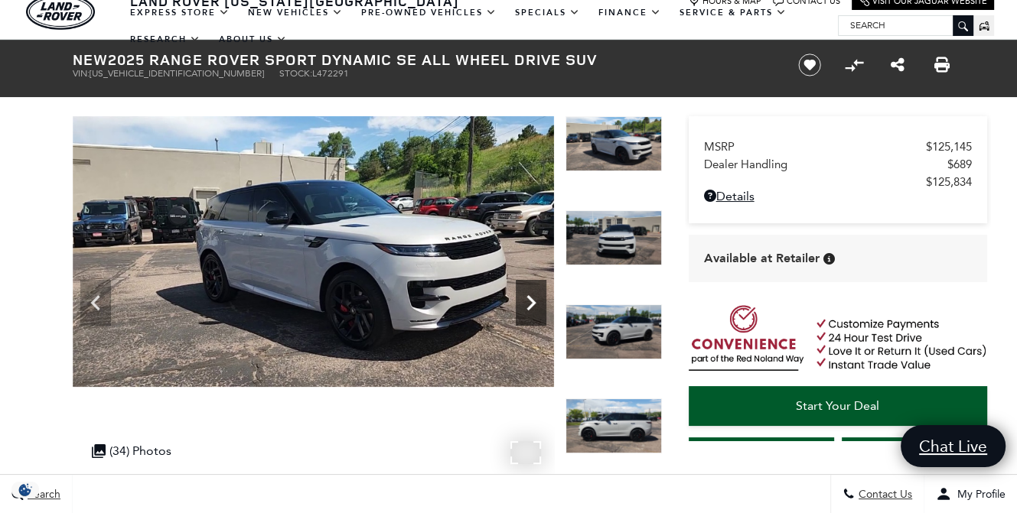
click at [537, 309] on icon "Next" at bounding box center [531, 303] width 31 height 31
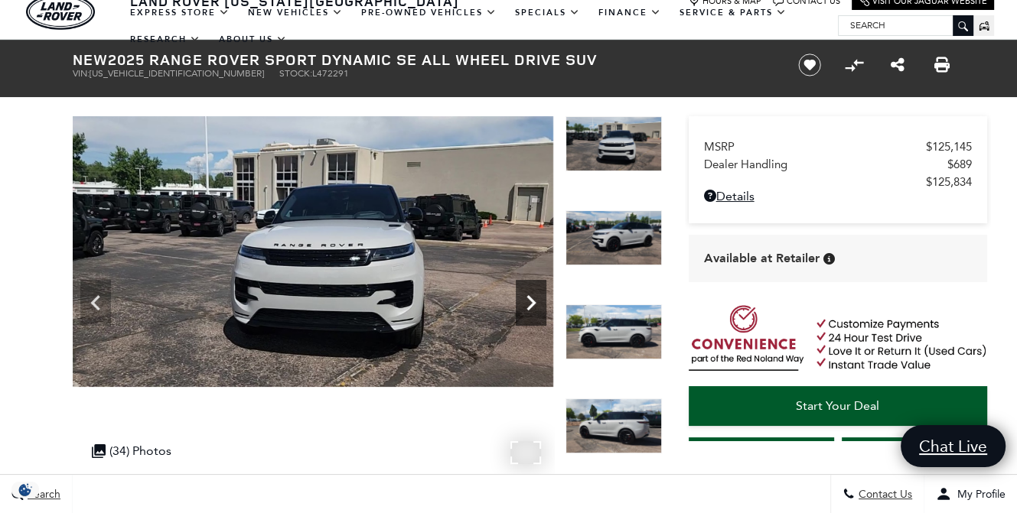
click at [535, 309] on icon "Next" at bounding box center [531, 303] width 31 height 31
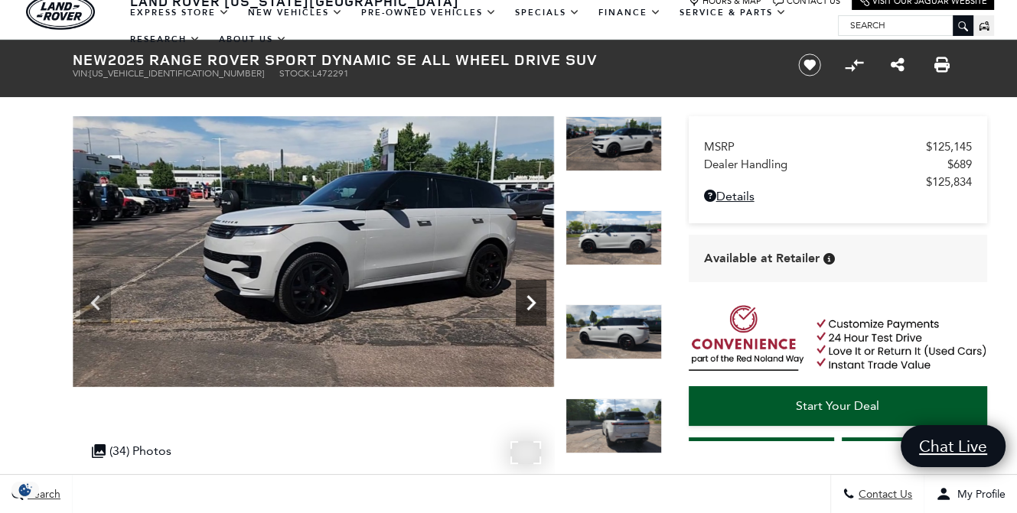
click at [535, 308] on icon "Next" at bounding box center [531, 303] width 31 height 31
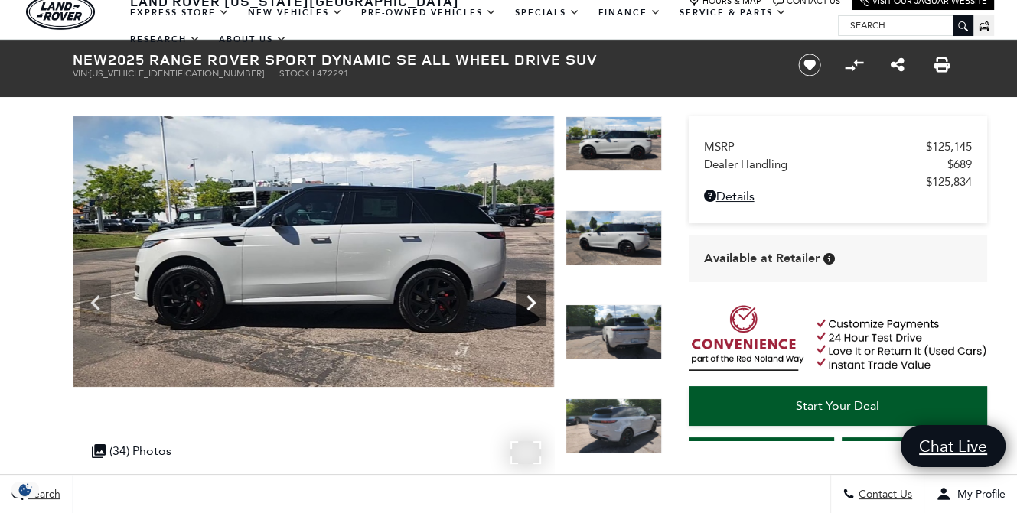
click at [535, 308] on icon "Next" at bounding box center [531, 303] width 31 height 31
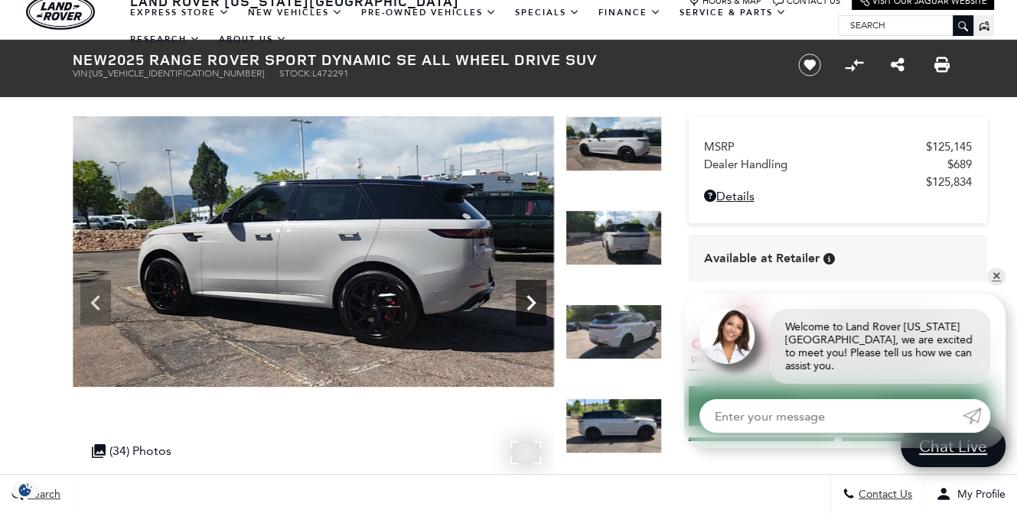
click at [520, 296] on icon "Next" at bounding box center [531, 303] width 31 height 31
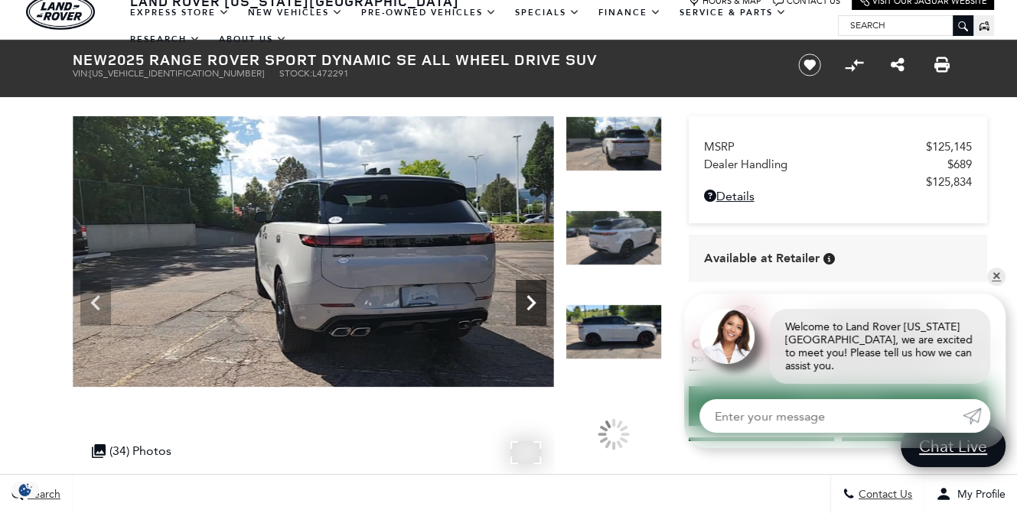
click at [530, 296] on icon "Next" at bounding box center [531, 303] width 31 height 31
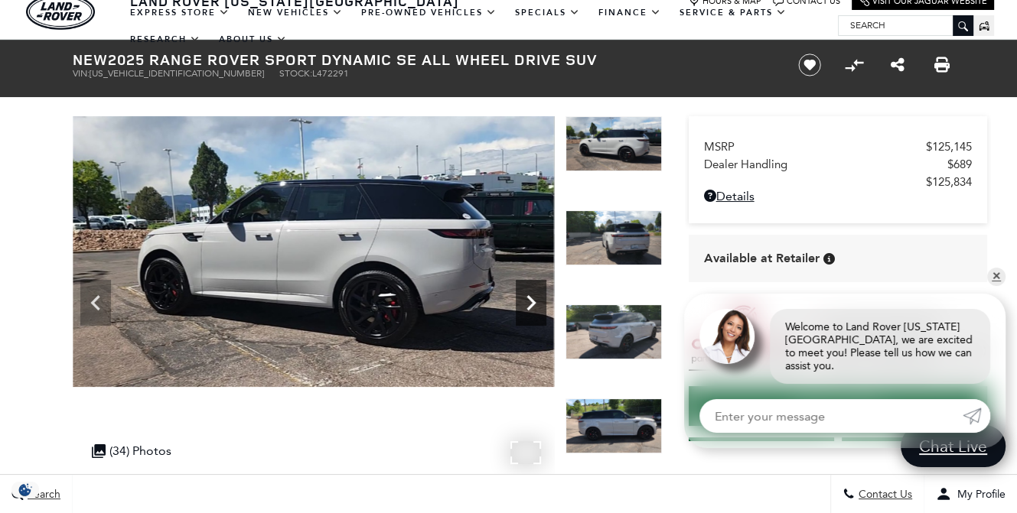
click at [532, 297] on icon "Next" at bounding box center [531, 303] width 31 height 31
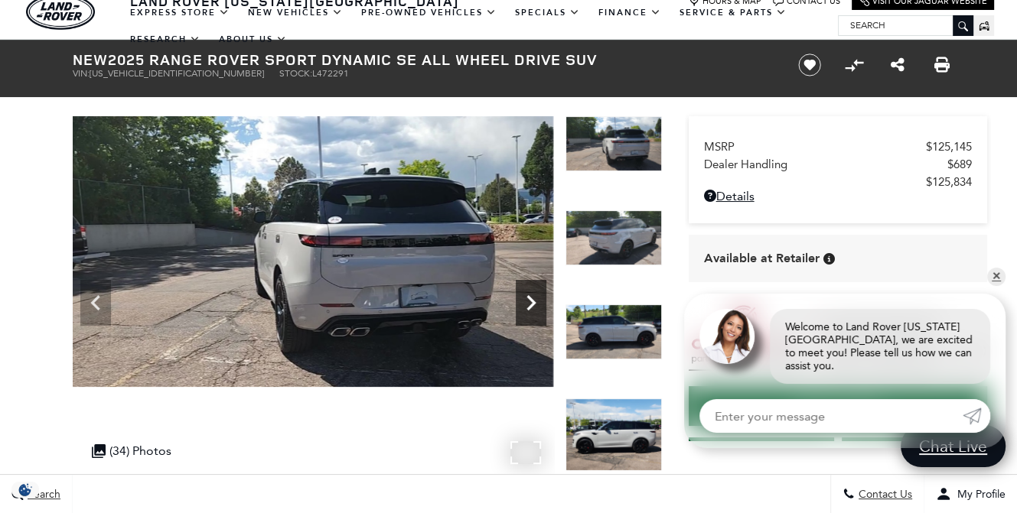
click at [529, 298] on icon "Next" at bounding box center [530, 302] width 9 height 15
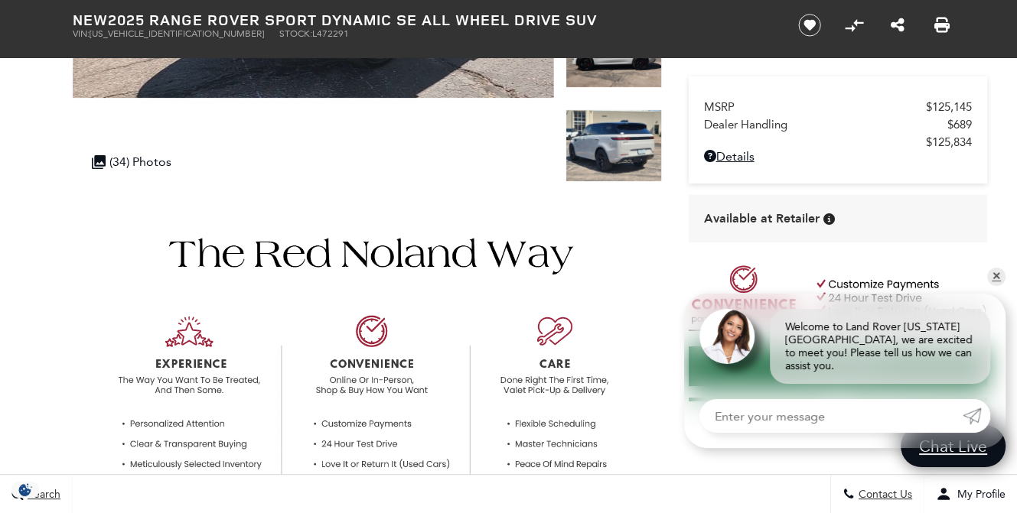
scroll to position [382, 0]
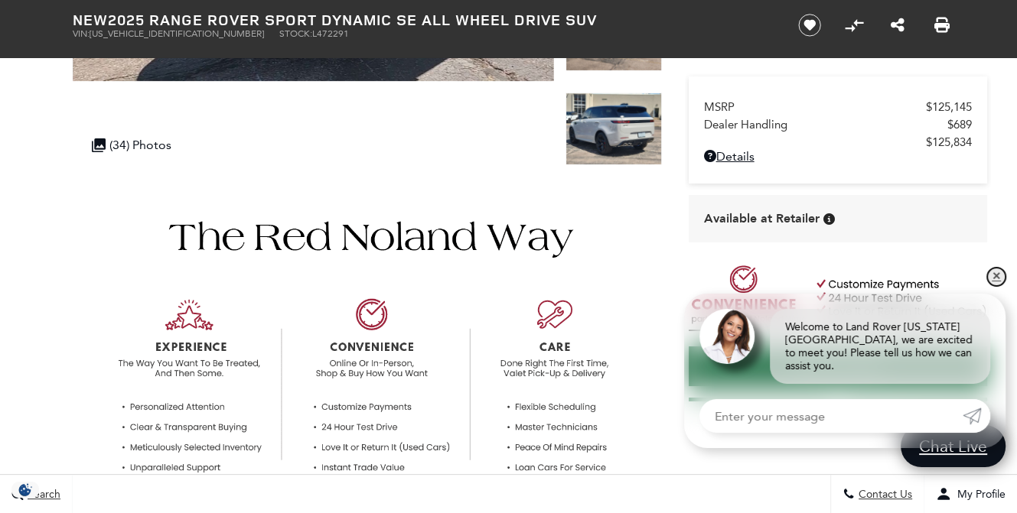
click at [994, 286] on link "✕" at bounding box center [996, 277] width 18 height 18
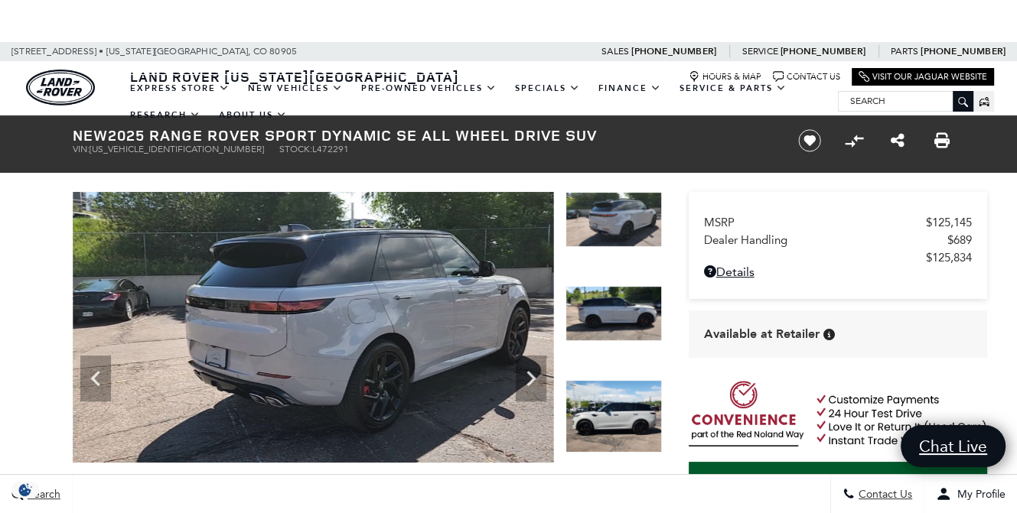
scroll to position [0, 0]
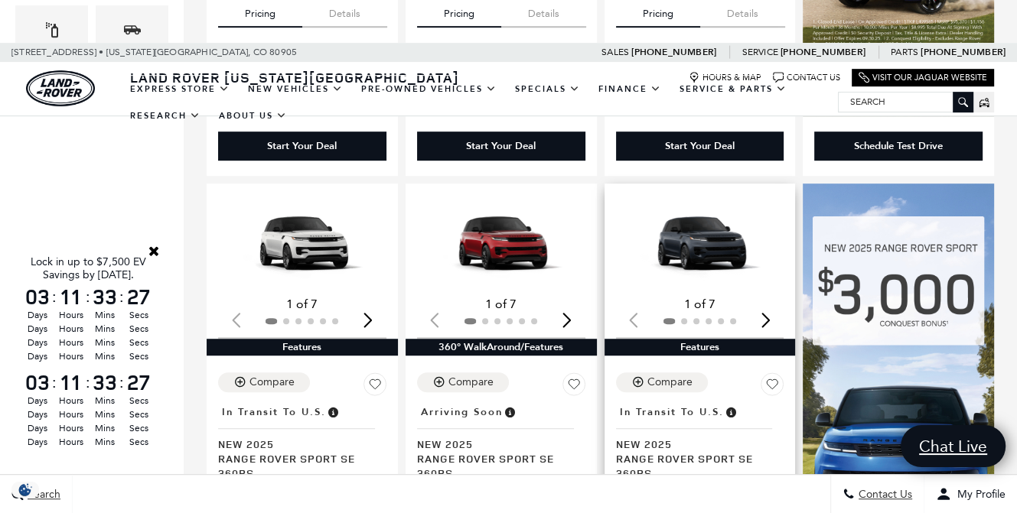
scroll to position [765, 0]
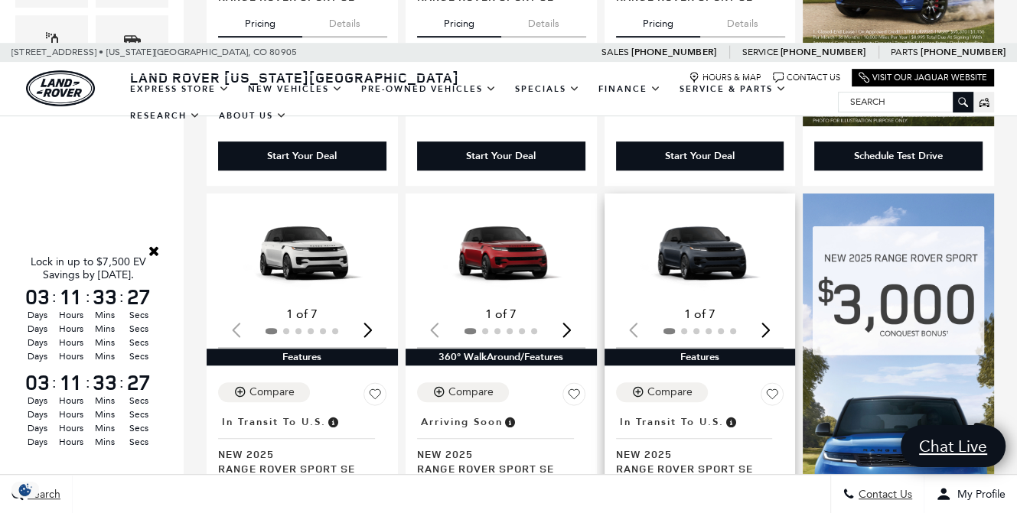
click at [685, 245] on img "1 / 2" at bounding box center [701, 253] width 171 height 96
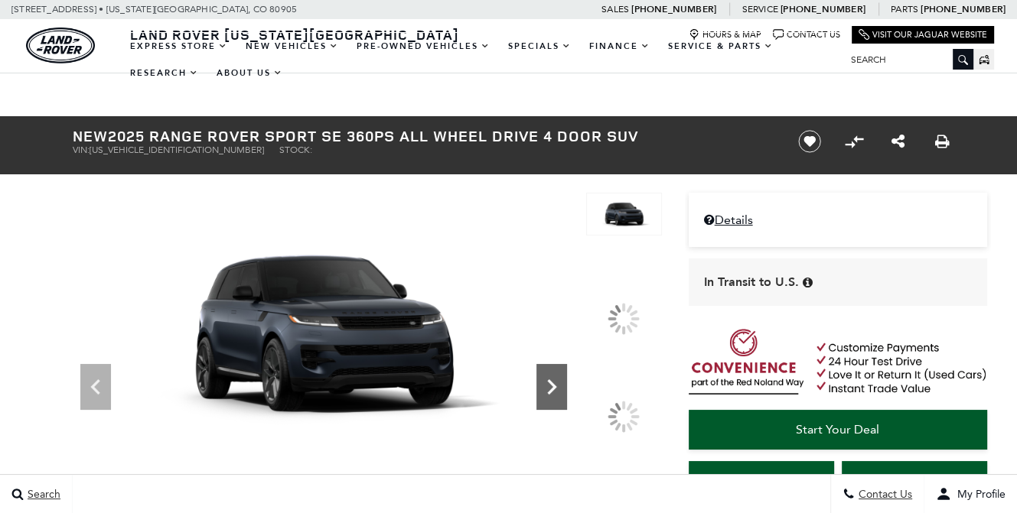
click at [556, 395] on icon at bounding box center [551, 386] width 9 height 15
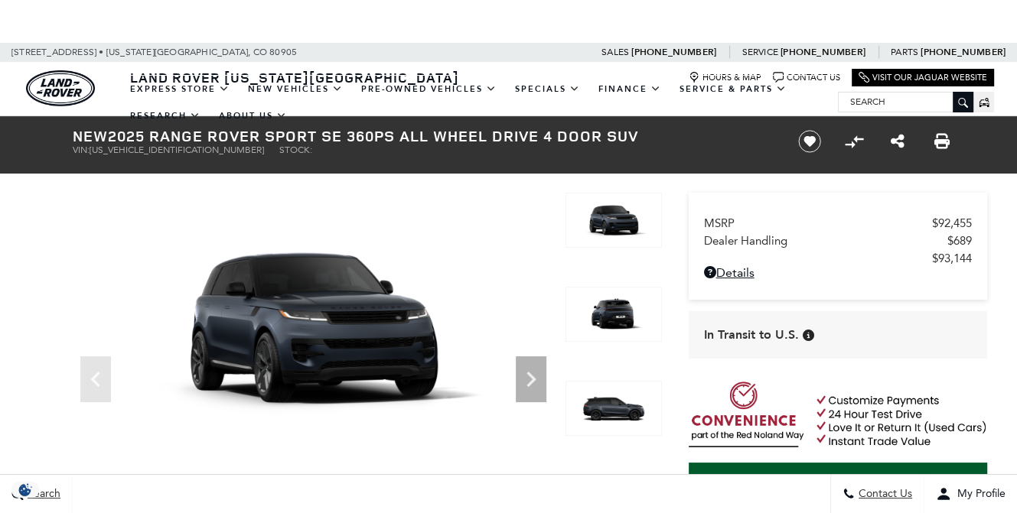
click at [600, 403] on img at bounding box center [613, 408] width 96 height 55
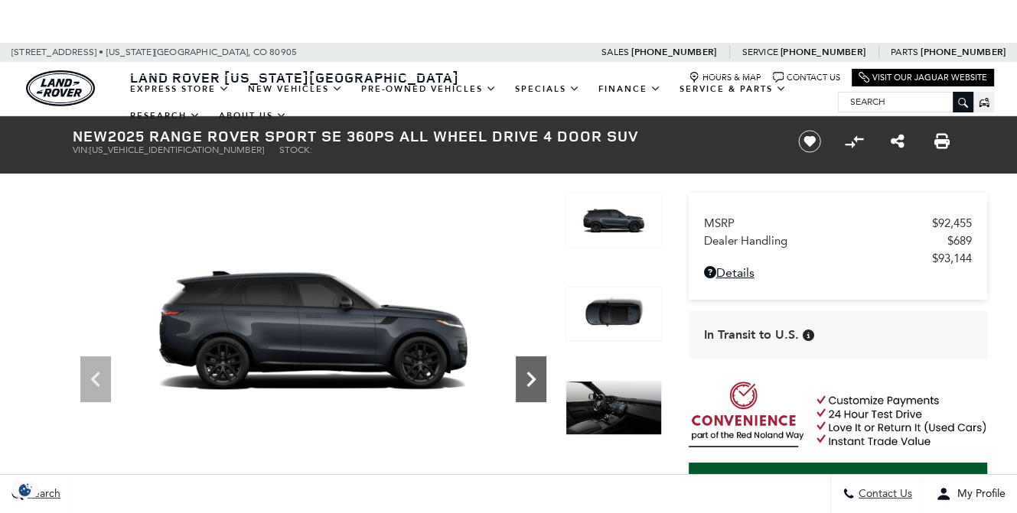
click at [536, 382] on icon "Next" at bounding box center [531, 379] width 31 height 31
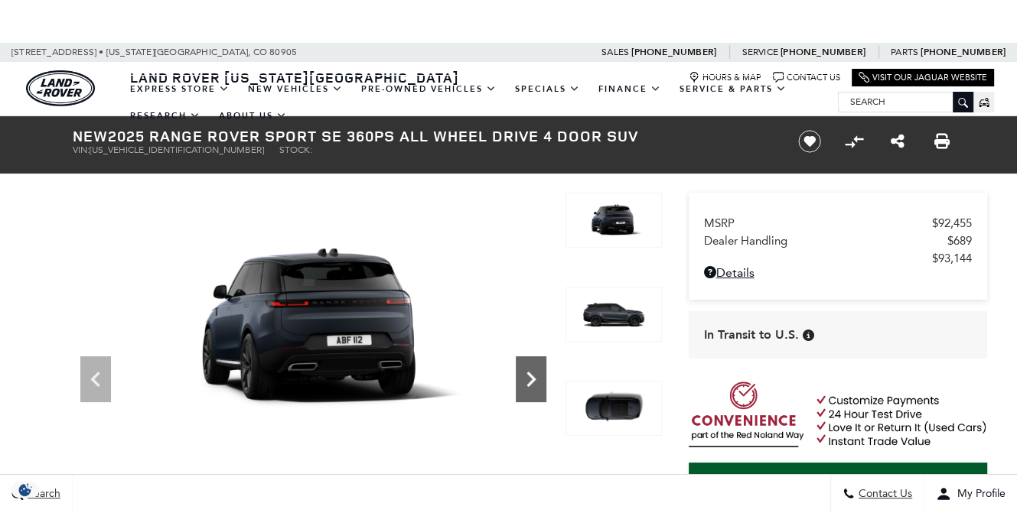
click at [538, 382] on icon "Next" at bounding box center [531, 379] width 31 height 31
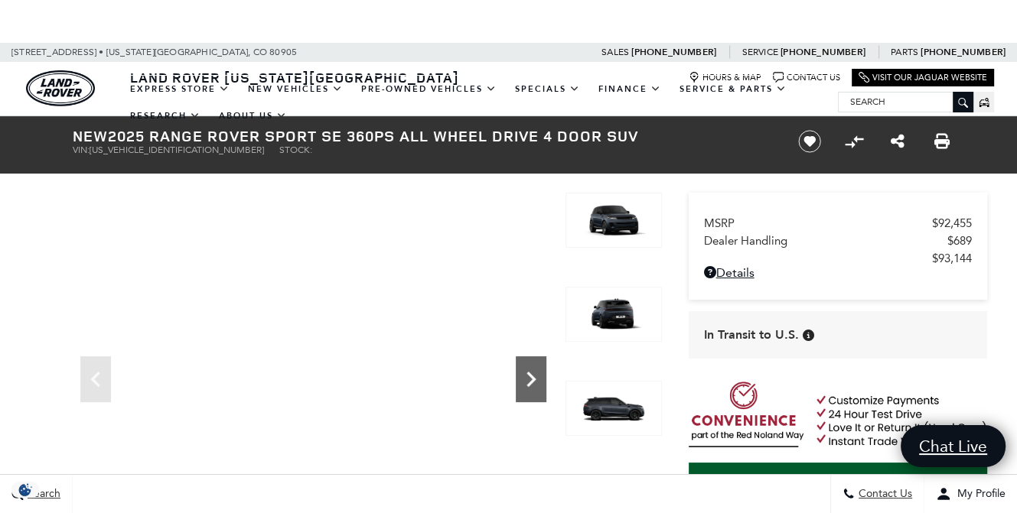
click at [538, 382] on icon "Next" at bounding box center [531, 379] width 31 height 31
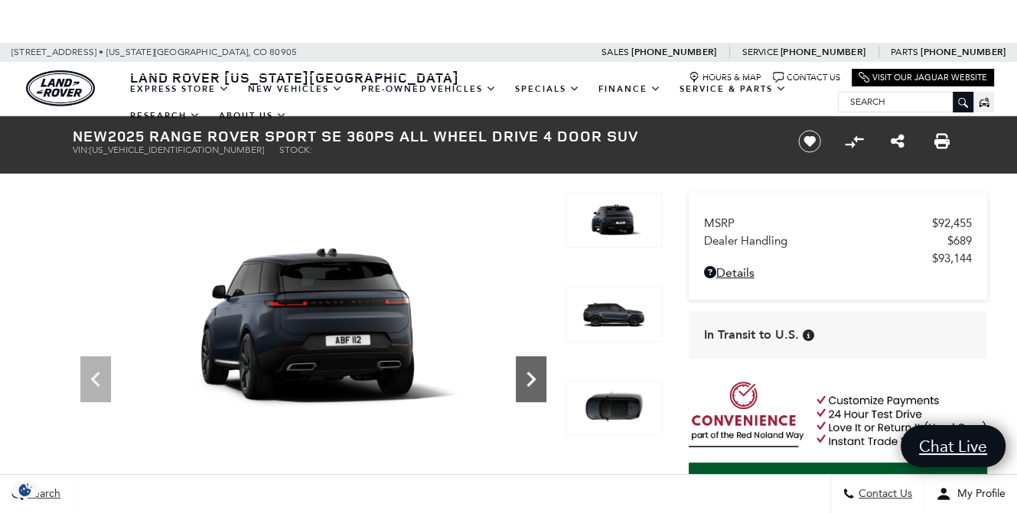
click at [538, 382] on icon "Next" at bounding box center [531, 379] width 31 height 31
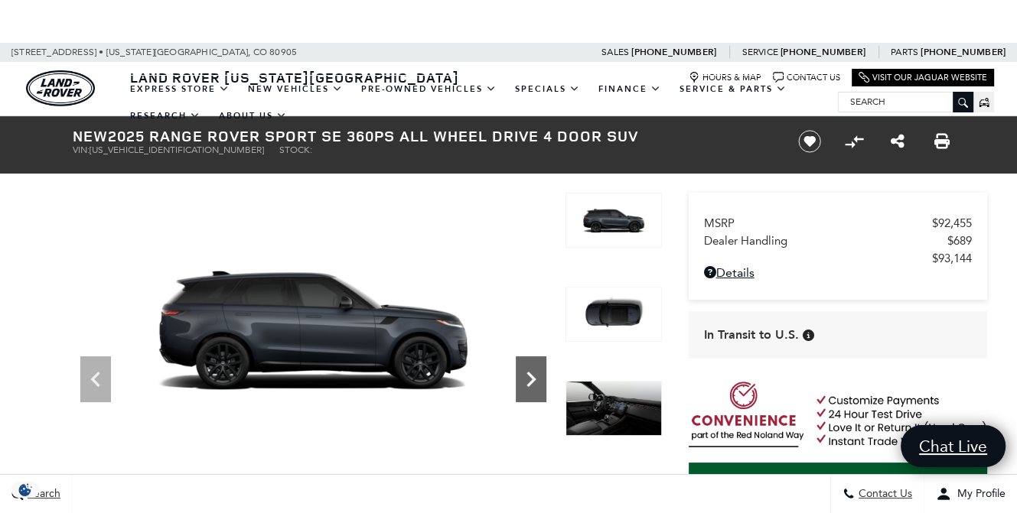
click at [538, 382] on icon "Next" at bounding box center [531, 379] width 31 height 31
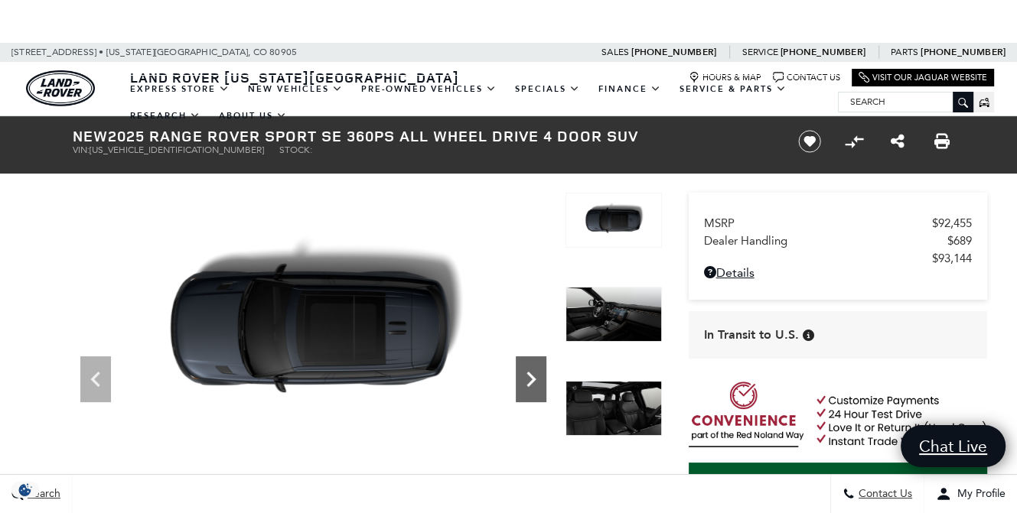
click at [538, 382] on icon "Next" at bounding box center [531, 379] width 31 height 31
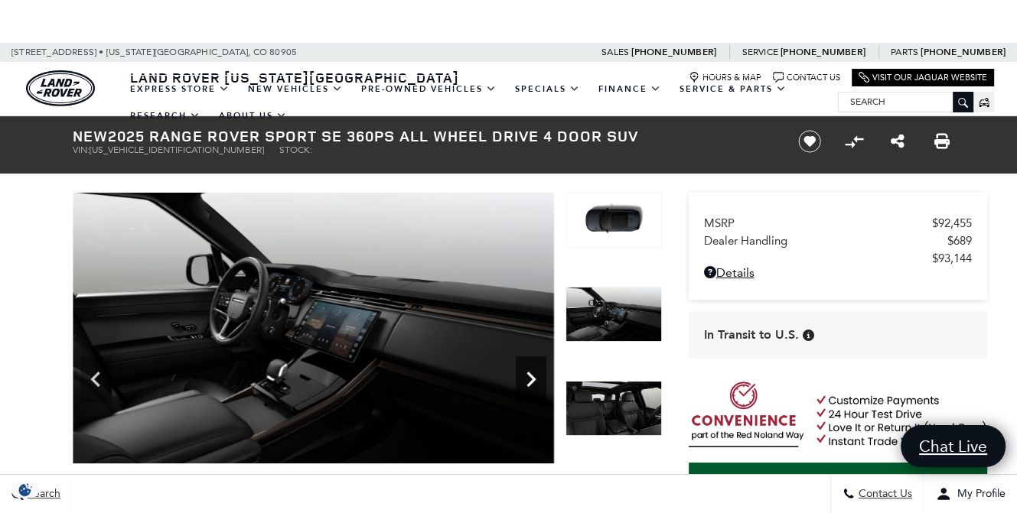
click at [538, 382] on icon "Next" at bounding box center [531, 379] width 31 height 31
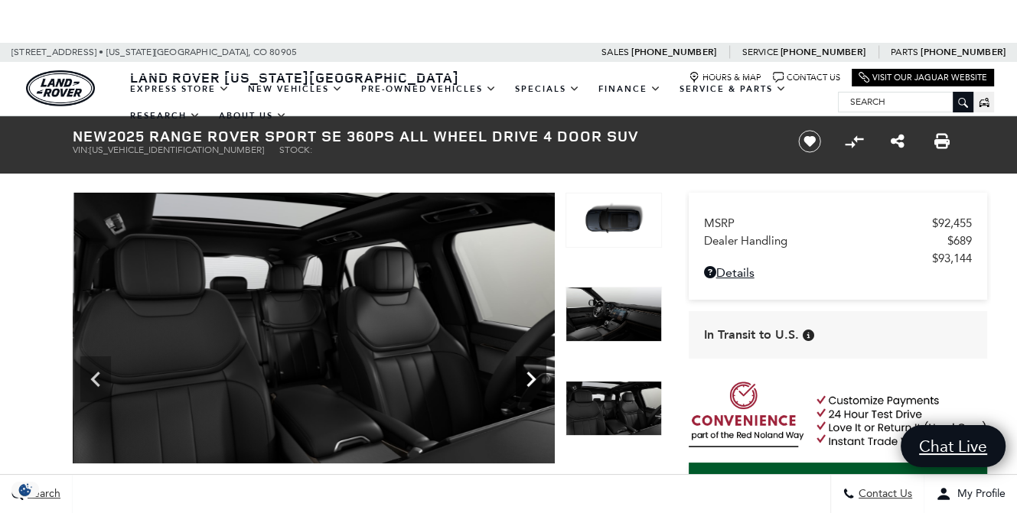
click at [542, 382] on icon "Next" at bounding box center [531, 379] width 31 height 31
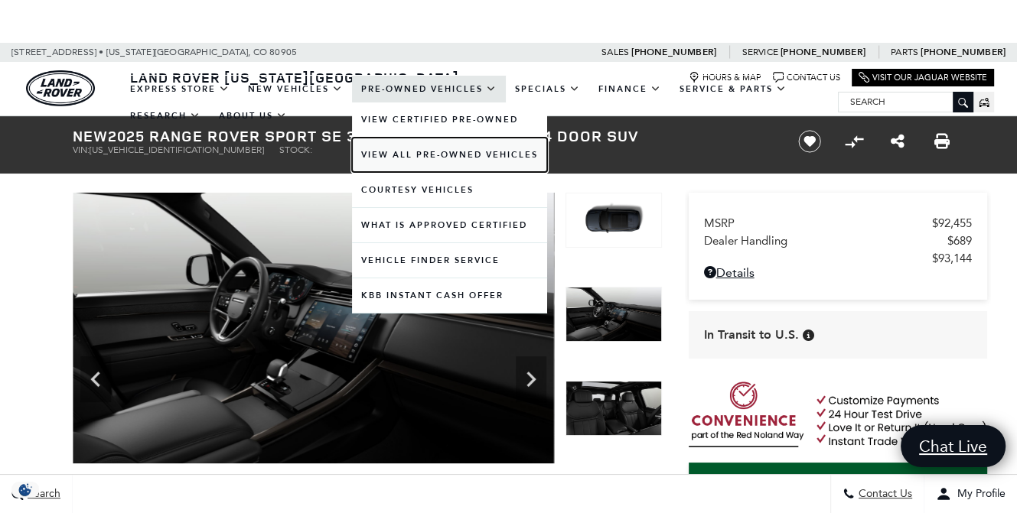
click at [392, 151] on link "View All Pre-Owned Vehicles" at bounding box center [449, 155] width 195 height 34
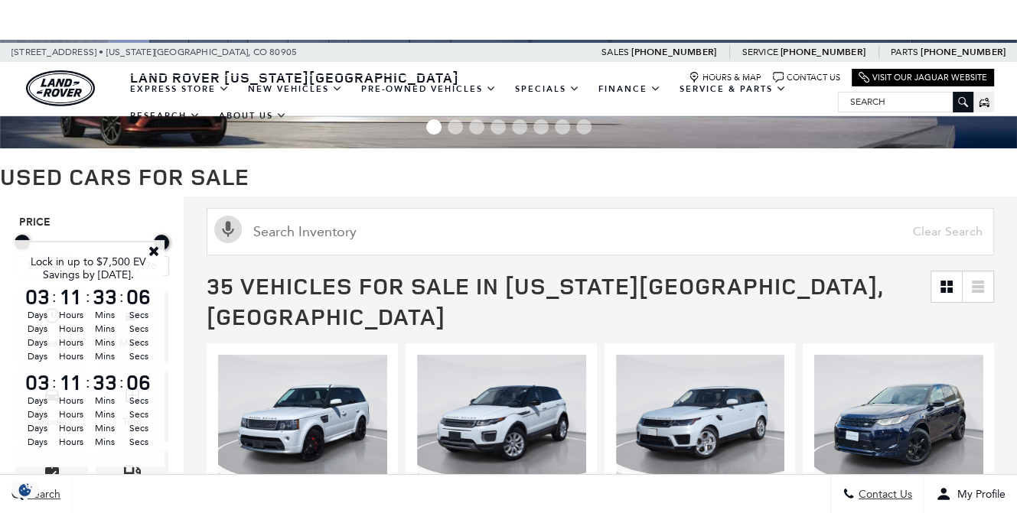
click at [152, 250] on link "Close" at bounding box center [154, 251] width 14 height 14
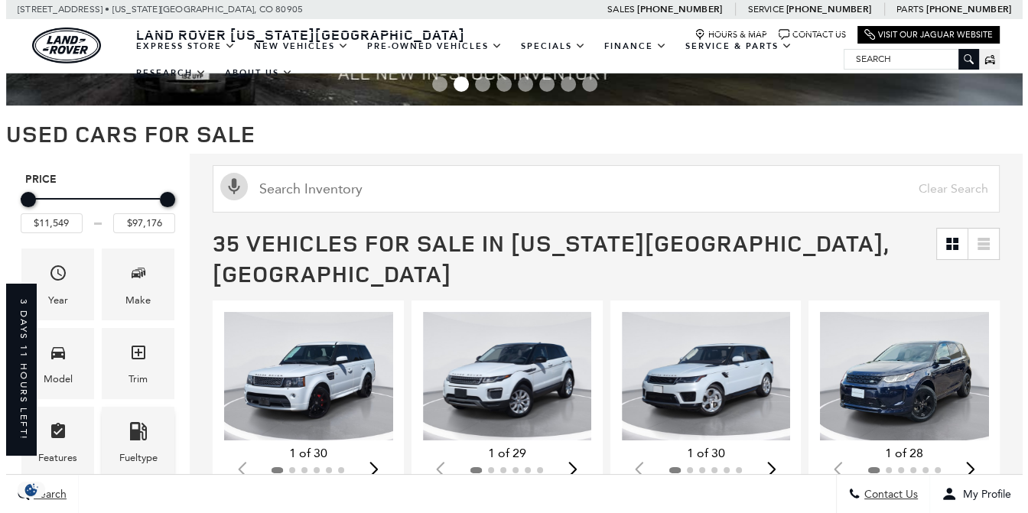
scroll to position [153, 0]
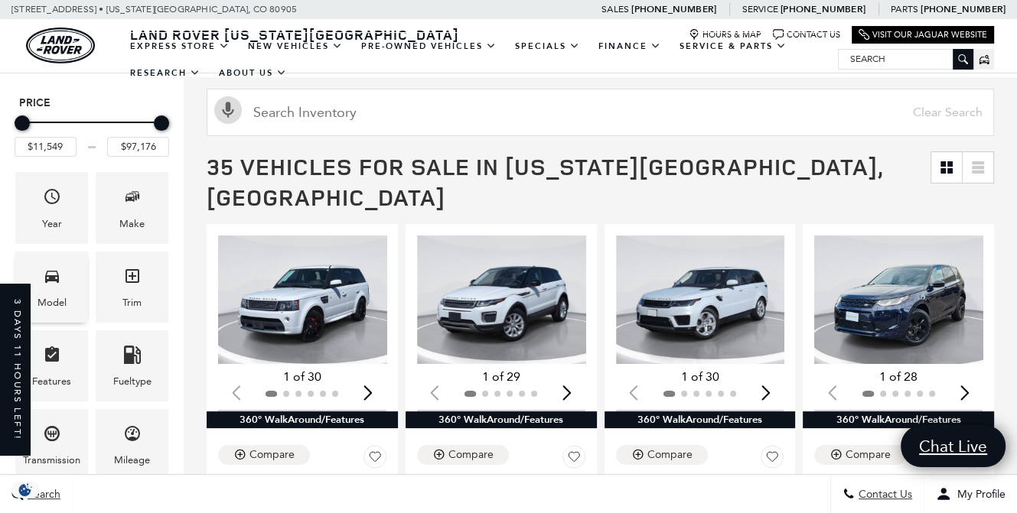
click at [73, 279] on div "Model" at bounding box center [51, 287] width 73 height 71
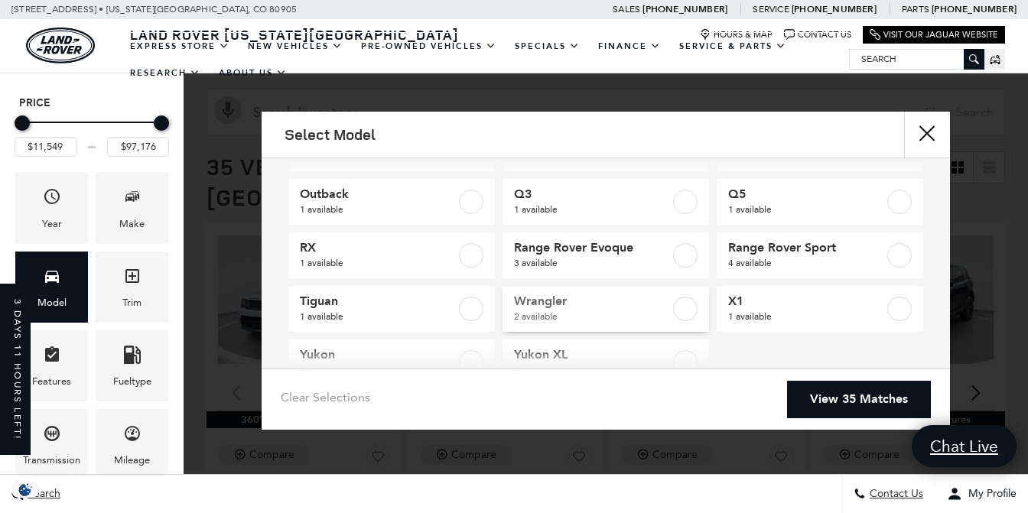
scroll to position [229, 0]
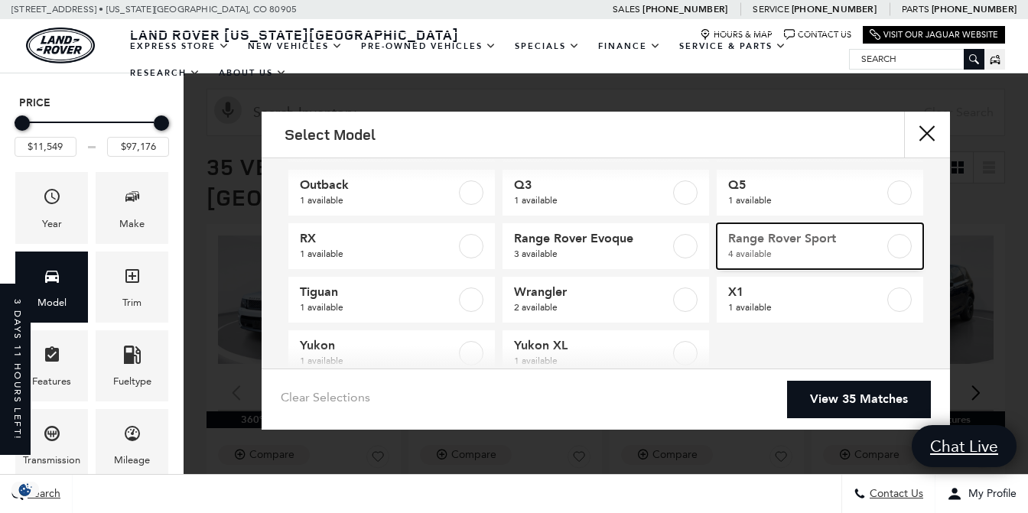
click at [772, 242] on span "Range Rover Sport" at bounding box center [806, 238] width 156 height 15
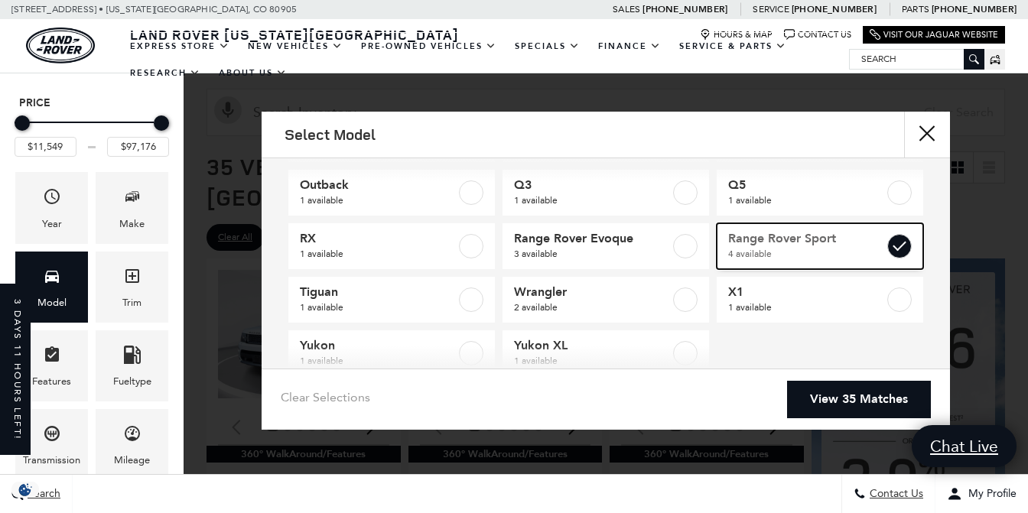
type input "$17,684"
checkbox input "true"
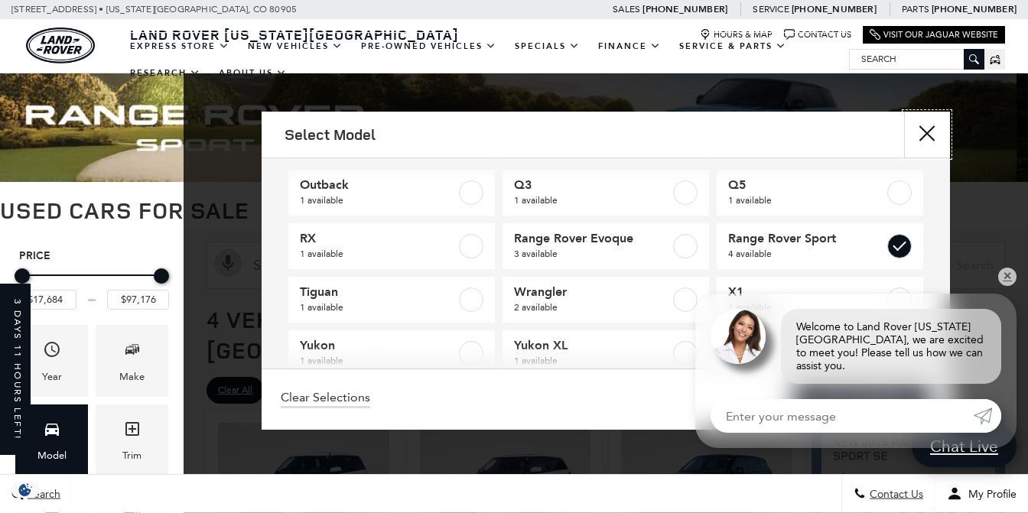
click at [927, 125] on button "close" at bounding box center [927, 135] width 46 height 46
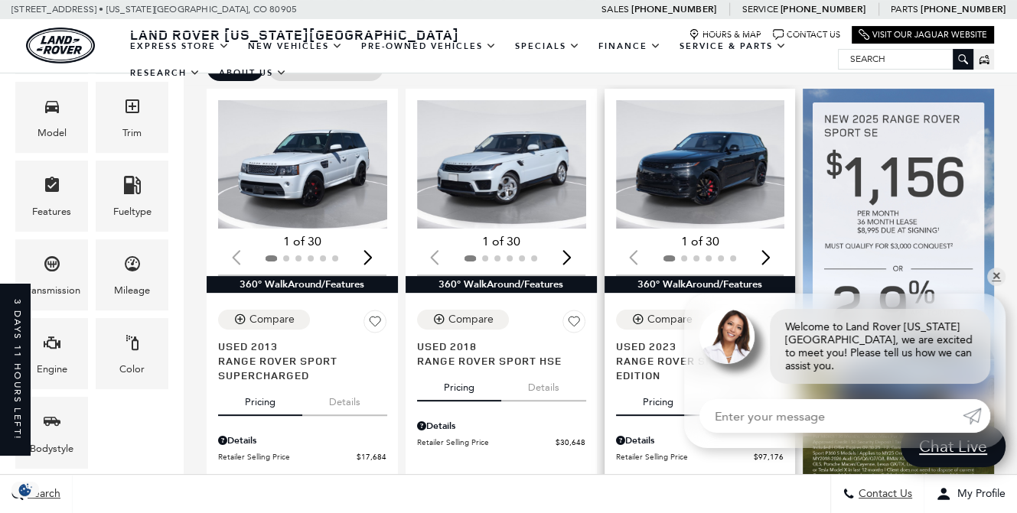
scroll to position [306, 0]
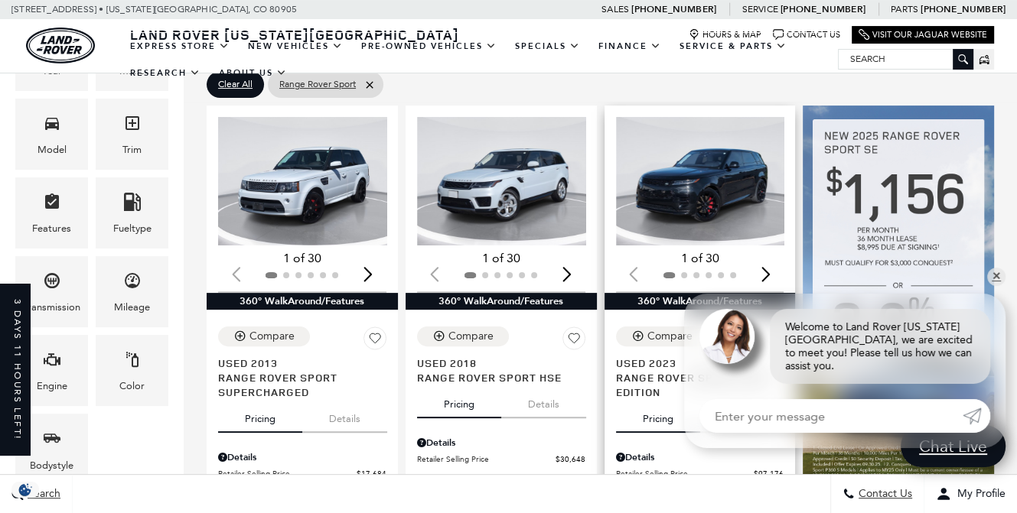
click at [726, 163] on img "1 / 2" at bounding box center [701, 181] width 171 height 129
click at [1000, 286] on link "✕" at bounding box center [996, 277] width 18 height 18
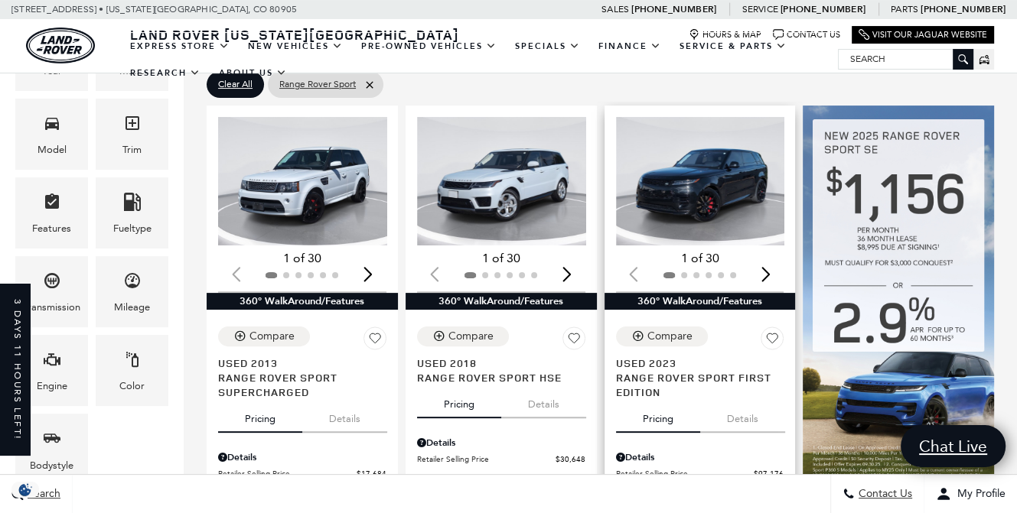
click at [731, 194] on img "1 / 2" at bounding box center [701, 181] width 171 height 129
click at [704, 211] on img "1 / 2" at bounding box center [701, 181] width 171 height 129
click at [776, 257] on div "Next slide" at bounding box center [765, 274] width 21 height 34
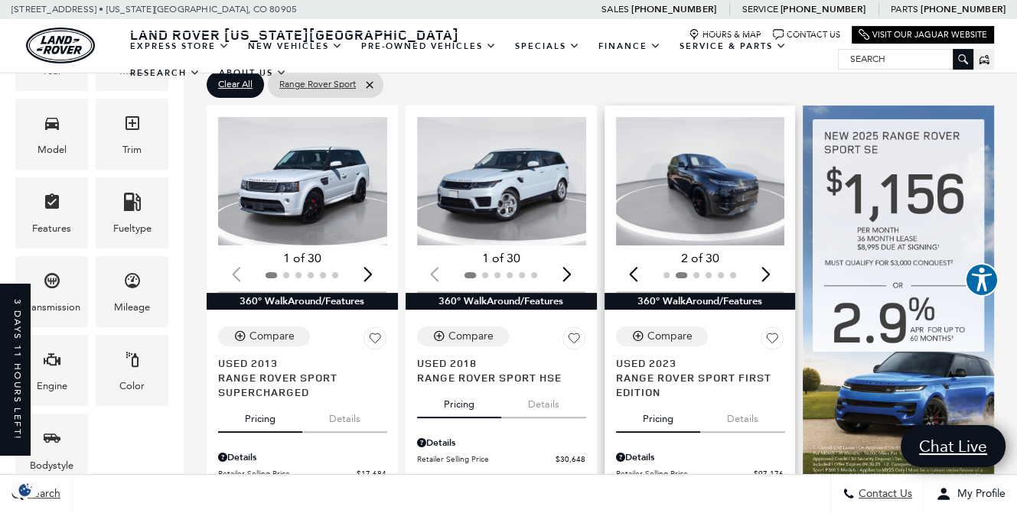
click at [776, 257] on div "Next slide" at bounding box center [765, 274] width 21 height 34
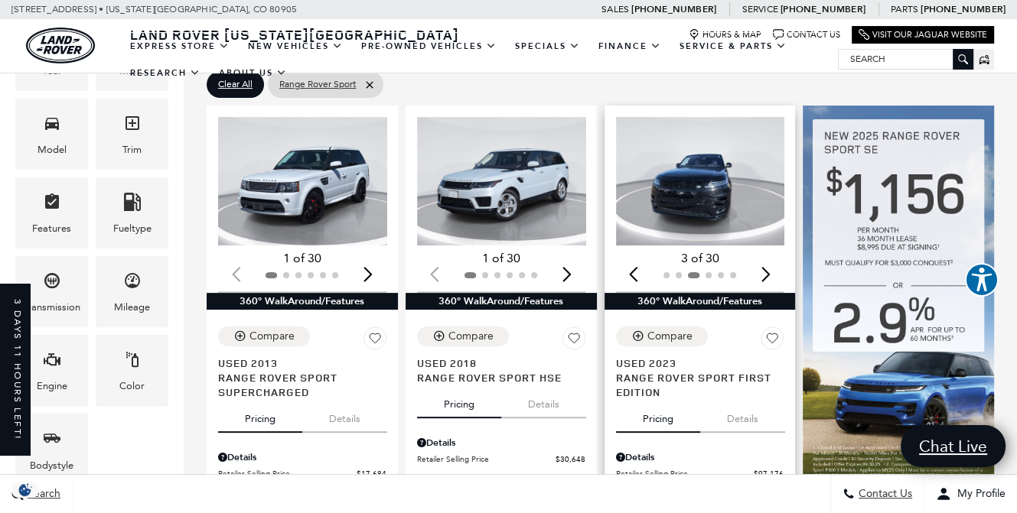
click at [776, 257] on div "Next slide" at bounding box center [765, 274] width 21 height 34
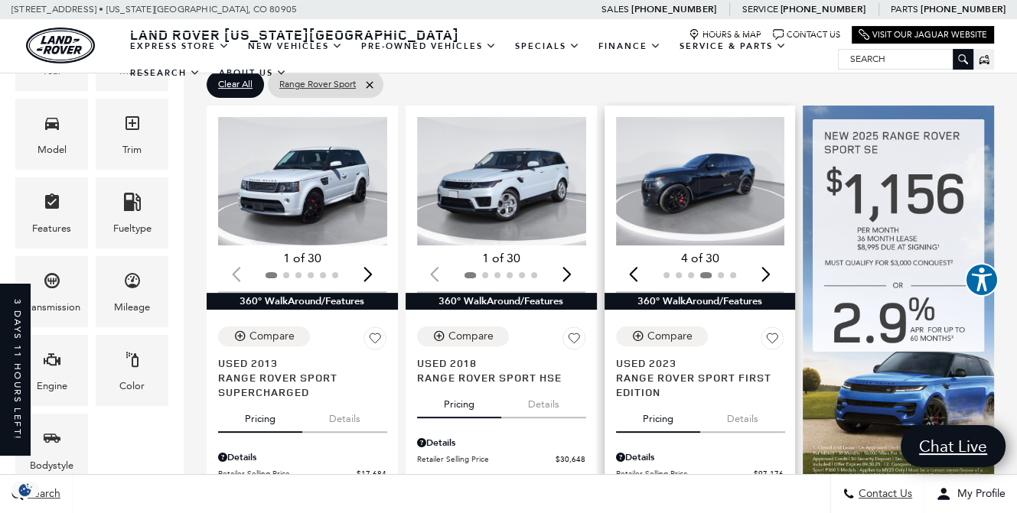
click at [776, 257] on div "Next slide" at bounding box center [765, 274] width 21 height 34
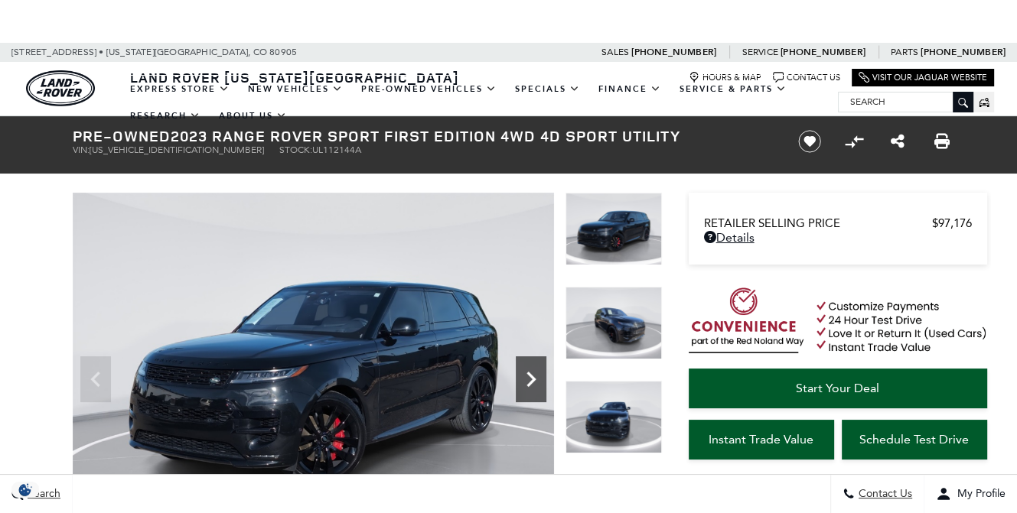
click at [532, 382] on icon "Next" at bounding box center [530, 379] width 9 height 15
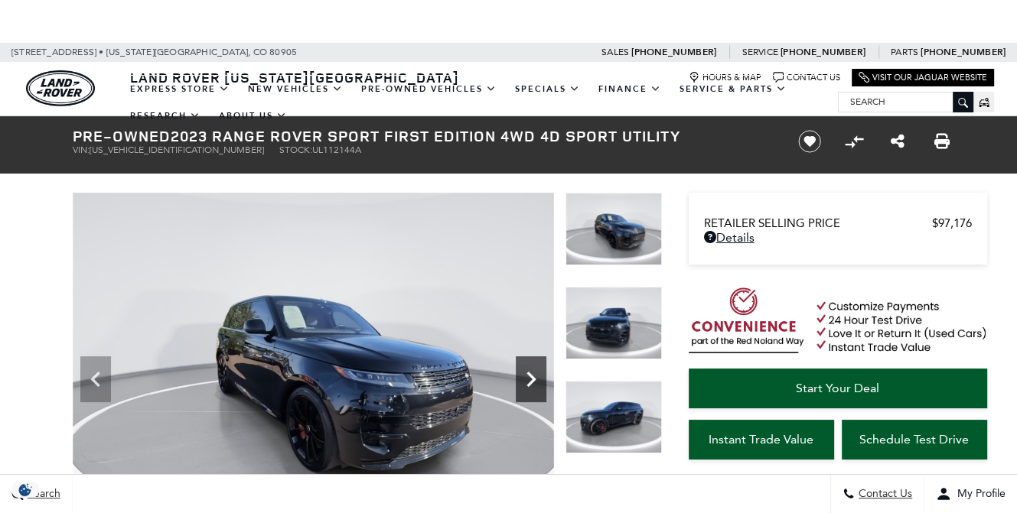
click at [535, 386] on icon "Next" at bounding box center [531, 379] width 31 height 31
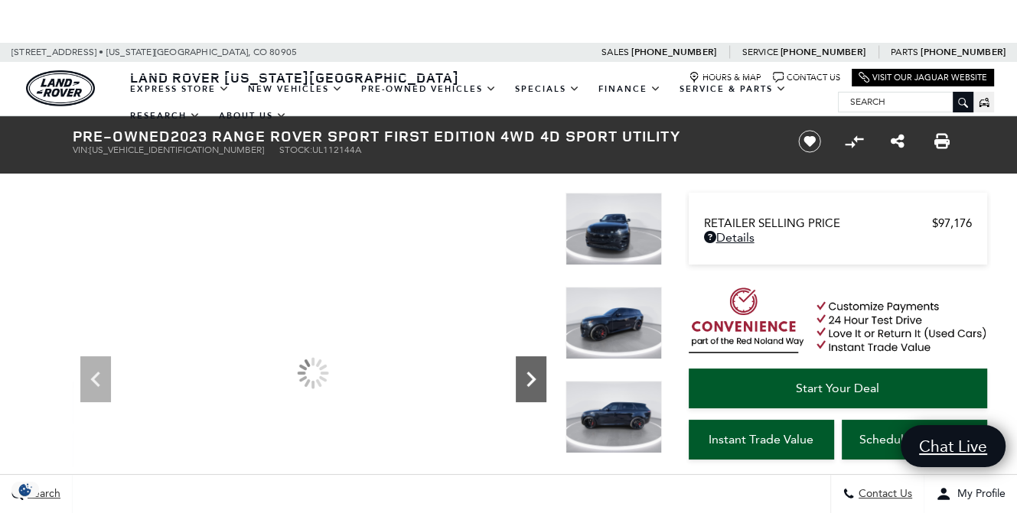
click at [535, 386] on icon "Next" at bounding box center [531, 379] width 31 height 31
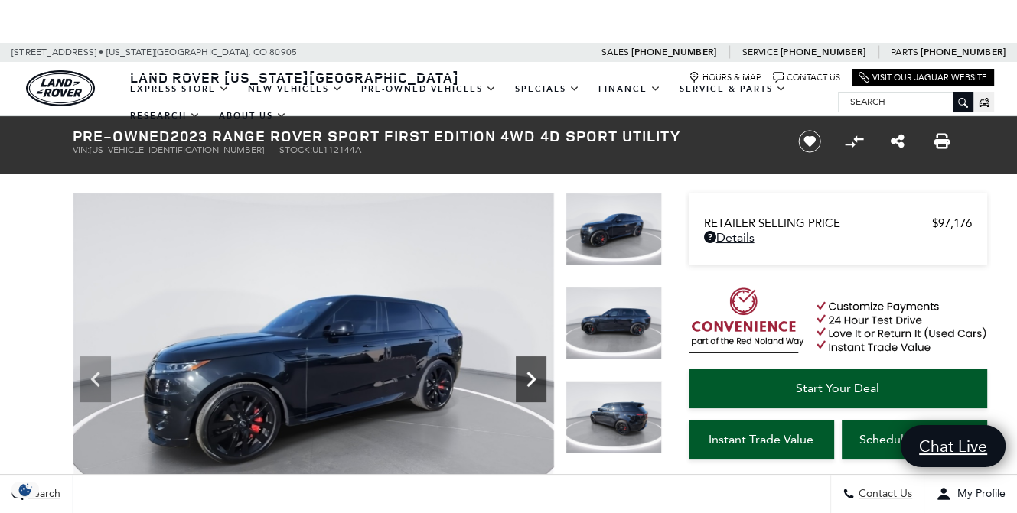
click at [535, 386] on icon "Next" at bounding box center [531, 379] width 31 height 31
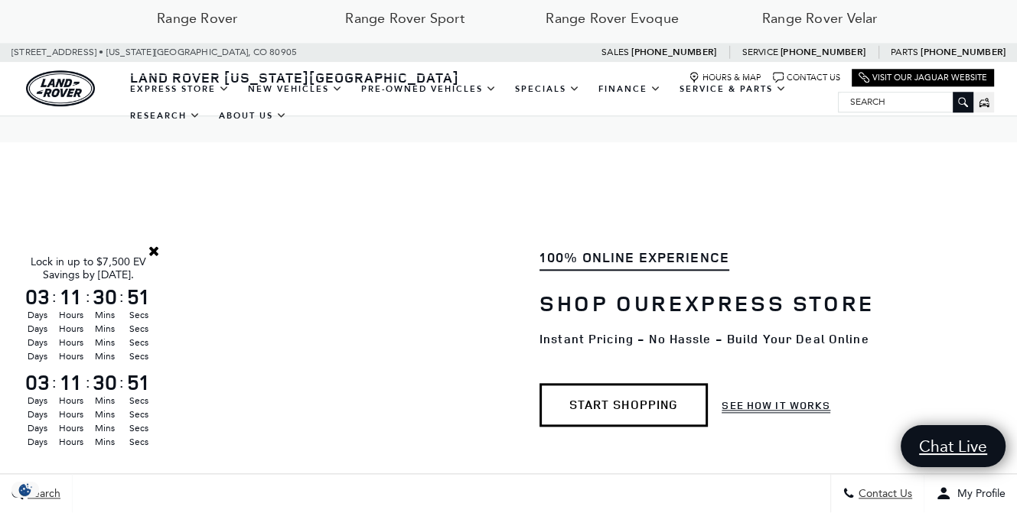
scroll to position [1328, 0]
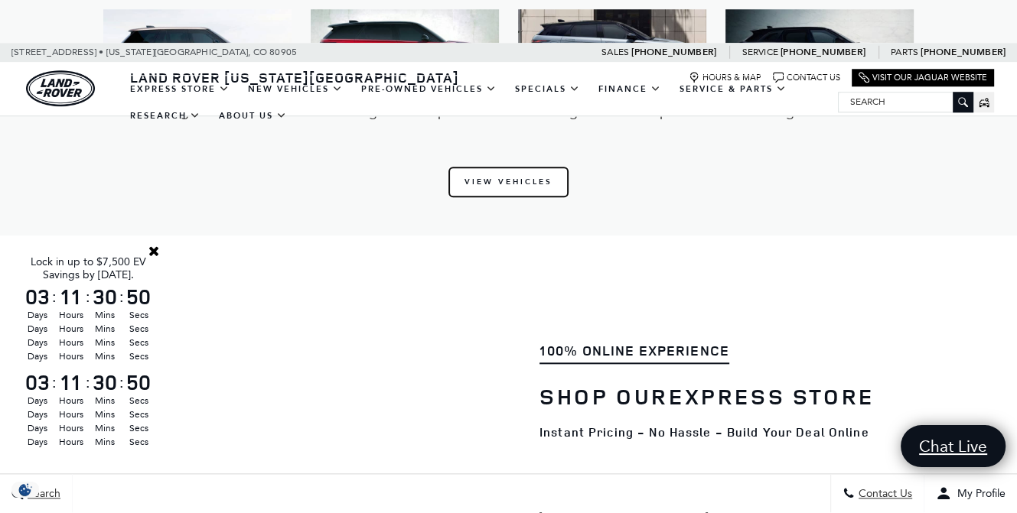
click at [484, 183] on link "View Vehicles" at bounding box center [508, 182] width 120 height 31
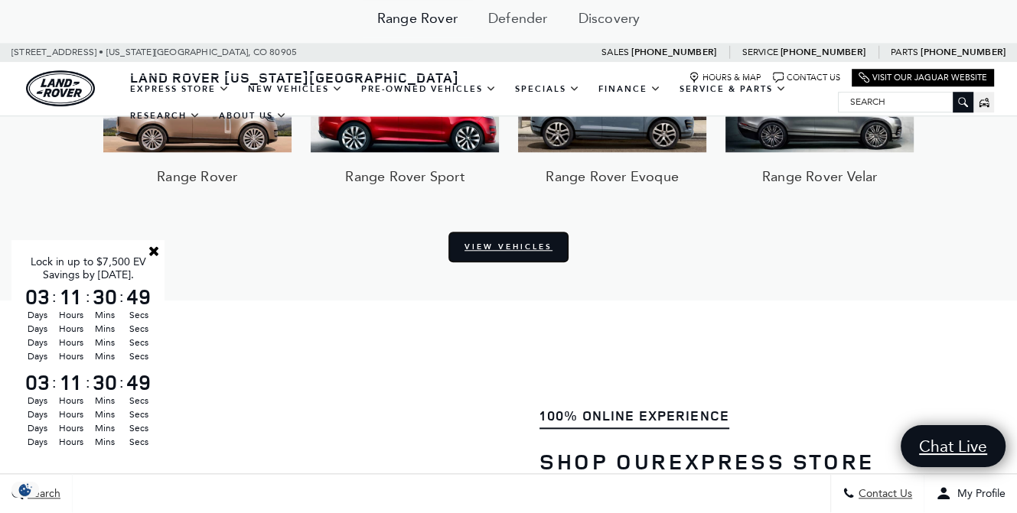
scroll to position [1169, 0]
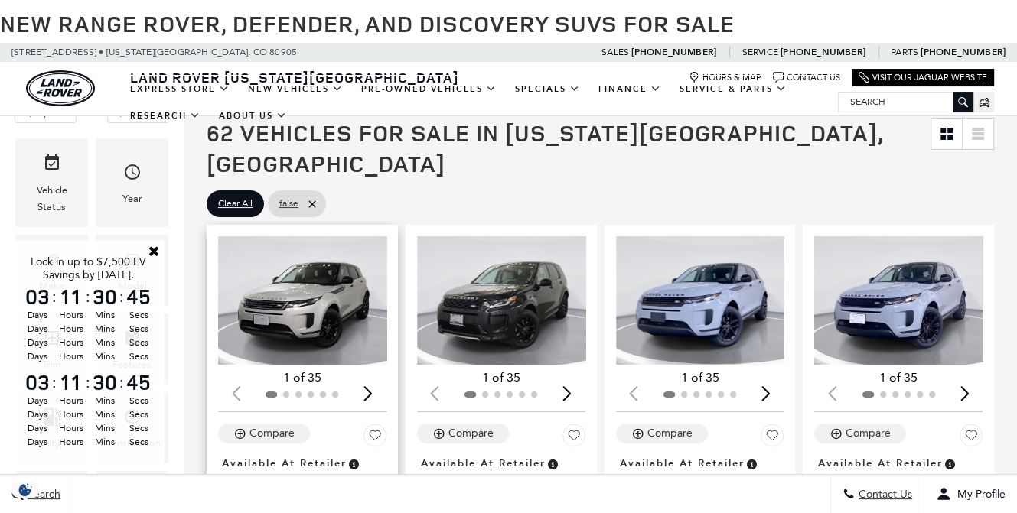
click at [337, 305] on img "1 / 2" at bounding box center [303, 300] width 171 height 129
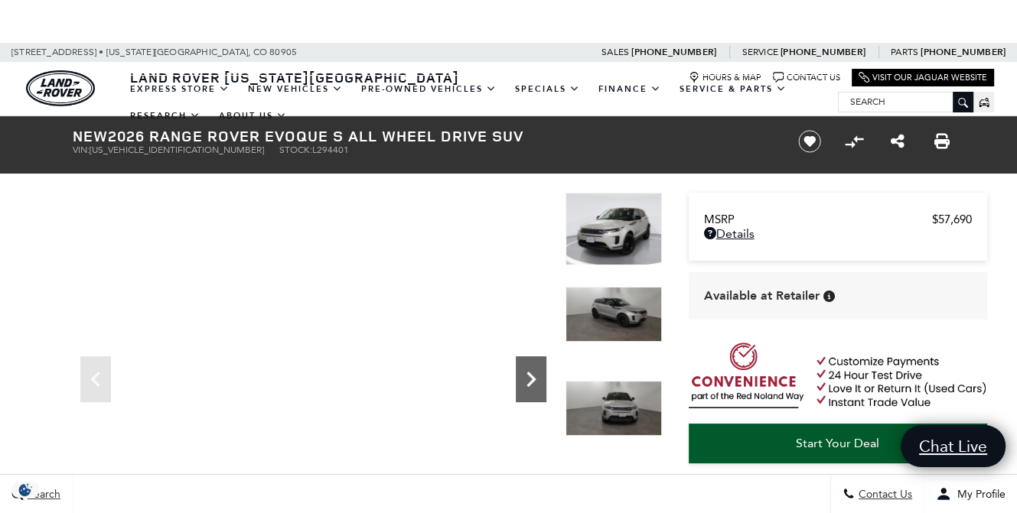
click at [528, 382] on icon "Next" at bounding box center [531, 379] width 31 height 31
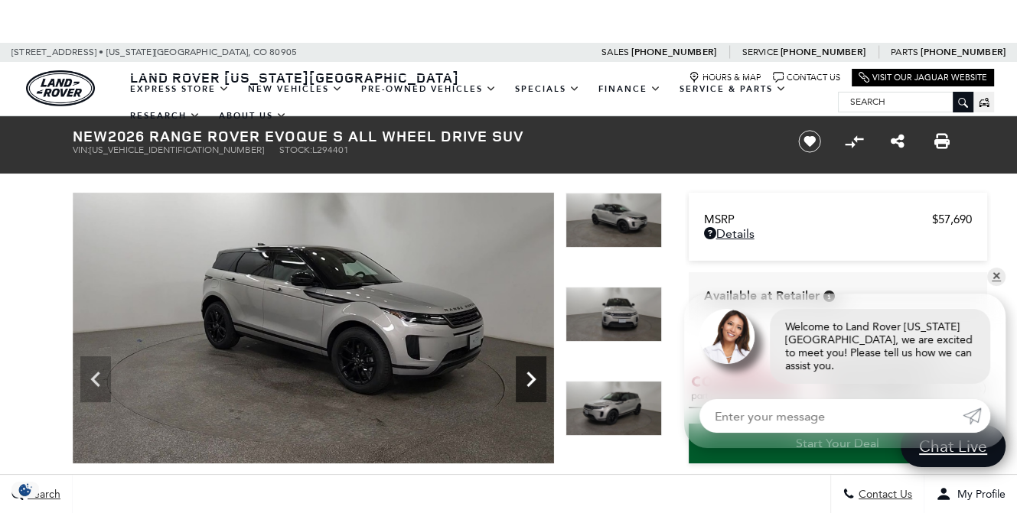
click at [528, 382] on icon "Next" at bounding box center [531, 379] width 31 height 31
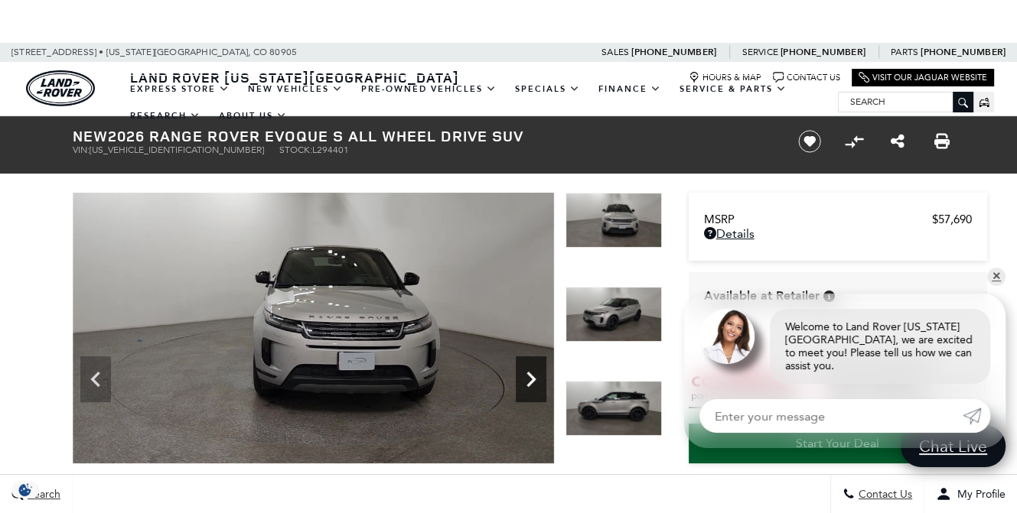
click at [535, 376] on icon "Next" at bounding box center [531, 379] width 31 height 31
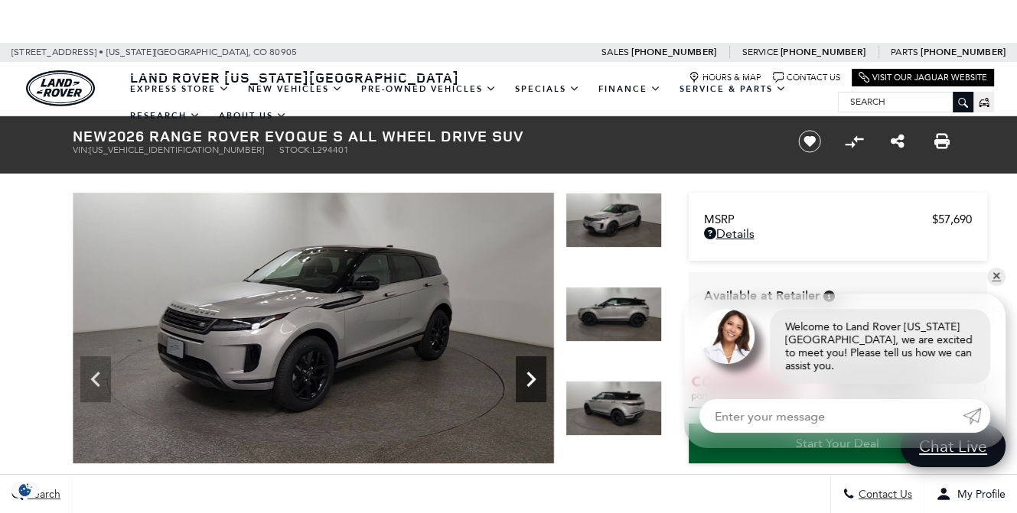
click at [536, 376] on icon "Next" at bounding box center [531, 379] width 31 height 31
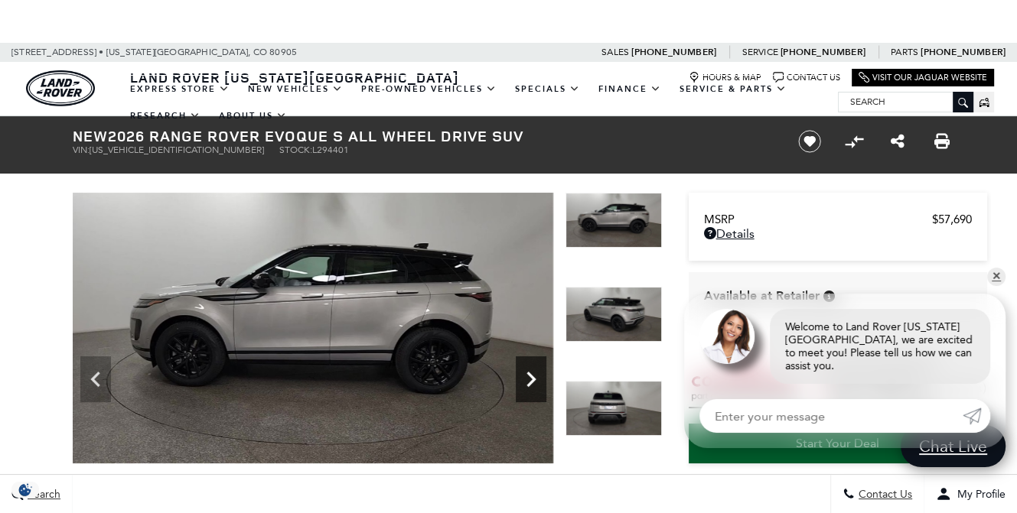
click at [535, 376] on icon "Next" at bounding box center [531, 379] width 31 height 31
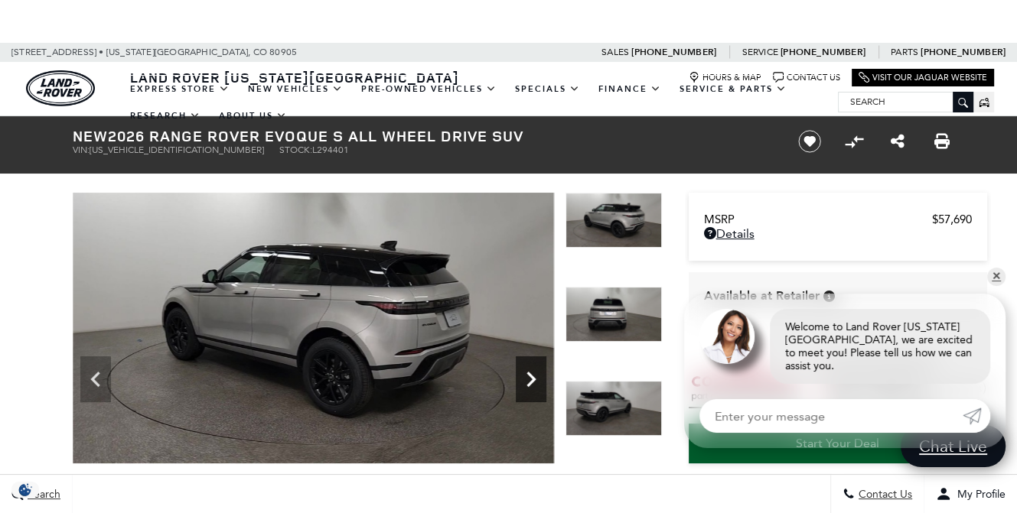
click at [532, 376] on icon "Next" at bounding box center [530, 379] width 9 height 15
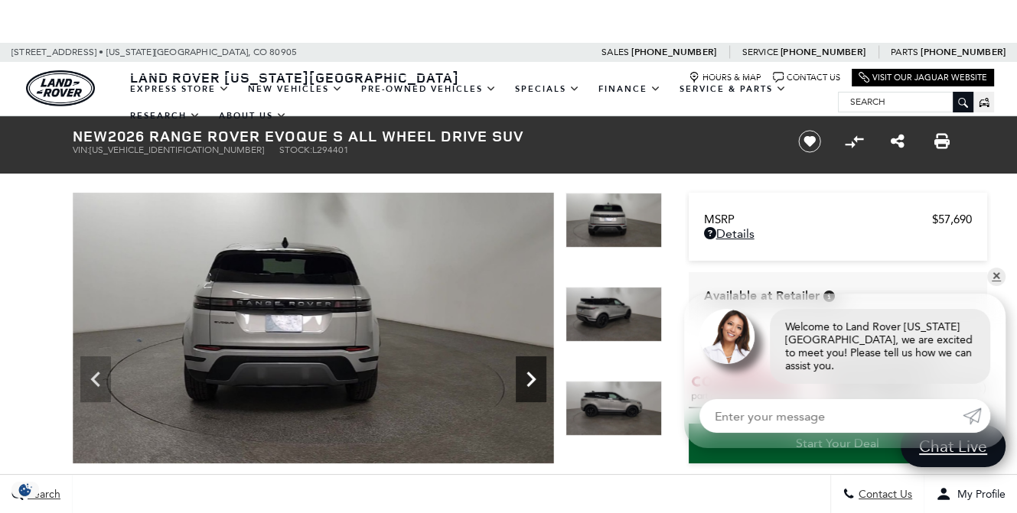
click at [533, 376] on icon "Next" at bounding box center [531, 379] width 31 height 31
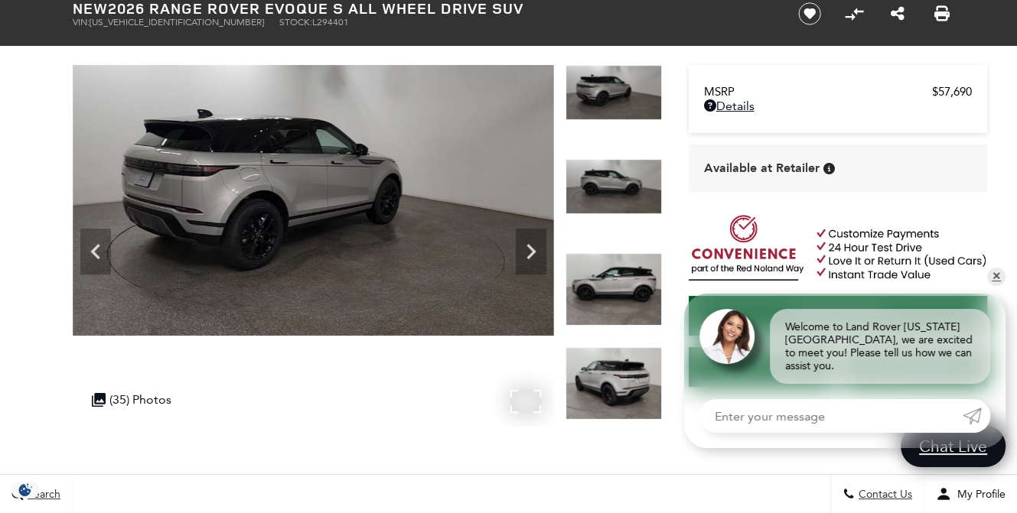
scroll to position [76, 0]
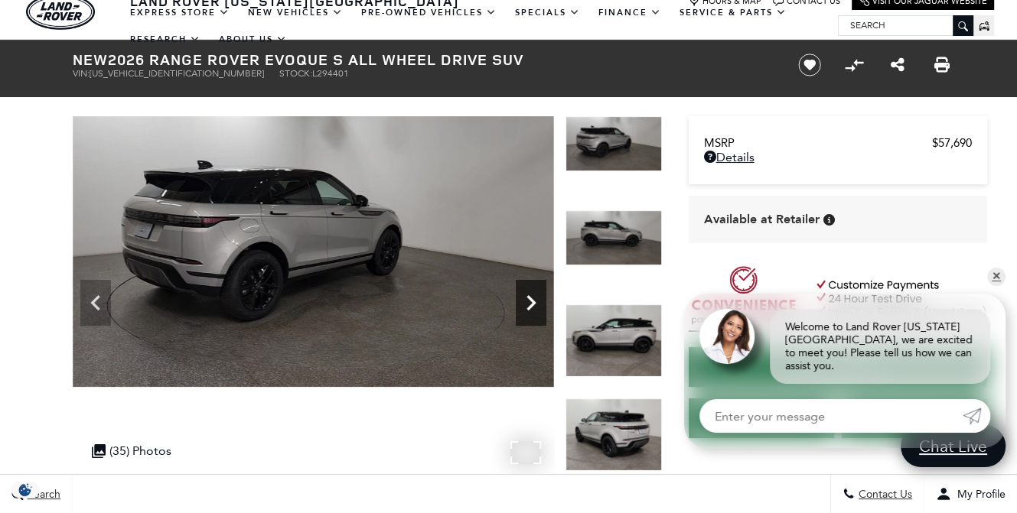
click at [526, 310] on icon "Next" at bounding box center [531, 303] width 31 height 31
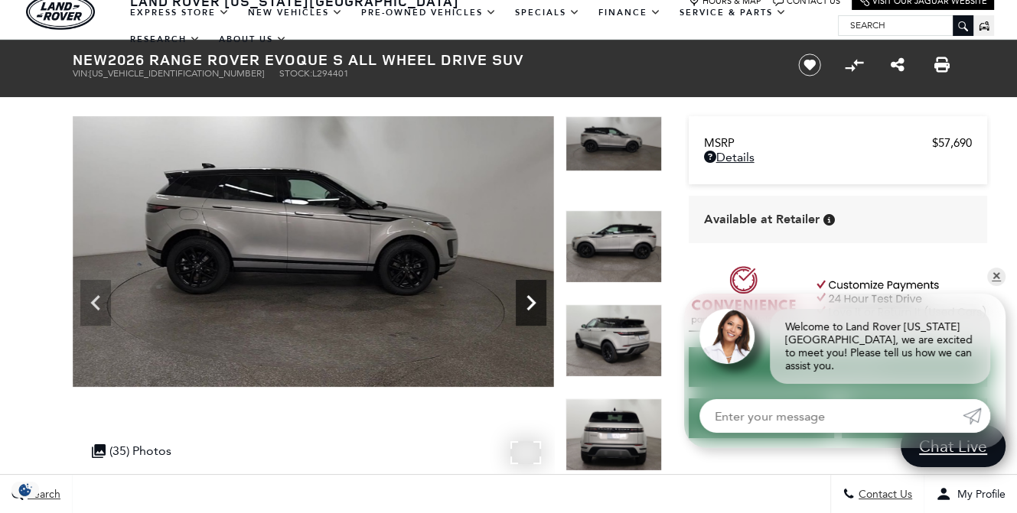
click at [526, 314] on icon "Next" at bounding box center [531, 303] width 31 height 31
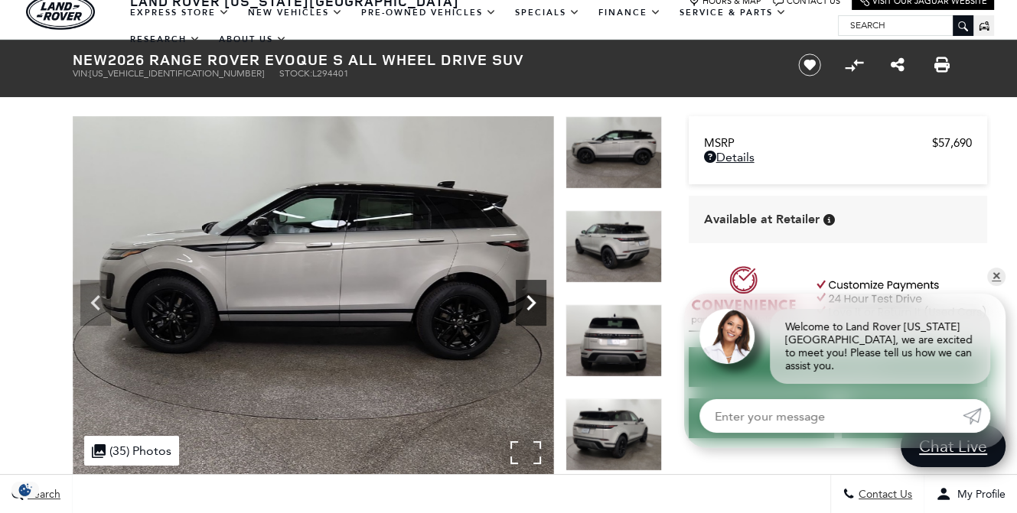
click at [526, 314] on icon "Next" at bounding box center [531, 303] width 31 height 31
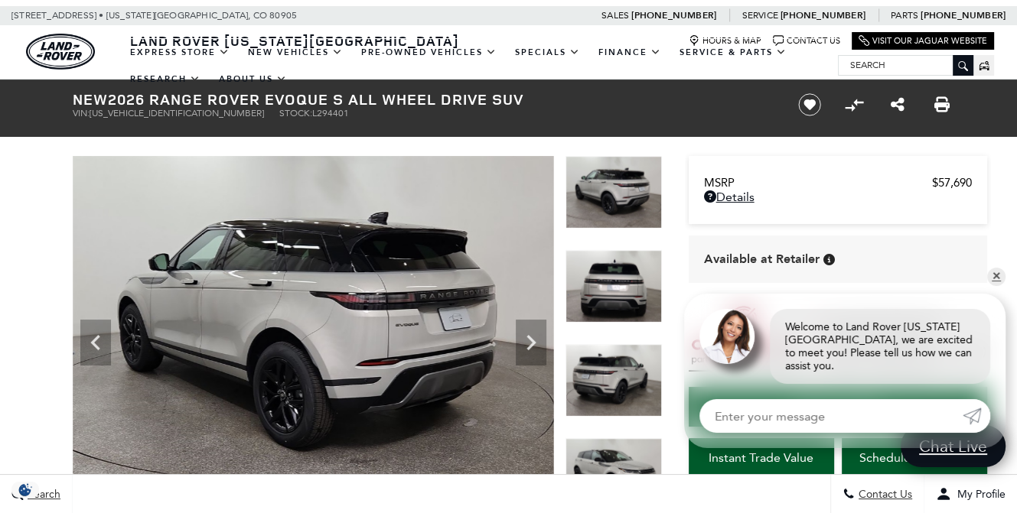
scroll to position [0, 0]
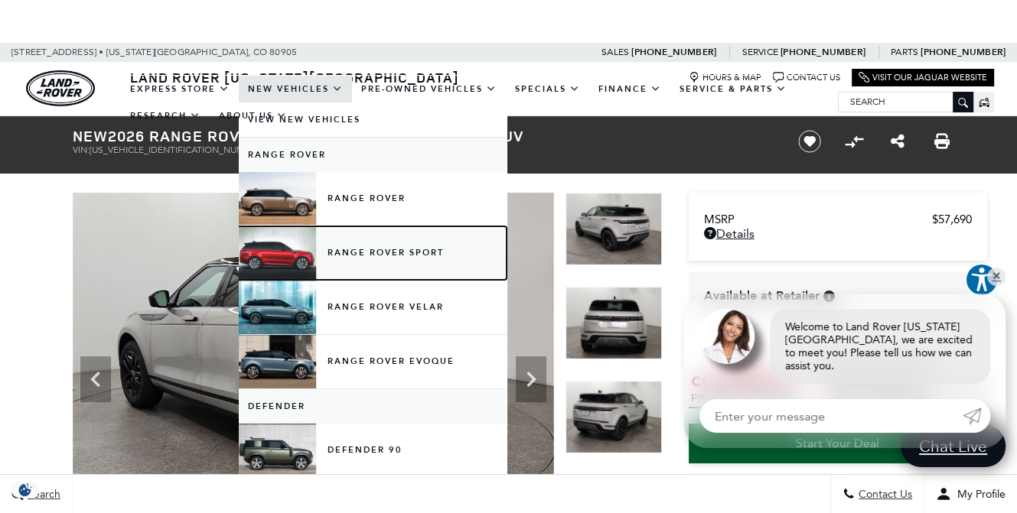
click at [382, 250] on link "Range Rover Sport" at bounding box center [373, 253] width 268 height 54
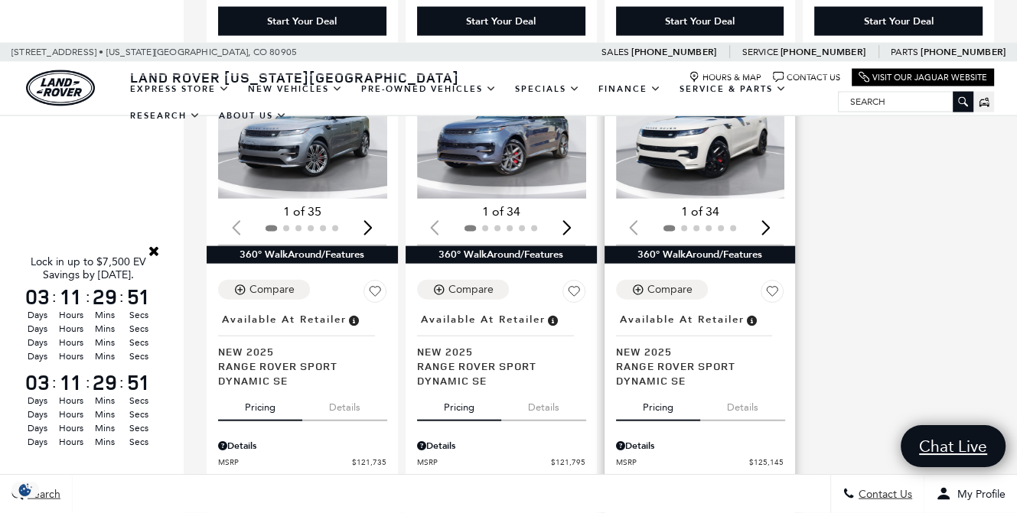
scroll to position [2830, 0]
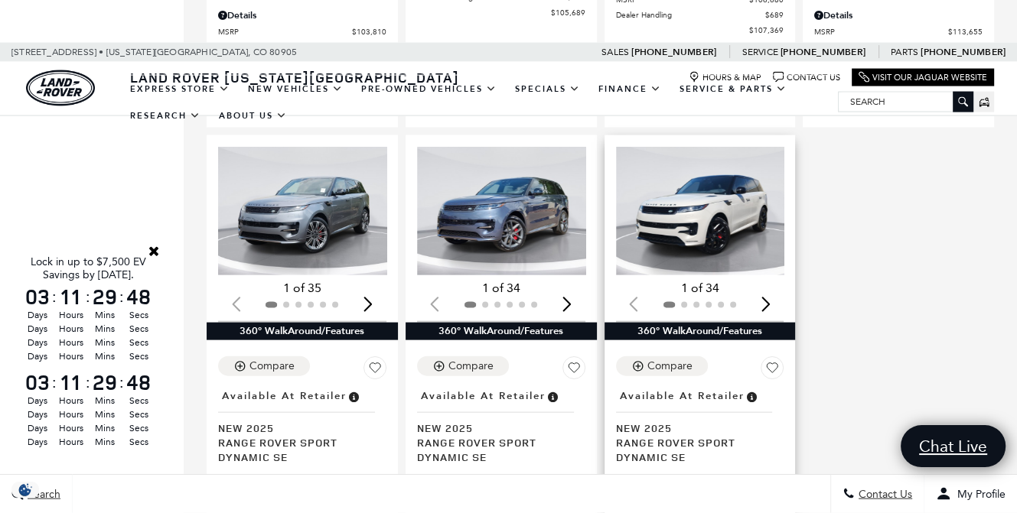
click at [737, 243] on img "1 / 2" at bounding box center [701, 211] width 171 height 129
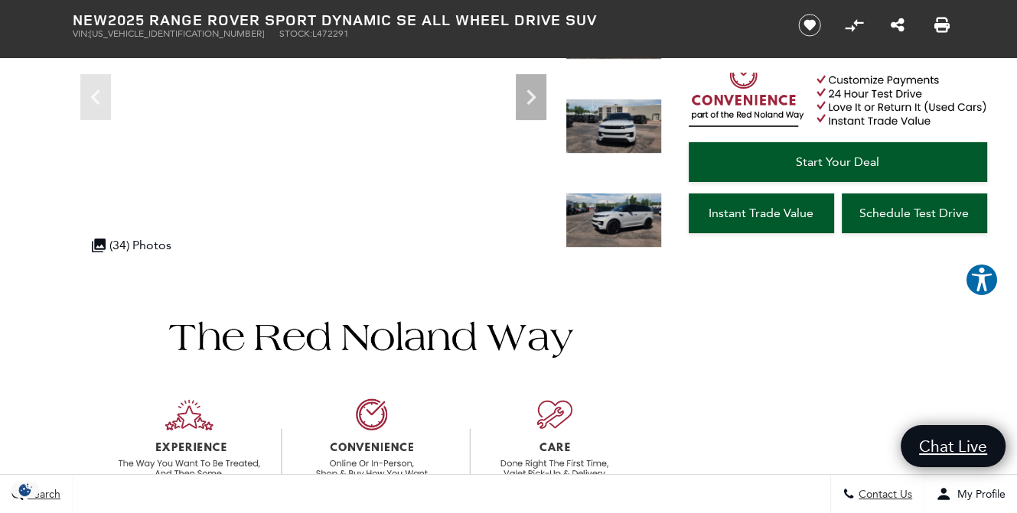
scroll to position [98, 0]
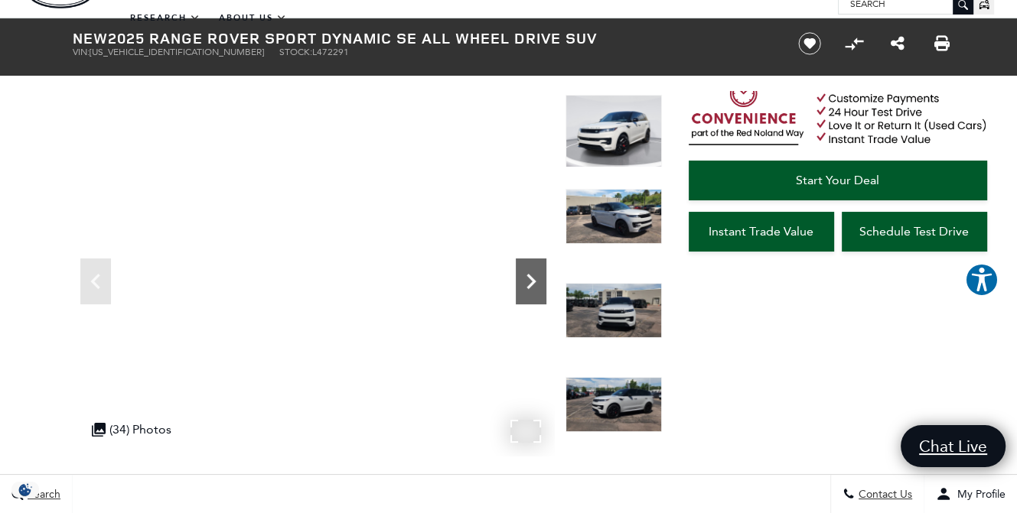
click at [526, 288] on icon "Next" at bounding box center [531, 281] width 31 height 31
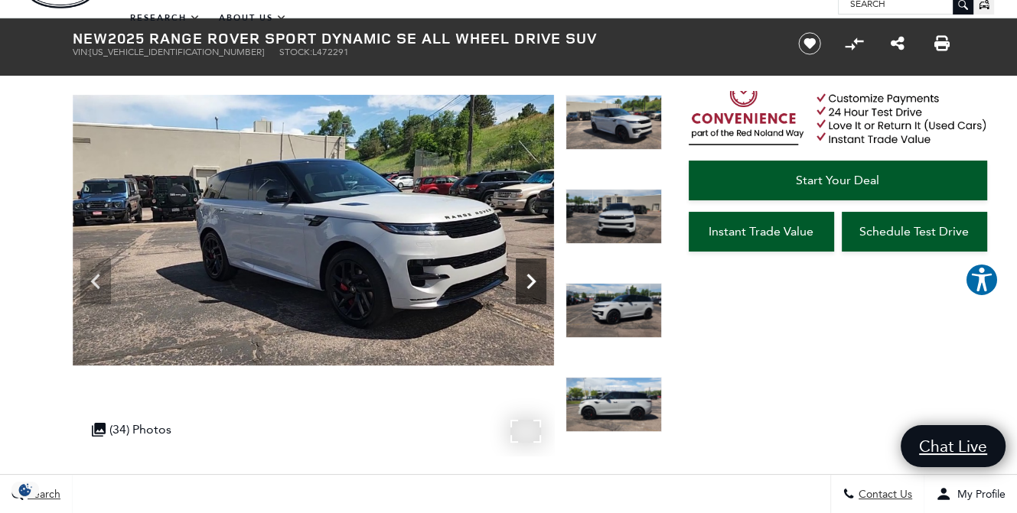
click at [528, 287] on icon "Next" at bounding box center [530, 281] width 9 height 15
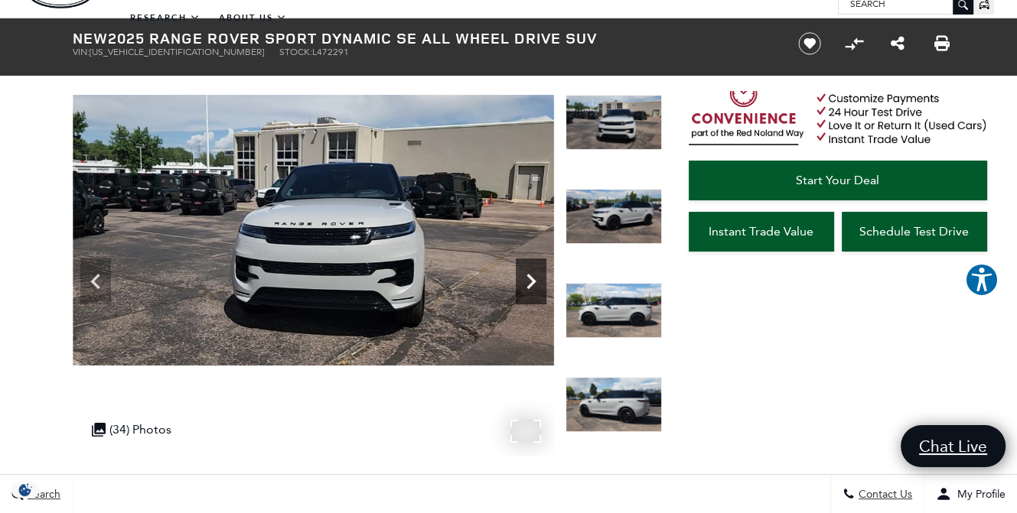
click at [528, 287] on icon "Next" at bounding box center [530, 281] width 9 height 15
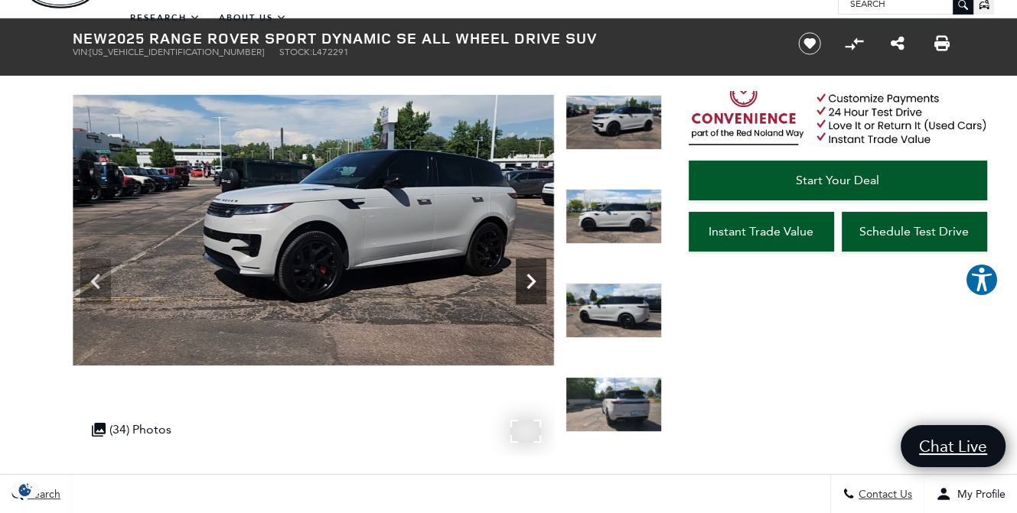
click at [529, 287] on icon "Next" at bounding box center [530, 281] width 9 height 15
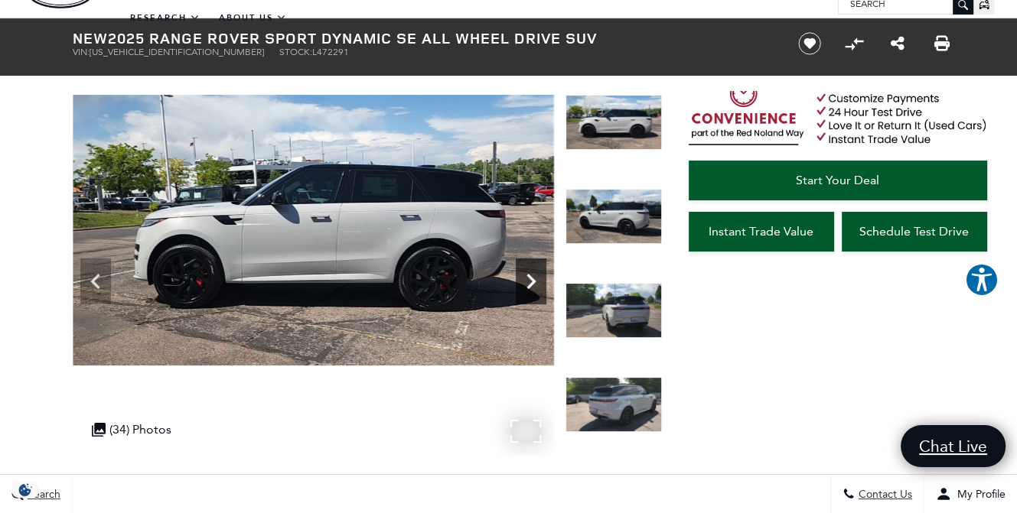
click at [529, 287] on icon "Next" at bounding box center [530, 281] width 9 height 15
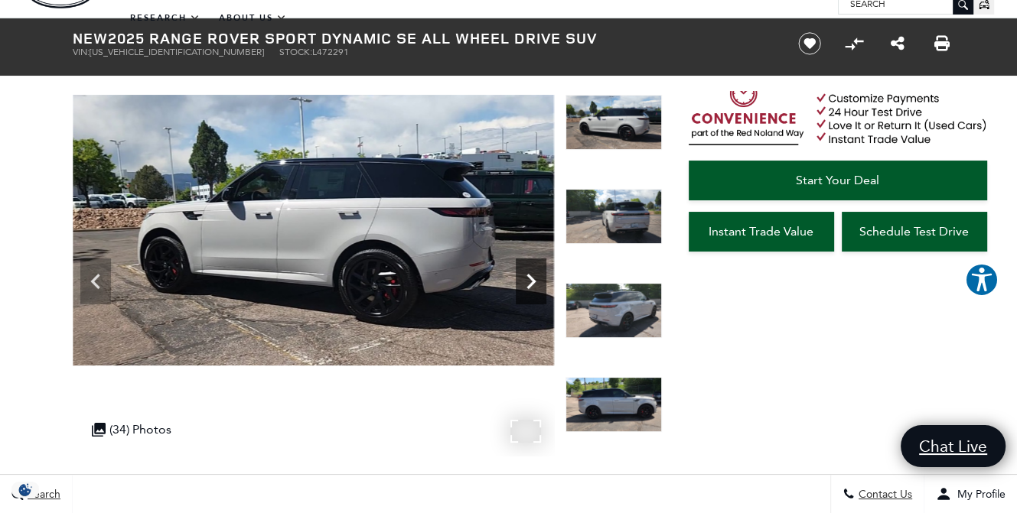
click at [529, 287] on icon "Next" at bounding box center [530, 281] width 9 height 15
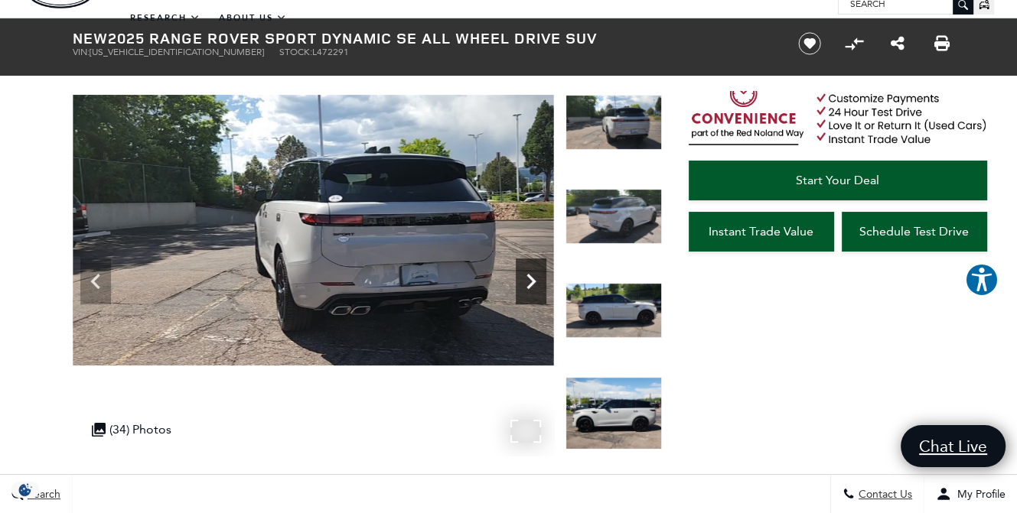
click at [529, 287] on icon "Next" at bounding box center [530, 281] width 9 height 15
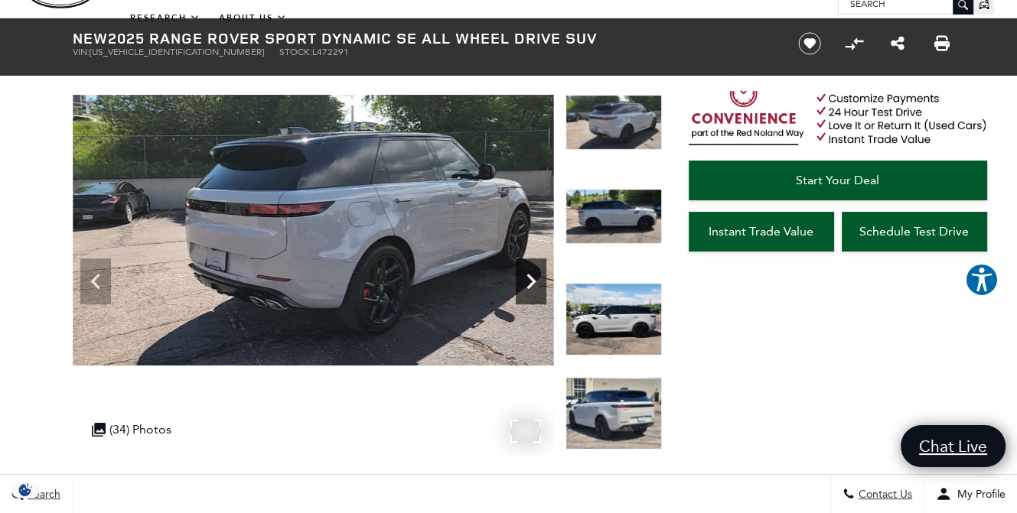
click at [529, 287] on icon "Next" at bounding box center [530, 281] width 9 height 15
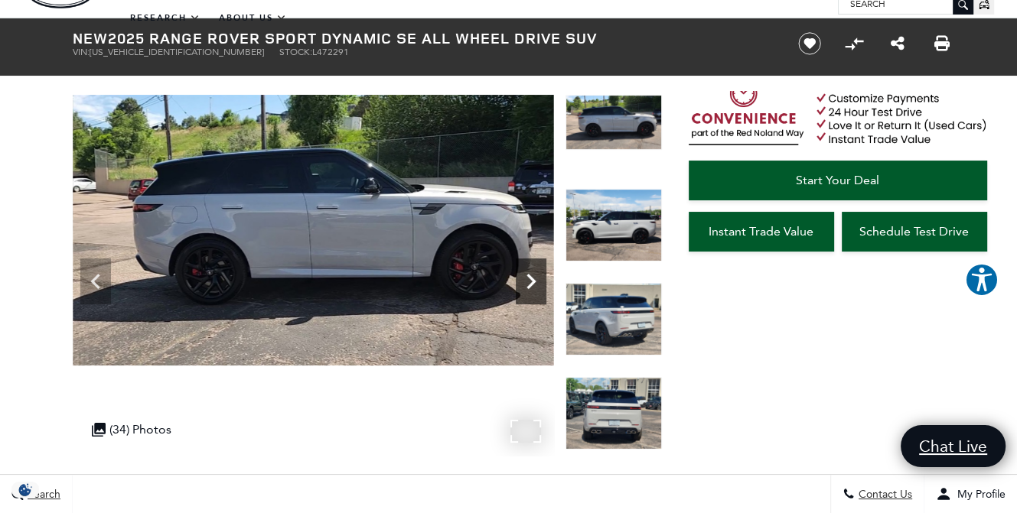
click at [526, 288] on icon "Next" at bounding box center [531, 281] width 31 height 31
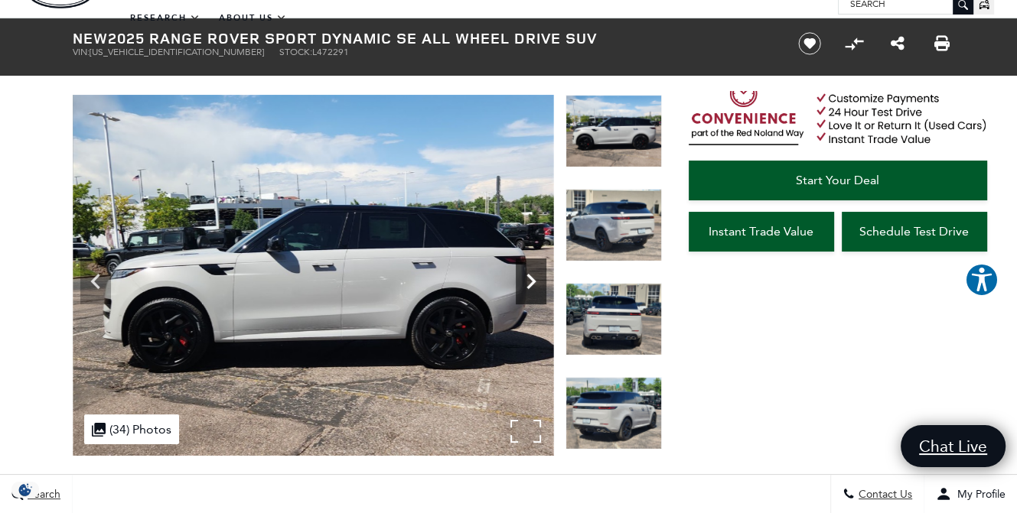
click at [526, 288] on icon "Next" at bounding box center [531, 281] width 31 height 31
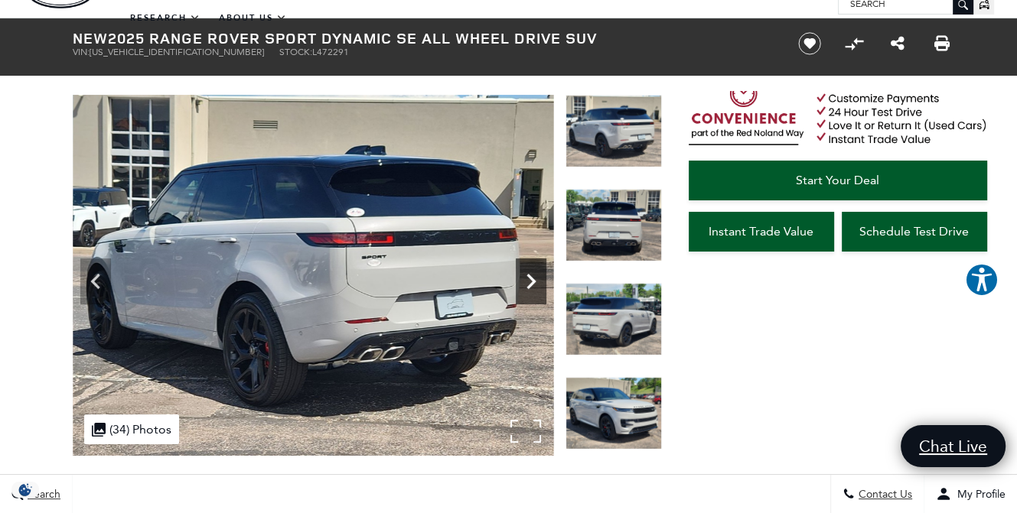
click at [526, 288] on icon "Next" at bounding box center [531, 281] width 31 height 31
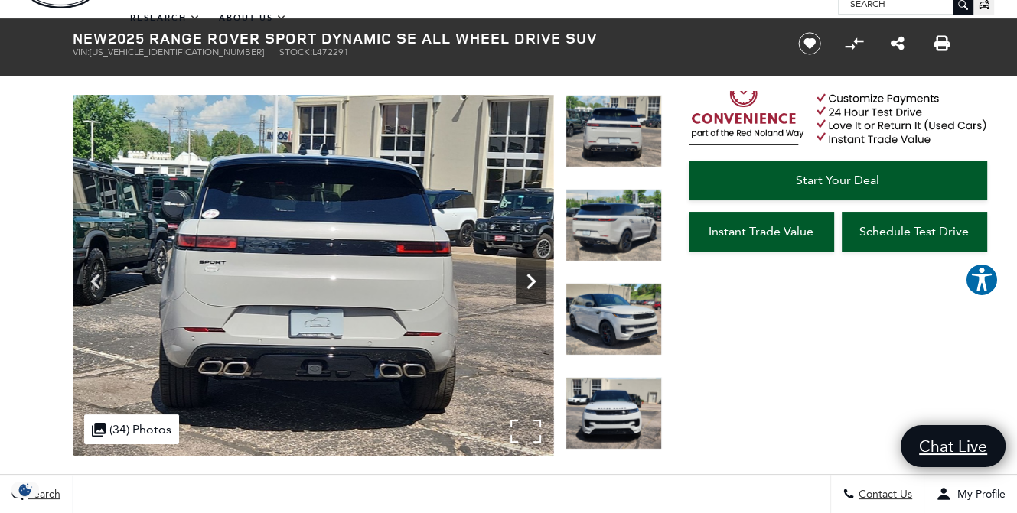
click at [526, 288] on icon "Next" at bounding box center [531, 281] width 31 height 31
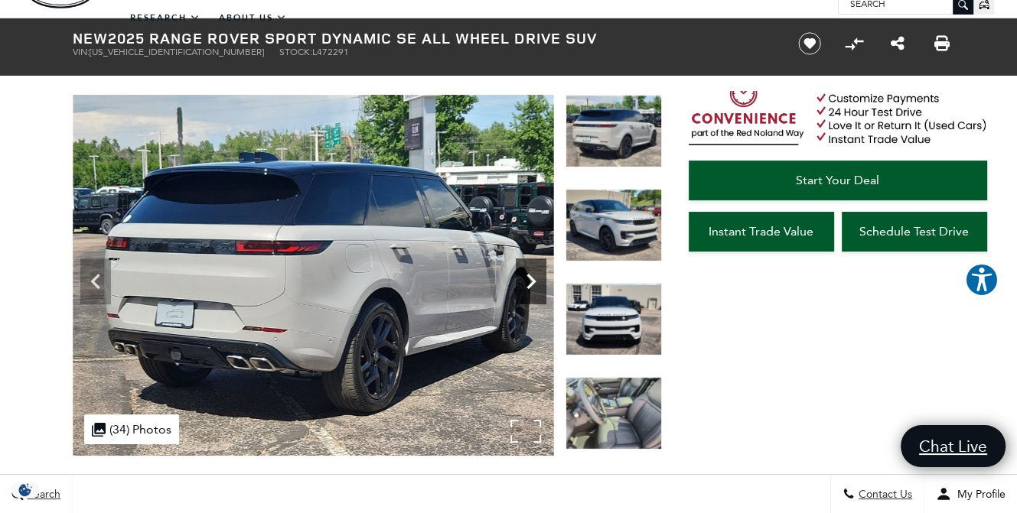
click at [526, 288] on icon "Next" at bounding box center [531, 281] width 31 height 31
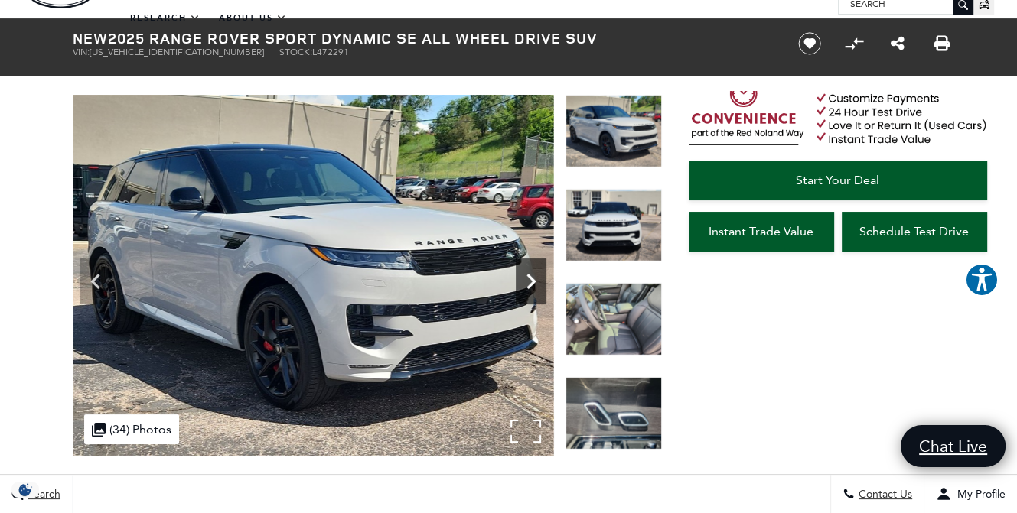
click at [526, 288] on icon "Next" at bounding box center [531, 281] width 31 height 31
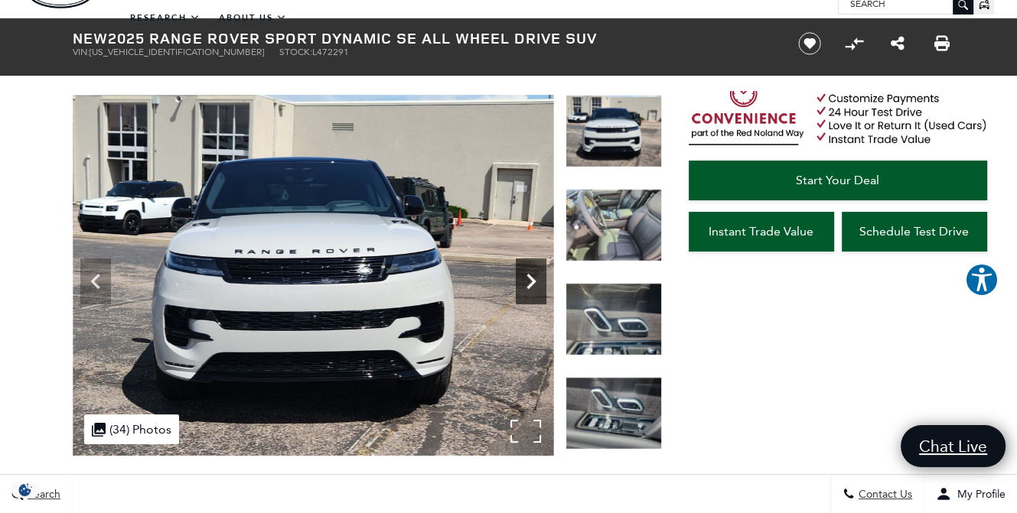
click at [526, 288] on icon "Next" at bounding box center [531, 281] width 31 height 31
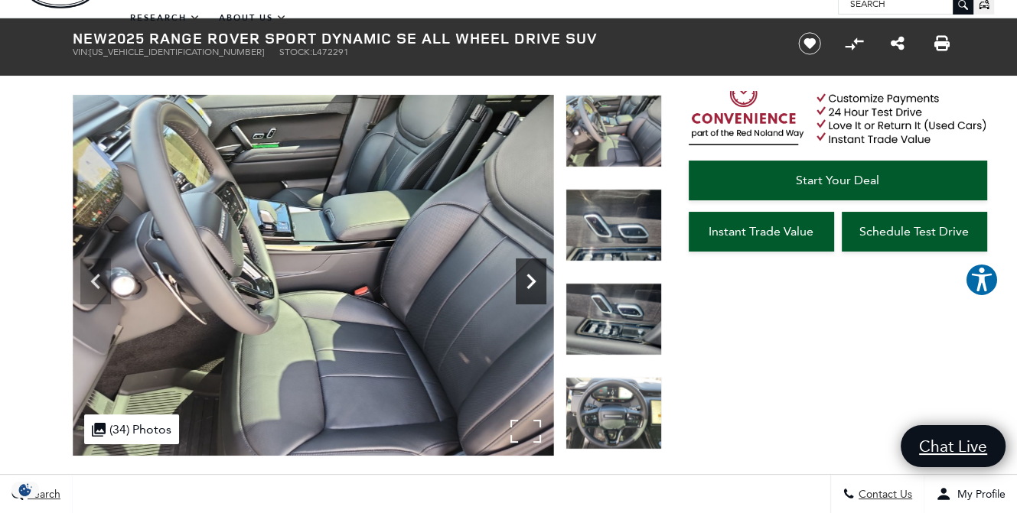
click at [526, 288] on icon "Next" at bounding box center [531, 281] width 31 height 31
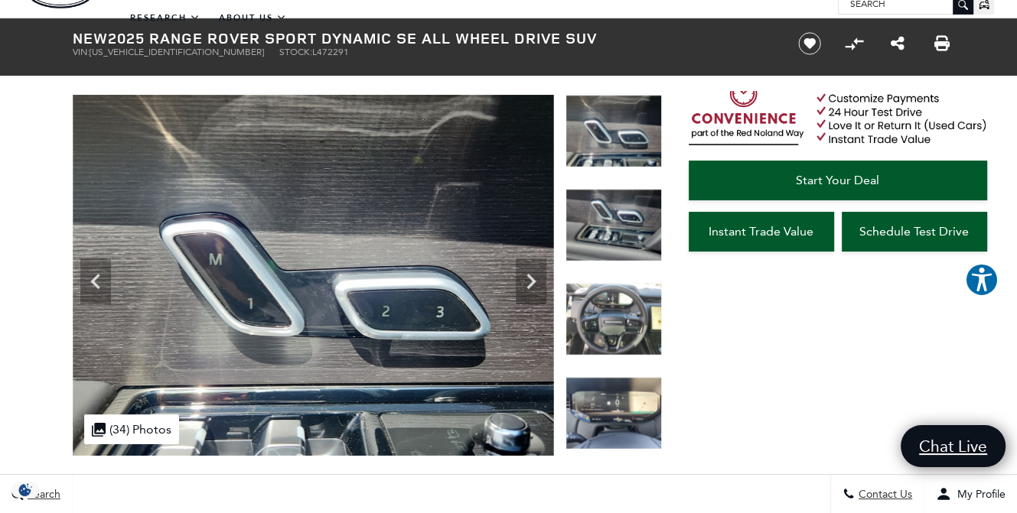
click at [87, 278] on span "Lock in up to $7,500 EV Savings by [DATE]." at bounding box center [88, 268] width 115 height 26
click at [94, 285] on div ": : : Days Hours Mins Secs Days Hours Mins Secs Days Hours Mins Secs Days Hours…" at bounding box center [88, 324] width 132 height 78
click at [91, 279] on span "Lock in up to $7,500 EV Savings by [DATE]." at bounding box center [88, 268] width 115 height 26
click at [523, 281] on icon "Next" at bounding box center [531, 281] width 31 height 31
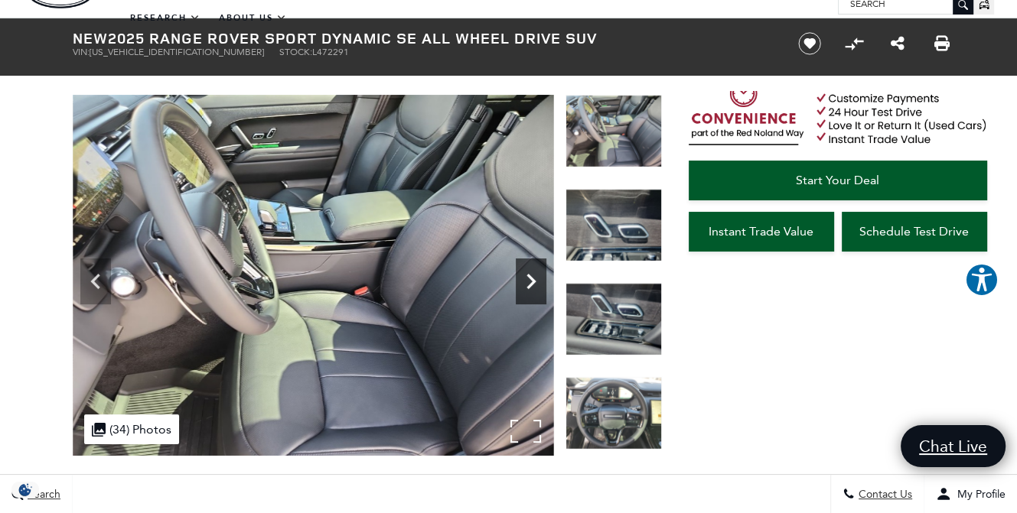
click at [529, 280] on icon "Next" at bounding box center [531, 281] width 31 height 31
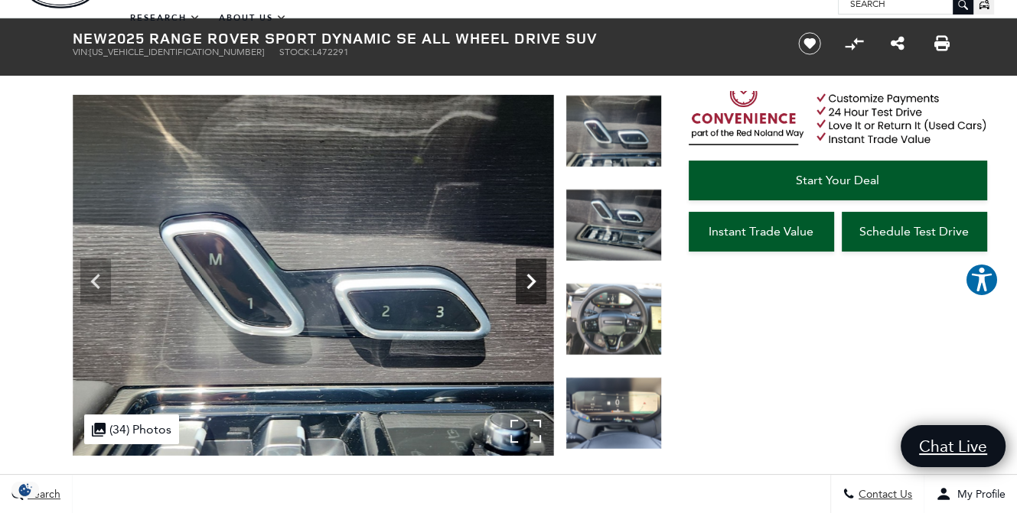
click at [529, 280] on icon "Next" at bounding box center [531, 281] width 31 height 31
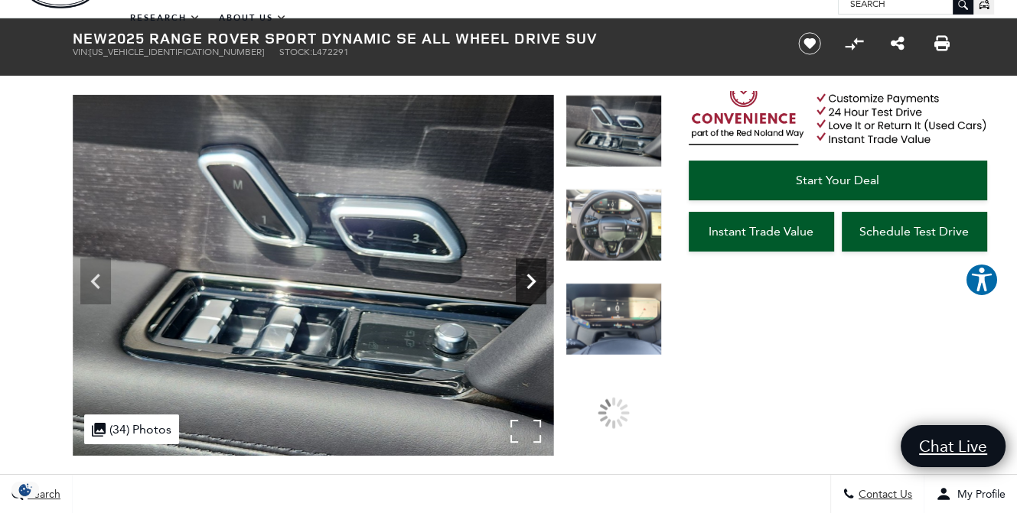
click at [529, 281] on icon "Next" at bounding box center [531, 281] width 31 height 31
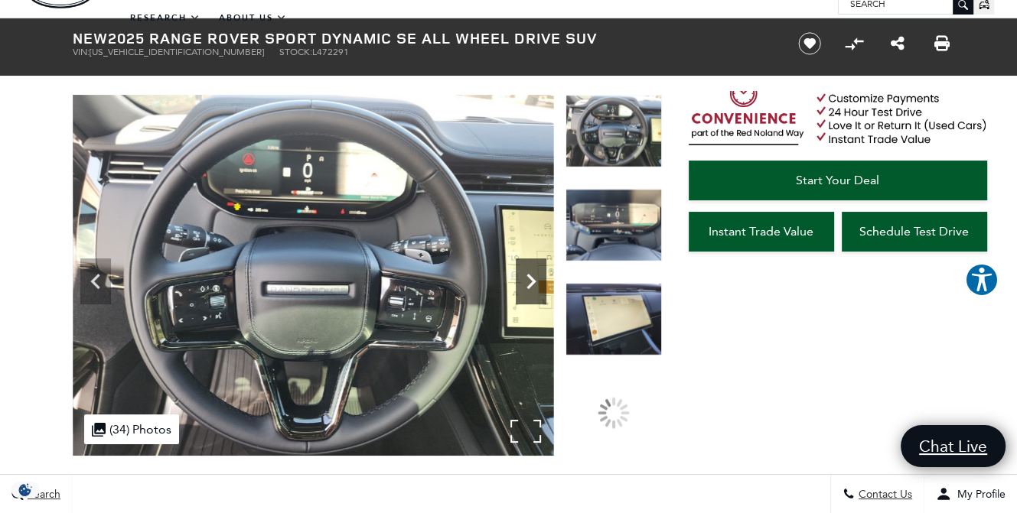
click at [529, 281] on icon "Next" at bounding box center [531, 281] width 31 height 31
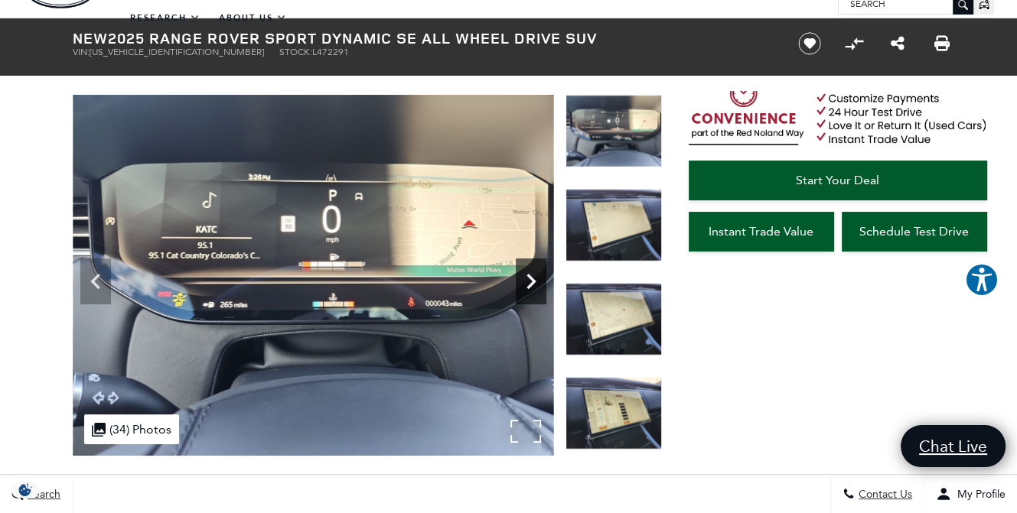
click at [532, 281] on icon "Next" at bounding box center [531, 281] width 31 height 31
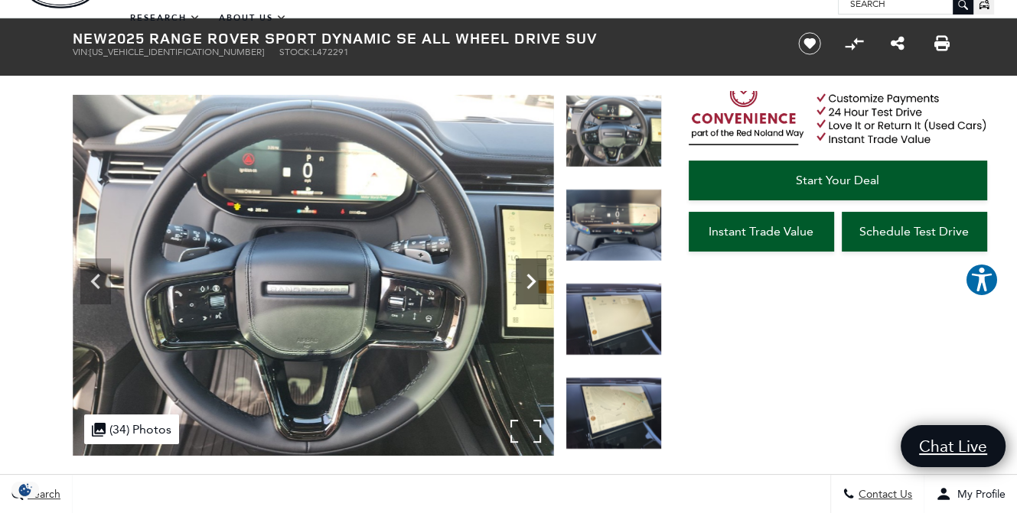
click at [534, 276] on icon "Next" at bounding box center [531, 281] width 31 height 31
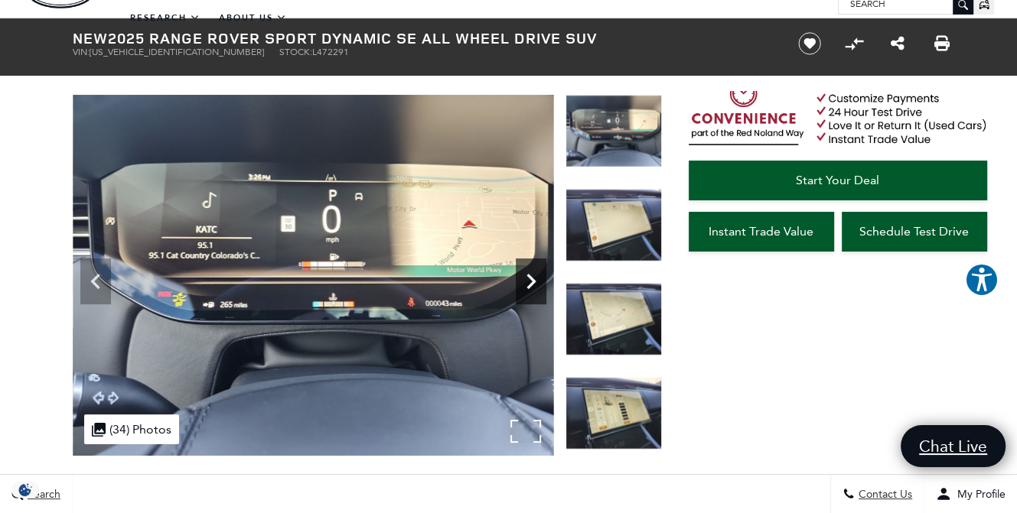
click at [533, 275] on icon "Next" at bounding box center [531, 281] width 31 height 31
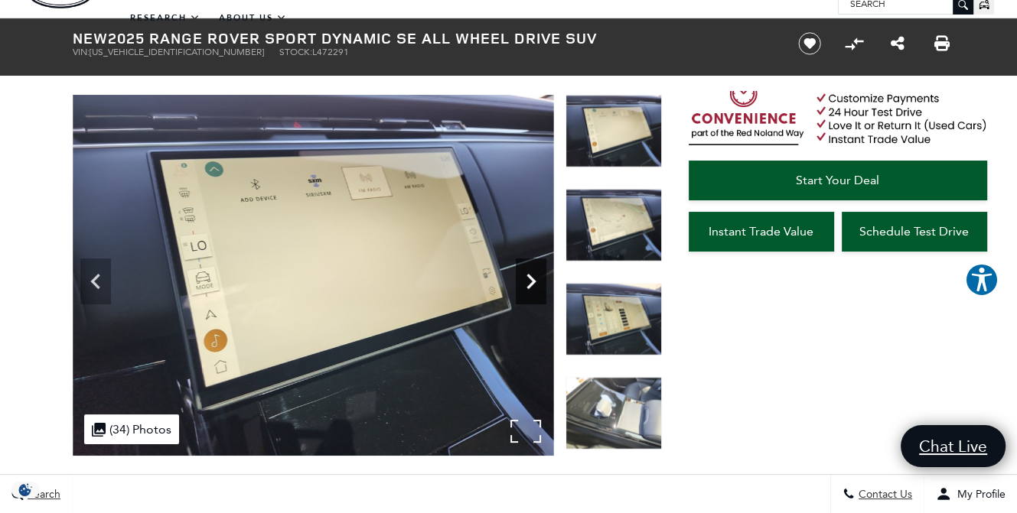
click at [529, 278] on icon "Next" at bounding box center [530, 281] width 9 height 15
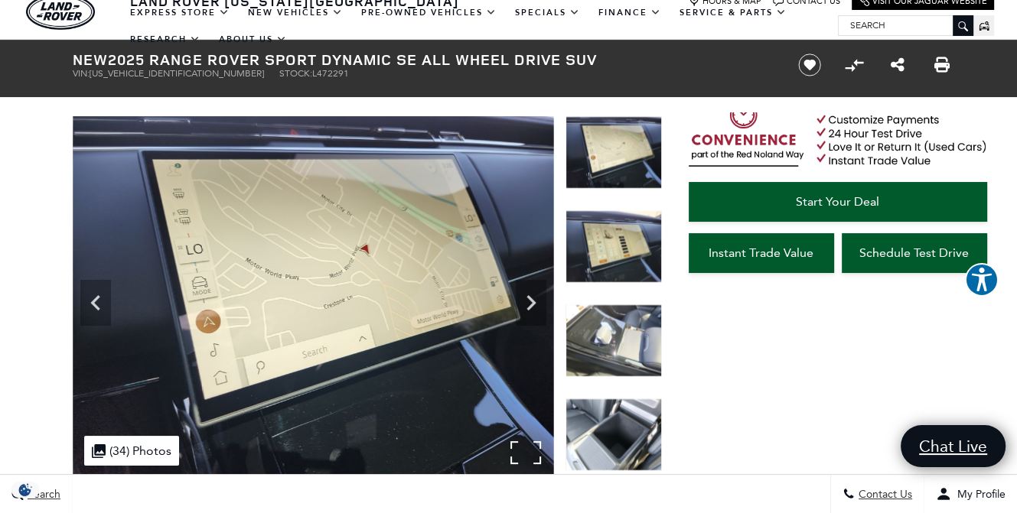
scroll to position [0, 0]
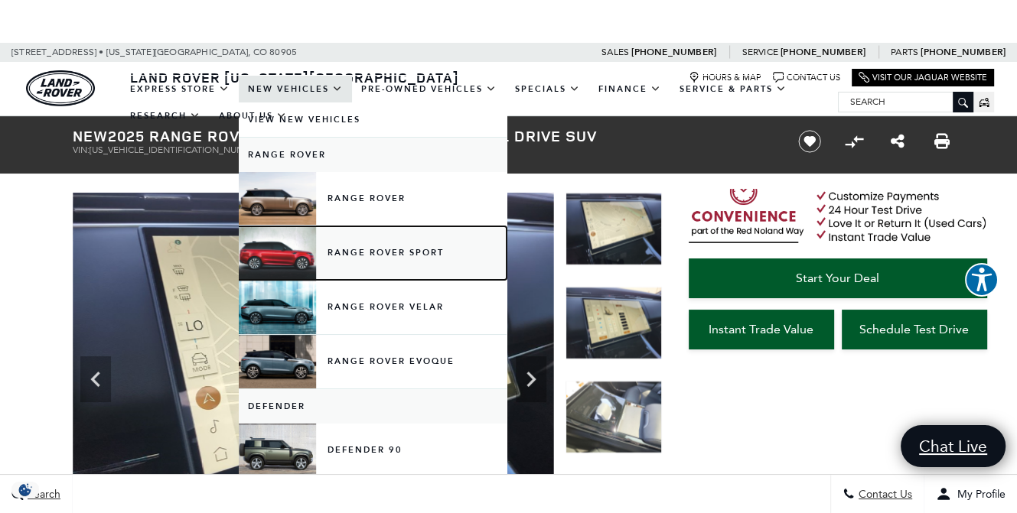
click at [340, 256] on link "Range Rover Sport" at bounding box center [373, 253] width 268 height 54
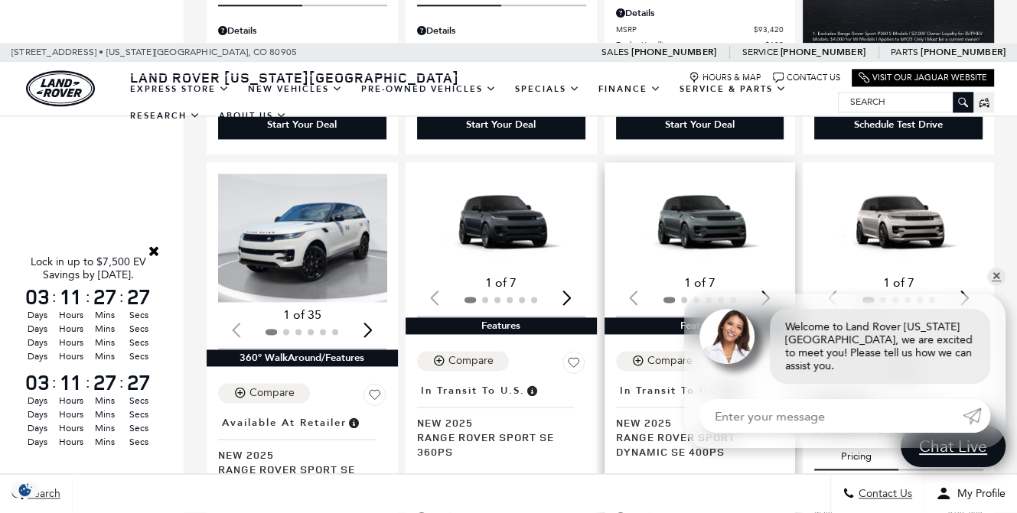
scroll to position [1814, 0]
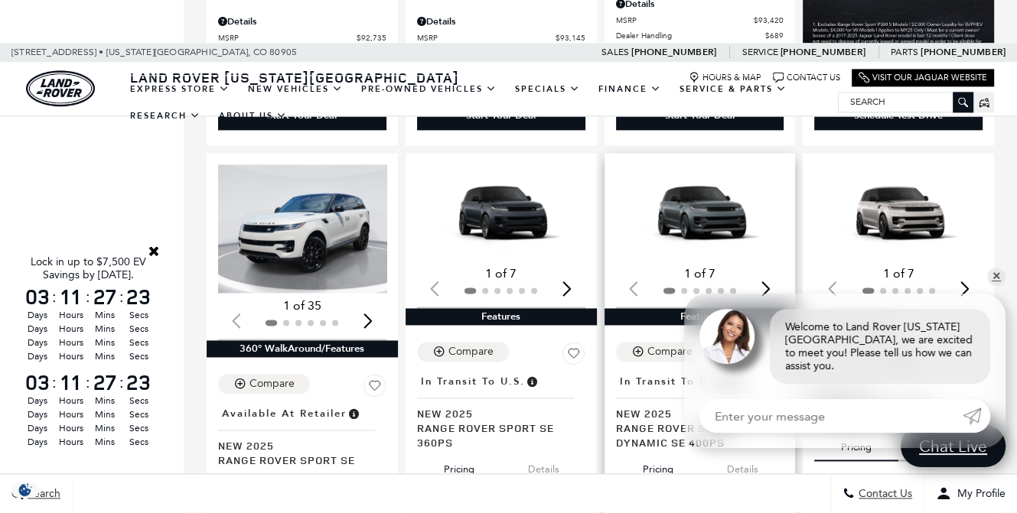
click at [721, 218] on img "1 / 2" at bounding box center [701, 212] width 171 height 96
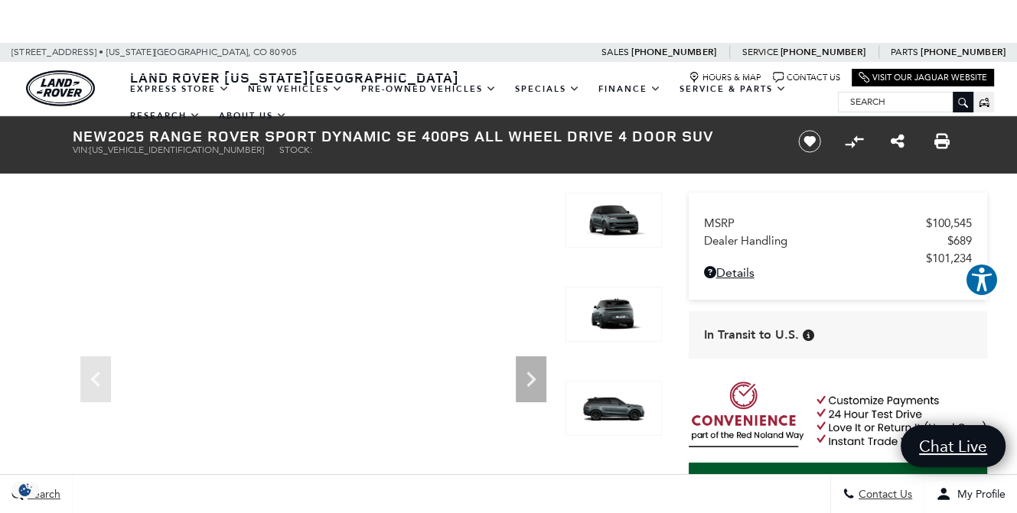
click at [148, 336] on span "Secs" at bounding box center [138, 343] width 29 height 14
click at [151, 339] on span "Secs" at bounding box center [138, 343] width 29 height 14
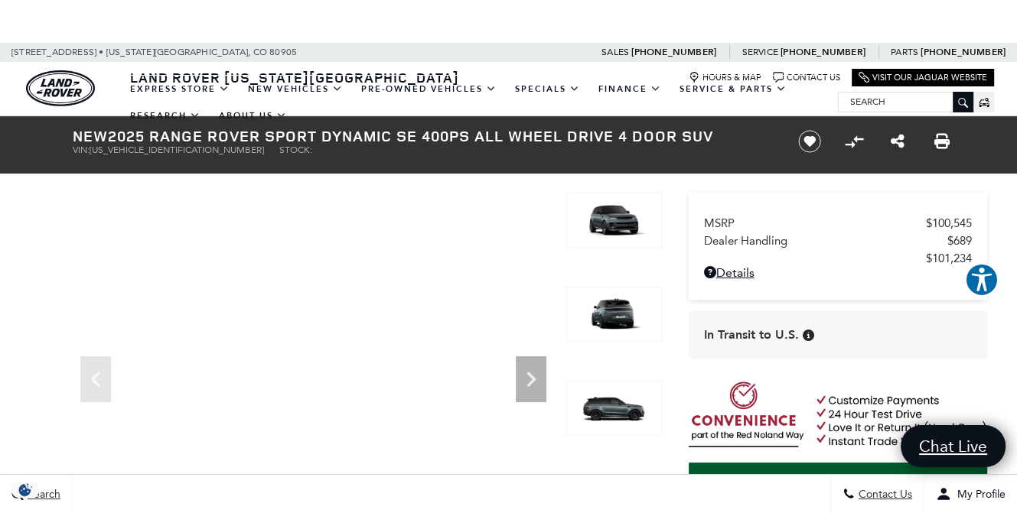
click at [156, 340] on div "Lock in up to $7,500 EV Savings by [DATE]. : : : Days Hours Mins Secs Days Hour…" at bounding box center [87, 353] width 153 height 227
click at [159, 332] on div "Lock in up to $7,500 EV Savings by [DATE]. : : : Days Hours Mins Secs Days Hour…" at bounding box center [87, 353] width 153 height 227
click at [153, 333] on div "Days Hours Mins Secs" at bounding box center [88, 329] width 132 height 14
click at [148, 337] on span "Secs" at bounding box center [138, 343] width 29 height 14
